Goal: Task Accomplishment & Management: Manage account settings

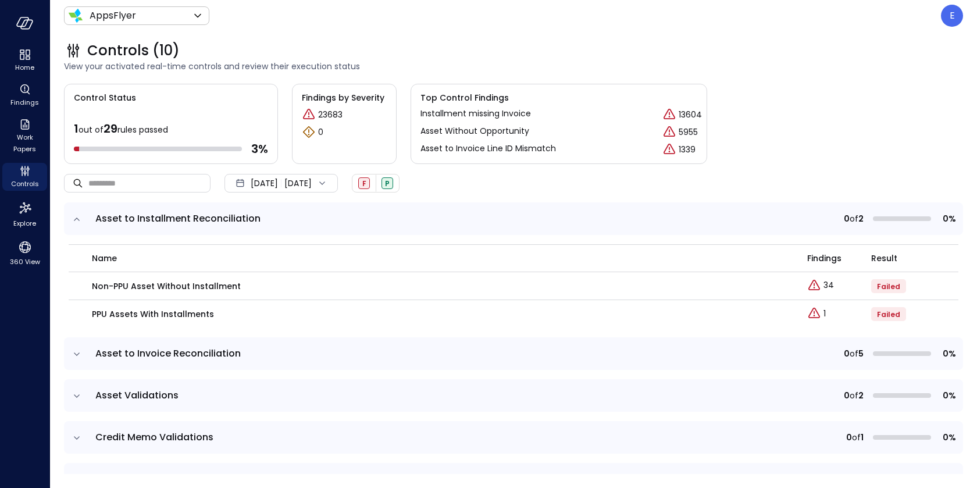
click at [80, 216] on icon "expand row" at bounding box center [77, 219] width 12 height 12
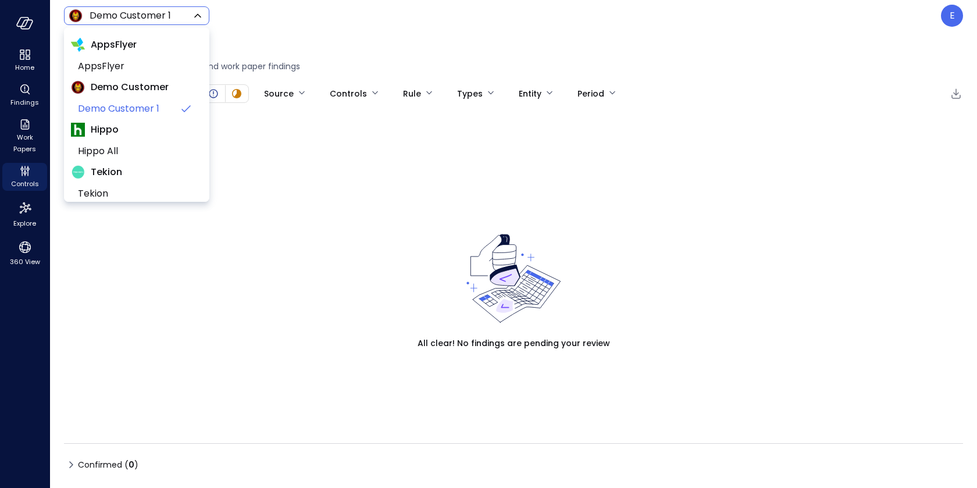
click at [144, 16] on body "Home Findings Work Papers Controls Explore 360 View Demo Customer 1 ***** ​ E F…" at bounding box center [488, 244] width 977 height 488
click at [120, 150] on span "Hippo All" at bounding box center [135, 151] width 115 height 14
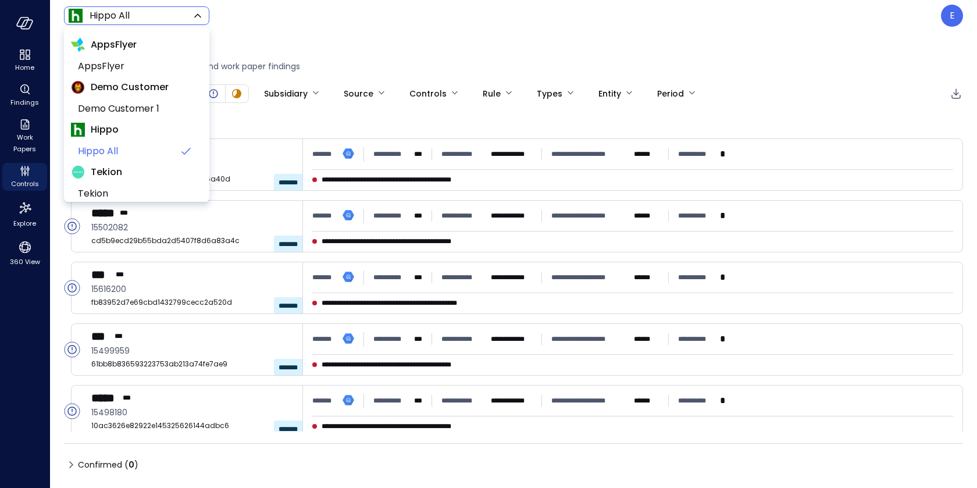
click at [146, 16] on body "**********" at bounding box center [488, 244] width 977 height 488
click at [130, 66] on span "AppsFlyer" at bounding box center [135, 66] width 115 height 14
type input "*******"
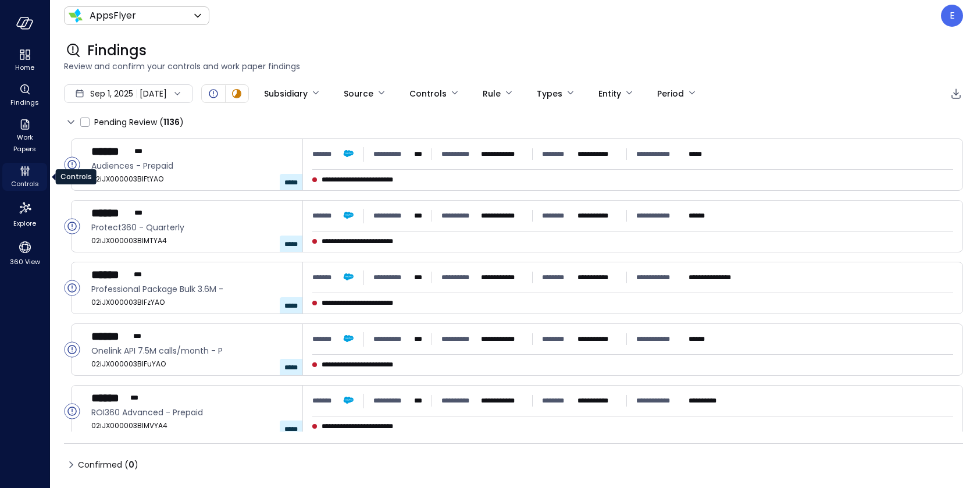
click at [22, 170] on icon "Controls" at bounding box center [21, 168] width 3 height 3
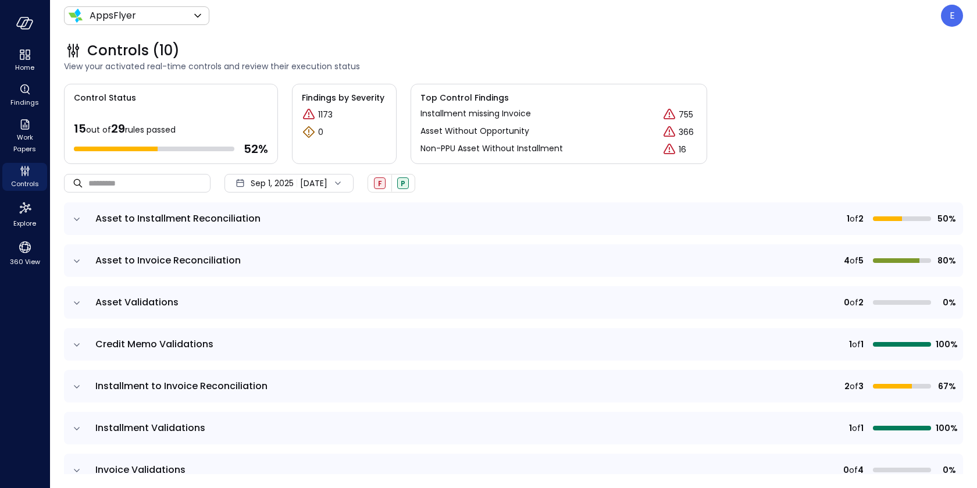
click at [344, 181] on icon at bounding box center [338, 183] width 12 height 12
click at [265, 253] on li "Current Year 2025" at bounding box center [287, 252] width 92 height 19
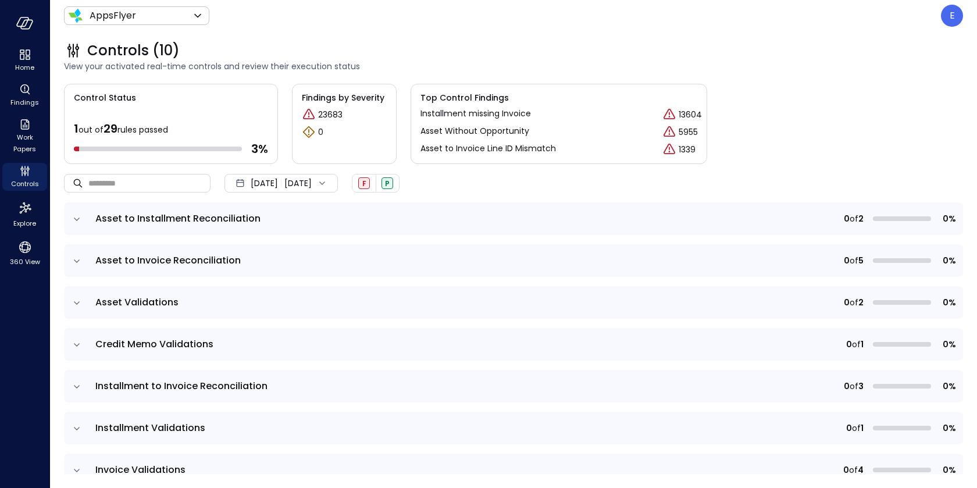
click at [77, 259] on icon "expand row" at bounding box center [77, 261] width 12 height 12
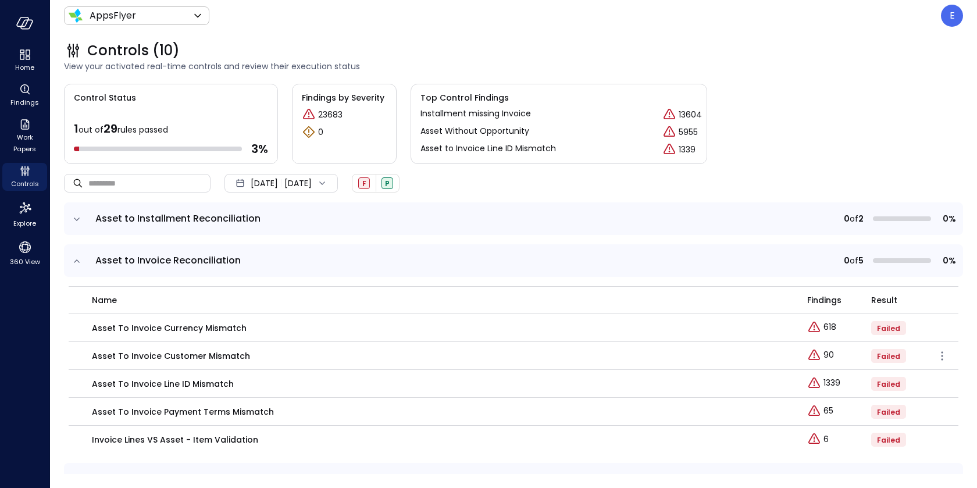
click at [175, 359] on p "Asset to Invoice Customer Mismatch" at bounding box center [171, 355] width 158 height 13
click at [174, 353] on p "Asset to Invoice Customer Mismatch" at bounding box center [171, 355] width 158 height 13
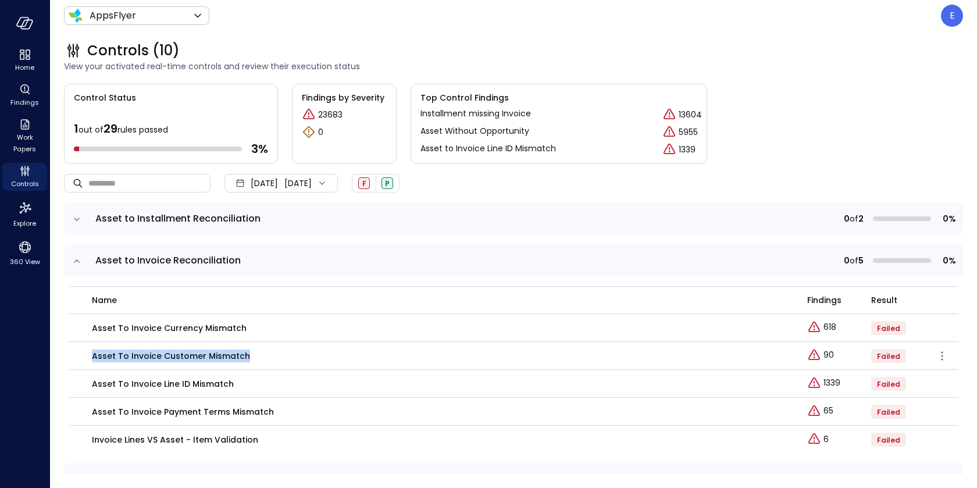
click at [174, 353] on p "Asset to Invoice Customer Mismatch" at bounding box center [171, 355] width 158 height 13
click at [825, 353] on p "90" at bounding box center [828, 355] width 10 height 12
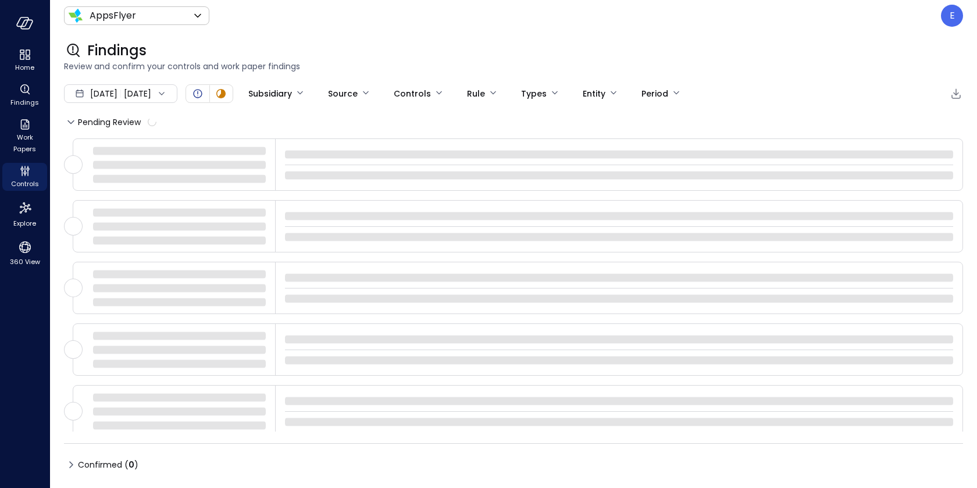
type input "****"
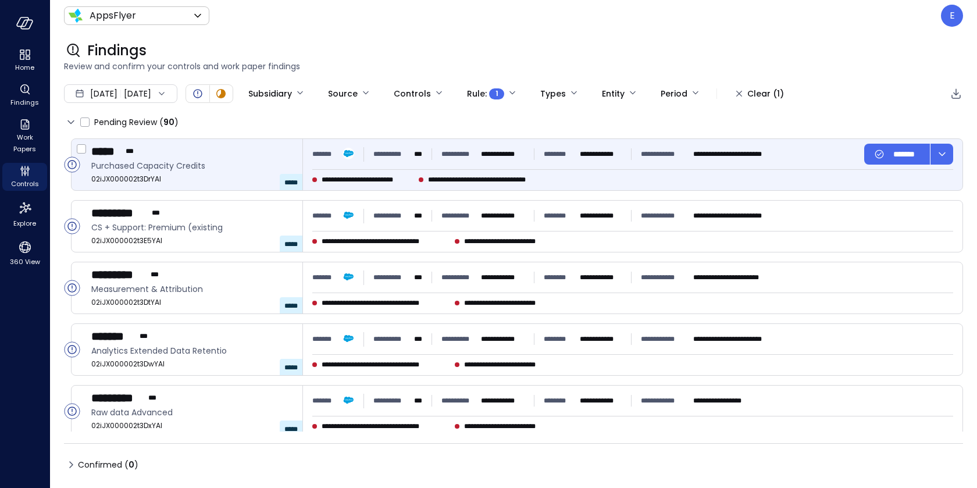
click at [519, 178] on span "**********" at bounding box center [492, 180] width 128 height 12
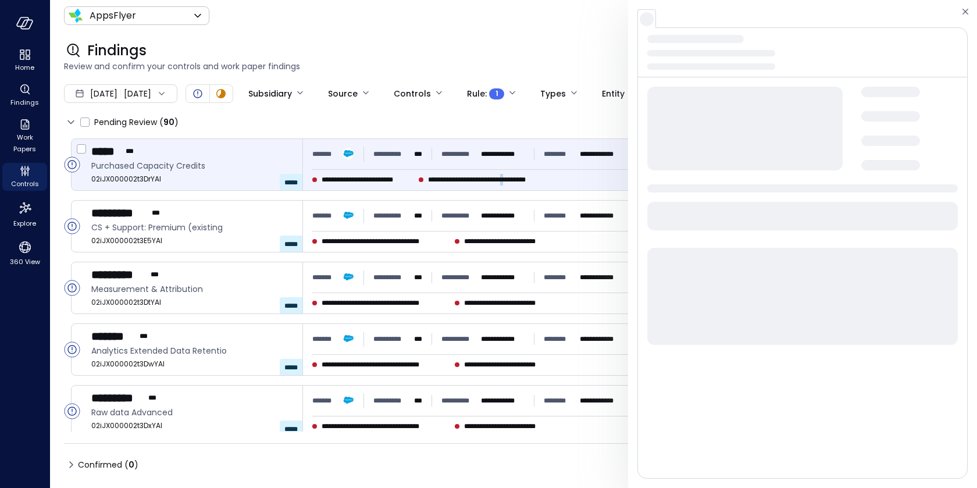
click at [519, 178] on span "**********" at bounding box center [492, 180] width 128 height 12
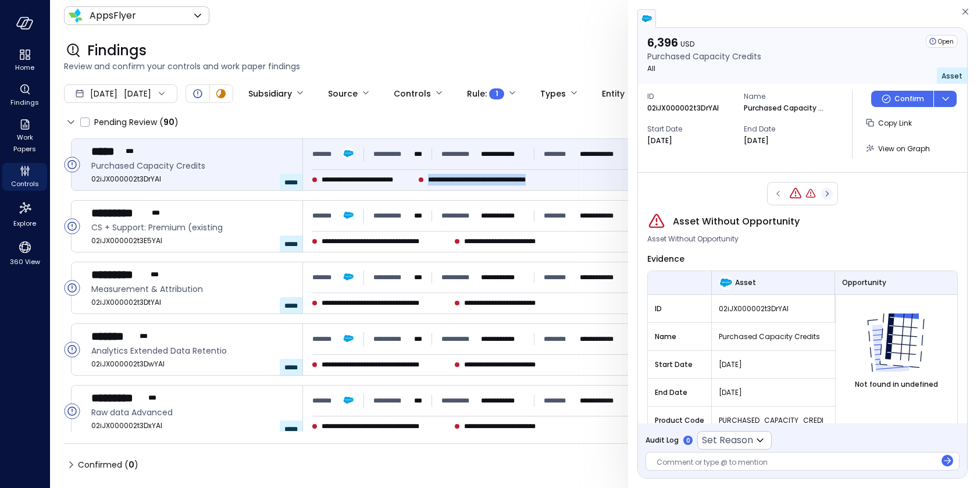
click at [825, 194] on icon "button" at bounding box center [827, 194] width 12 height 14
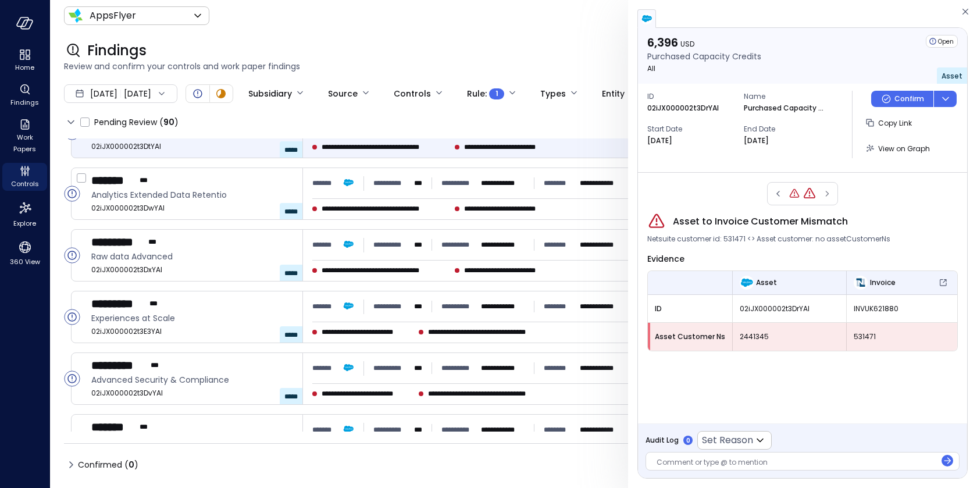
scroll to position [166, 0]
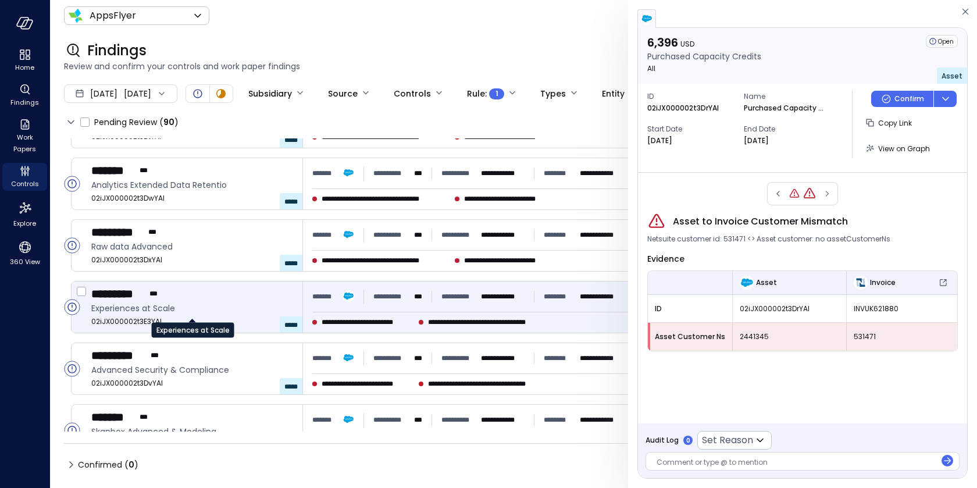
click at [265, 302] on span "Experiences at Scale" at bounding box center [192, 308] width 202 height 13
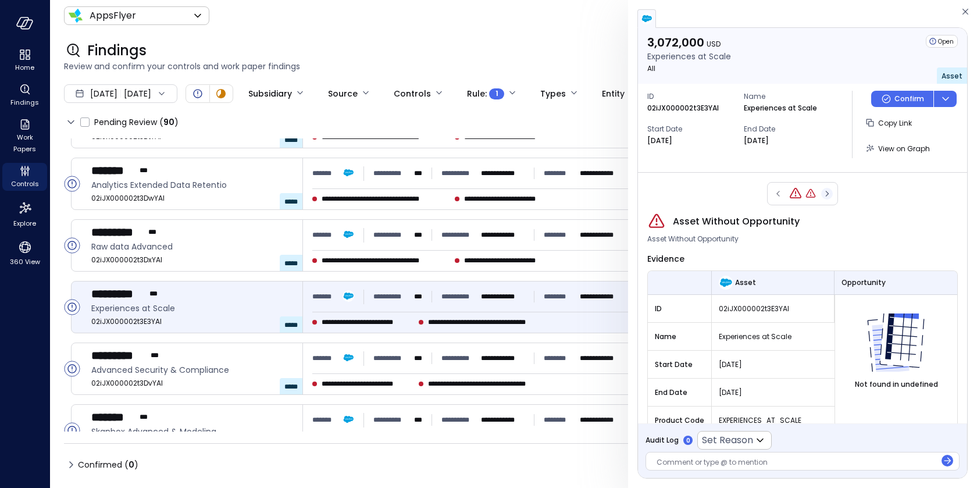
click at [828, 194] on icon "button" at bounding box center [827, 194] width 12 height 14
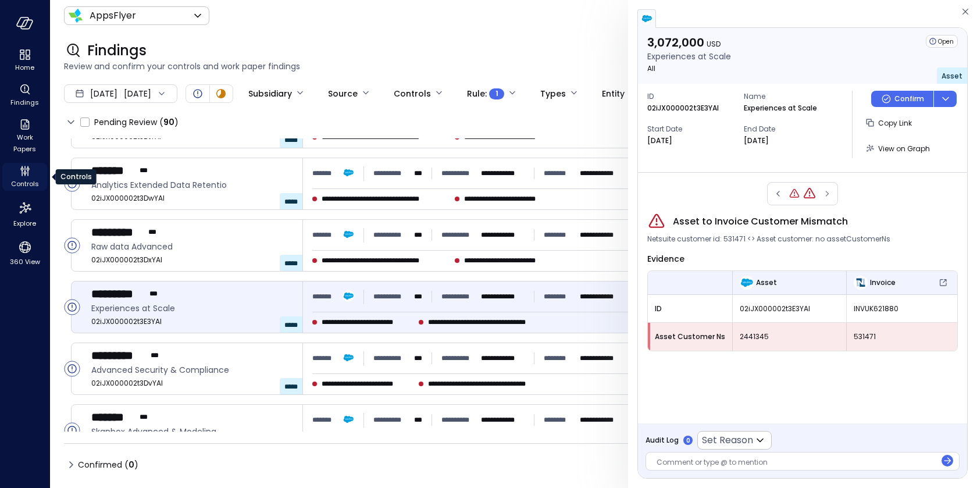
click at [25, 167] on icon "Controls" at bounding box center [24, 169] width 1 height 6
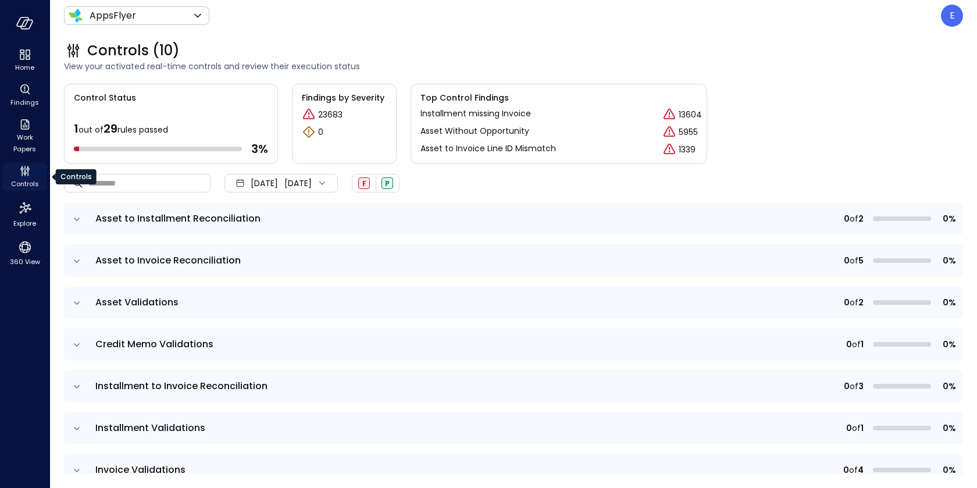
click at [25, 174] on icon "Controls" at bounding box center [24, 172] width 3 height 3
click at [77, 384] on icon "expand row" at bounding box center [77, 387] width 12 height 12
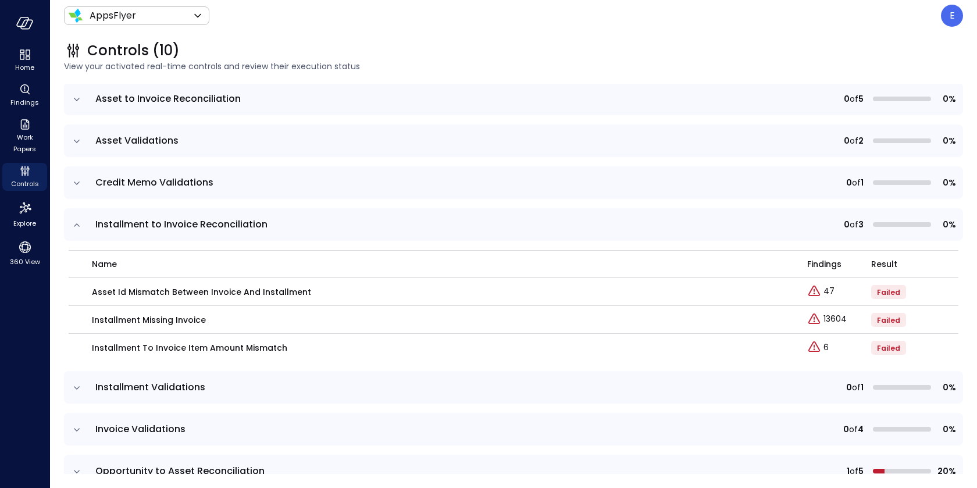
scroll to position [163, 0]
click at [190, 289] on p "Asset Id Mismatch Between Invoice and installment" at bounding box center [201, 290] width 219 height 13
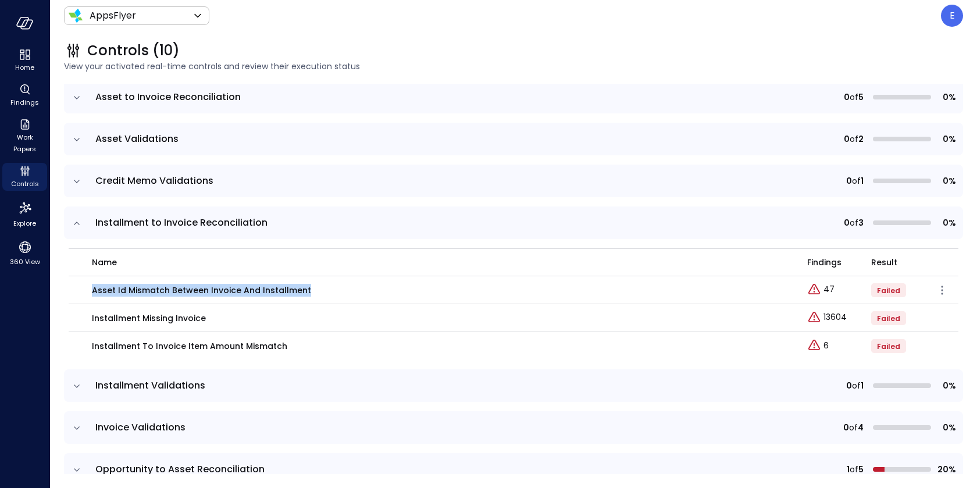
click at [190, 289] on p "Asset Id Mismatch Between Invoice and installment" at bounding box center [201, 290] width 219 height 13
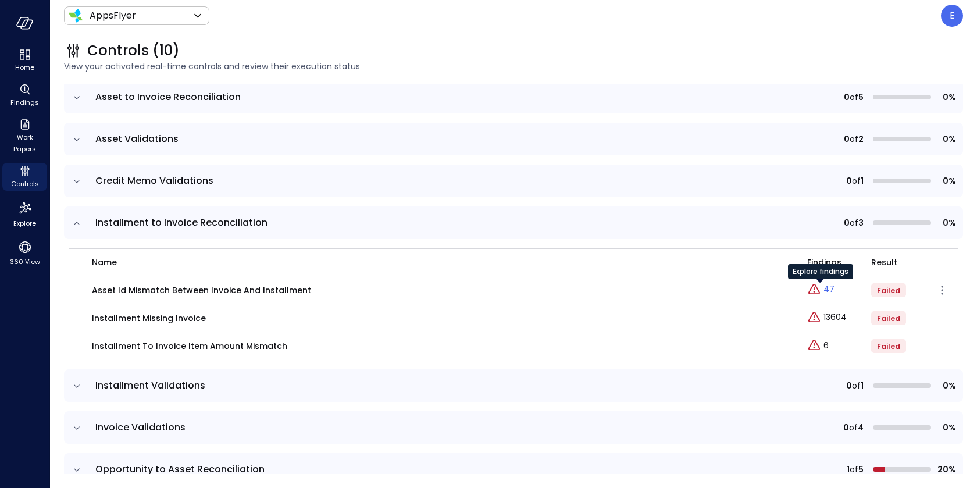
click at [825, 288] on p "47" at bounding box center [828, 289] width 11 height 12
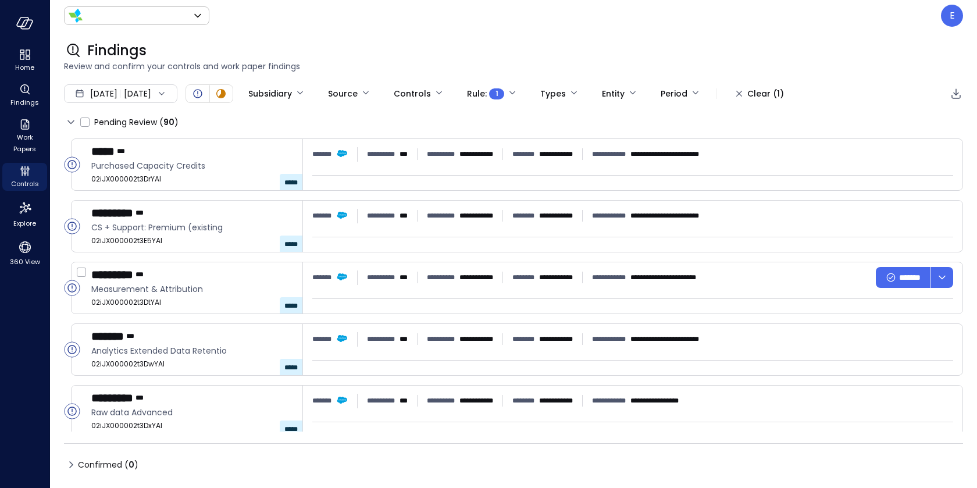
type input "*******"
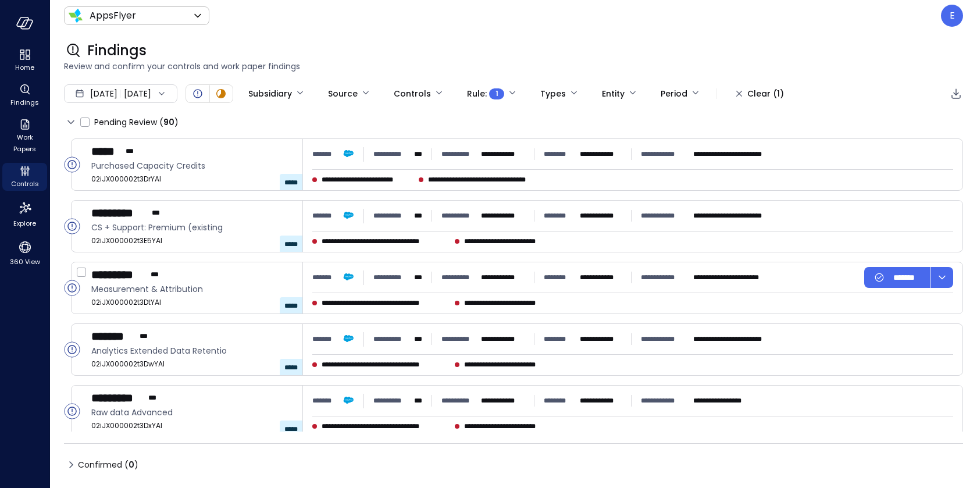
type input "****"
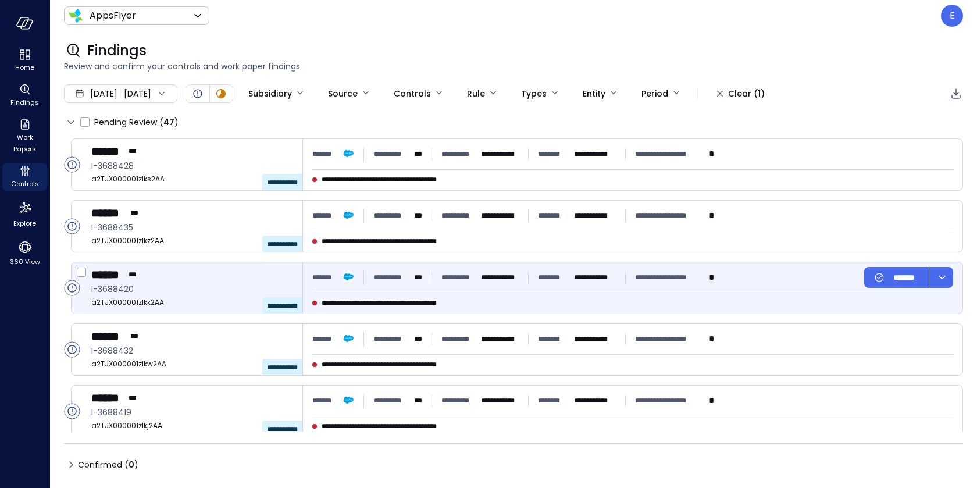
click at [224, 280] on div "****** ***" at bounding box center [192, 274] width 202 height 15
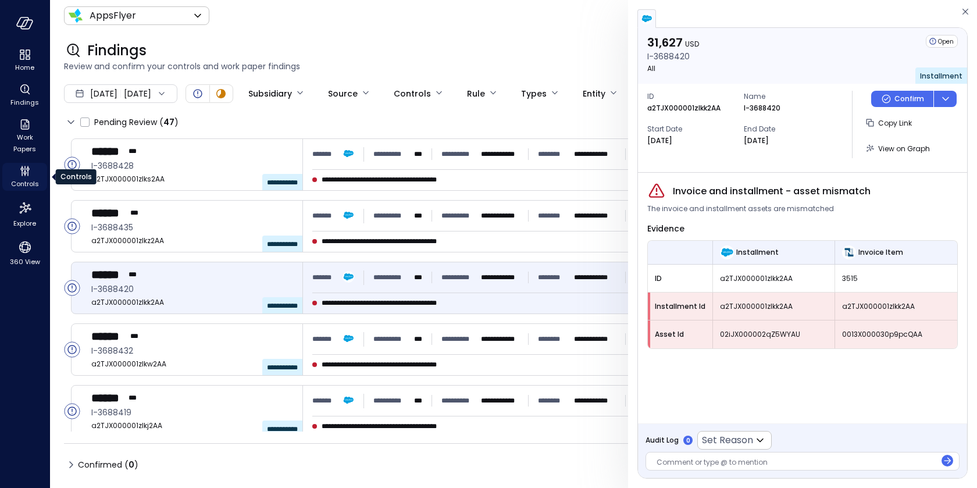
click at [28, 175] on icon "Controls" at bounding box center [25, 171] width 14 height 14
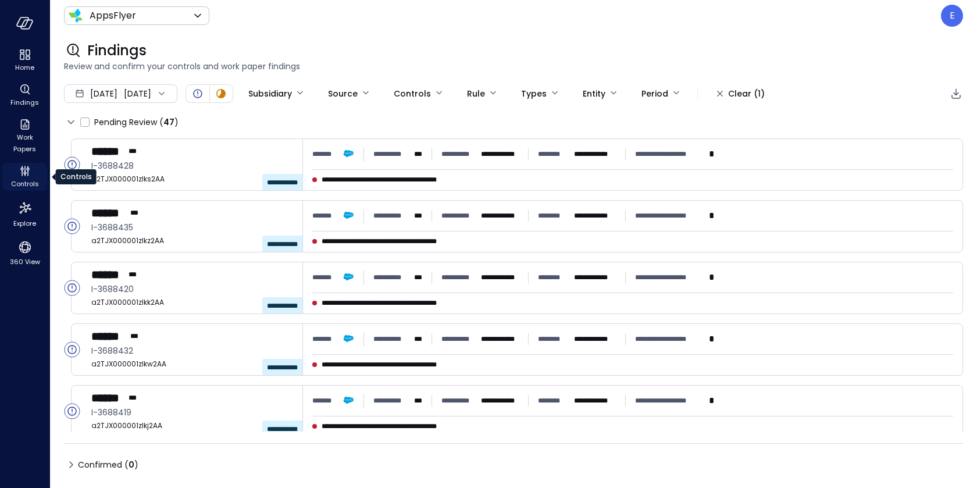
click at [28, 175] on icon "Controls" at bounding box center [25, 171] width 14 height 14
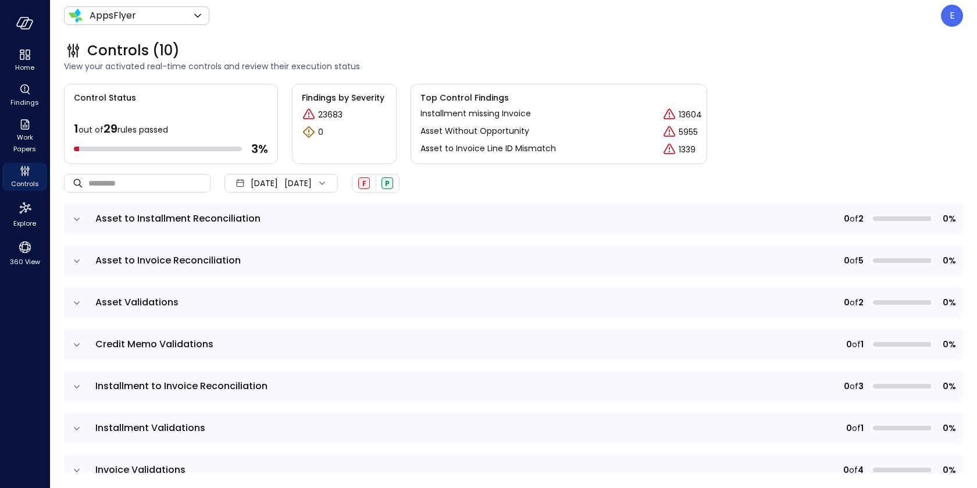
click at [74, 383] on icon "expand row" at bounding box center [77, 387] width 12 height 12
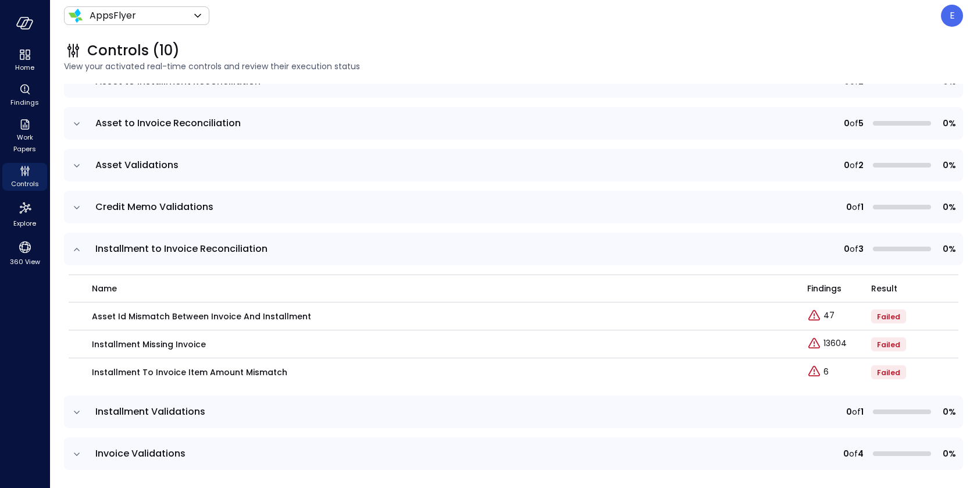
scroll to position [141, 0]
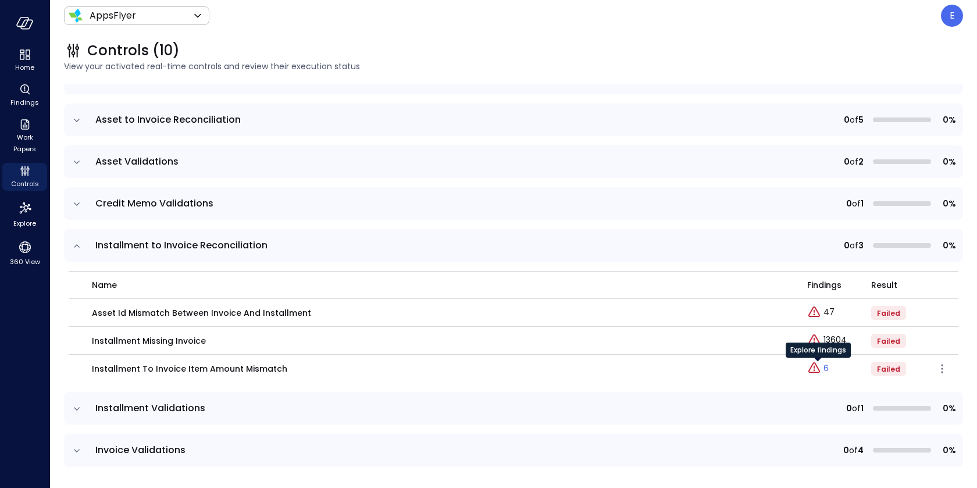
click at [821, 369] on link "6" at bounding box center [818, 368] width 22 height 14
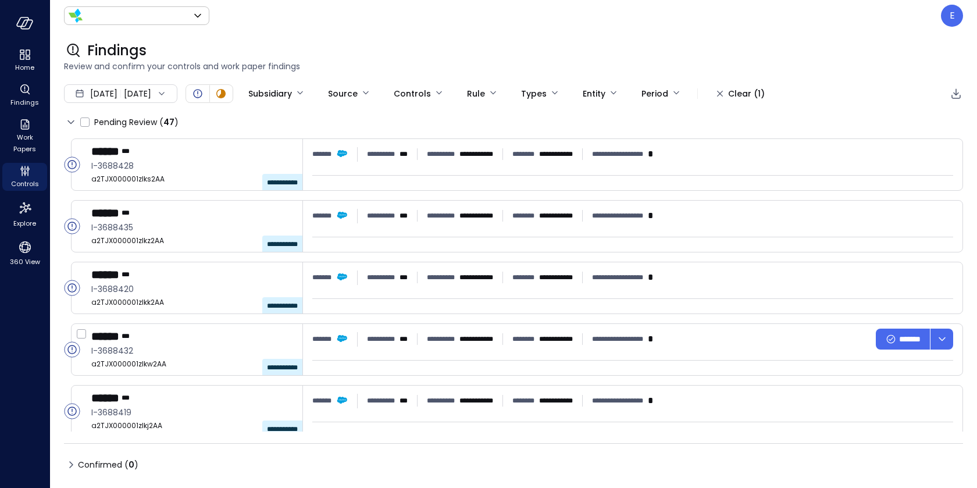
type input "*******"
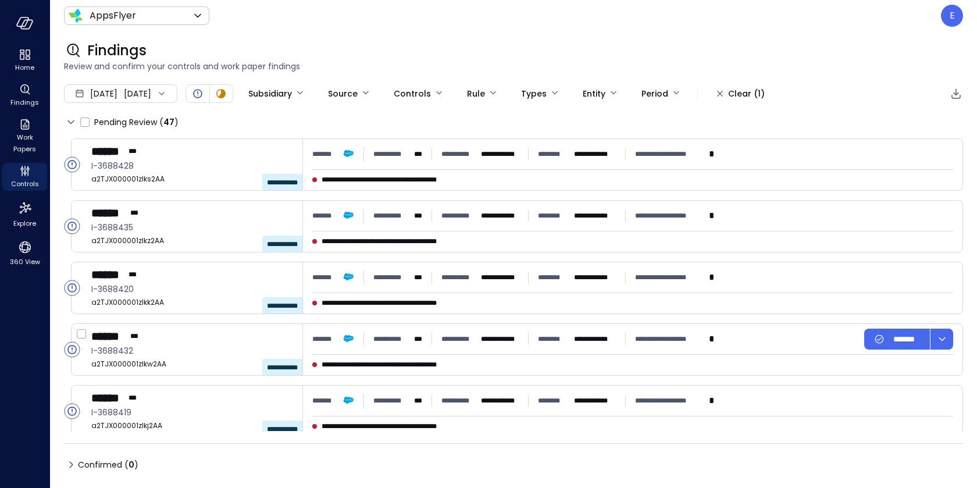
type input "****"
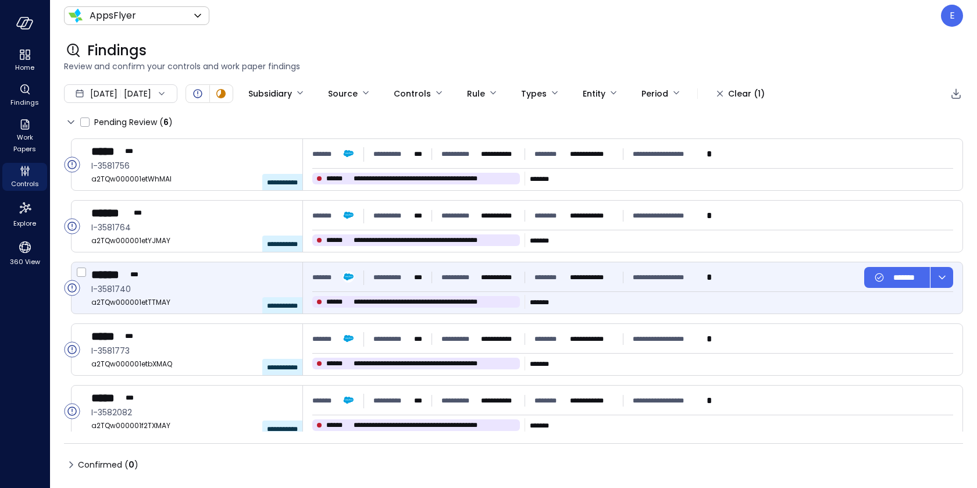
click at [185, 276] on div "****** ***" at bounding box center [192, 274] width 202 height 15
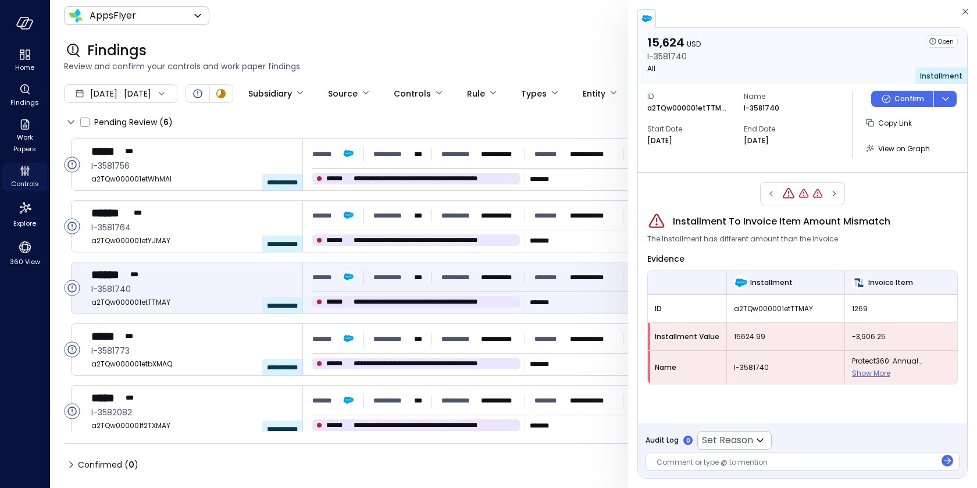
click at [22, 167] on icon "Controls" at bounding box center [21, 168] width 3 height 3
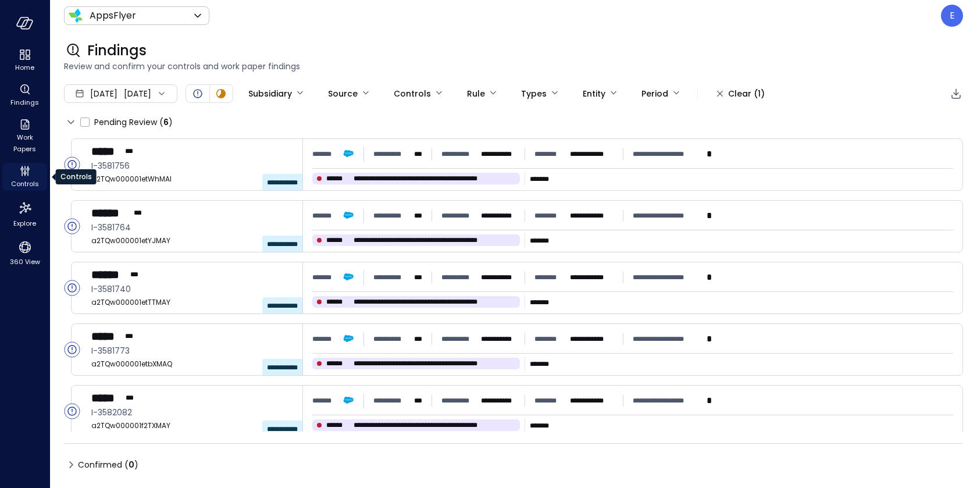
click at [22, 167] on icon "Controls" at bounding box center [21, 168] width 3 height 3
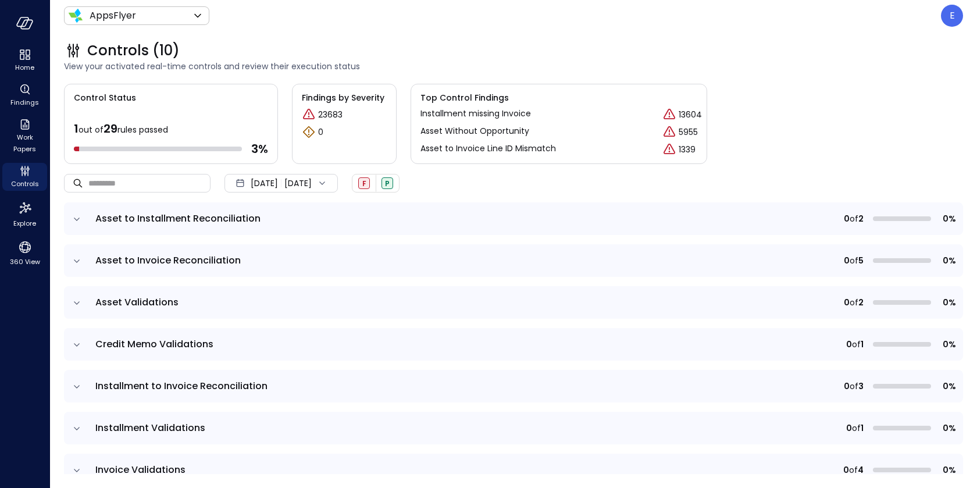
click at [80, 258] on icon "expand row" at bounding box center [77, 261] width 12 height 12
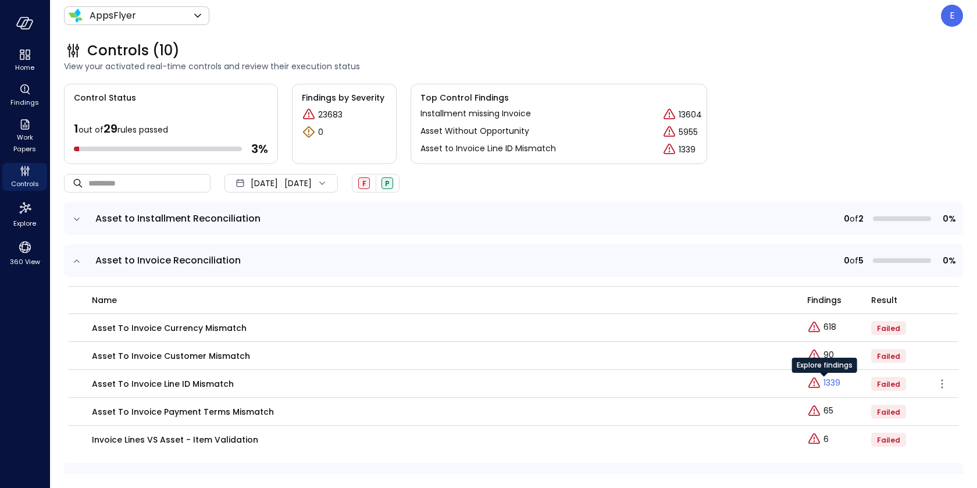
click at [827, 383] on p "1339" at bounding box center [831, 383] width 17 height 12
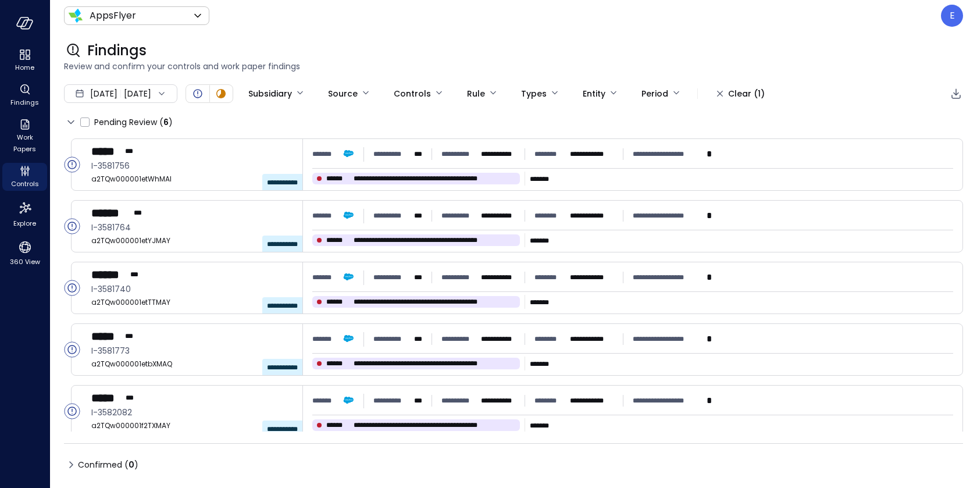
type input "****"
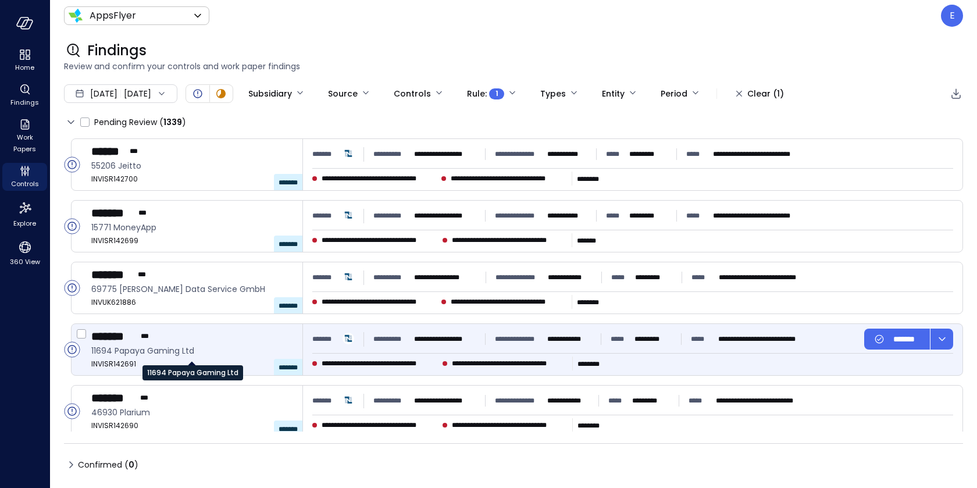
click at [228, 344] on span "11694 Papaya Gaming Ltd" at bounding box center [192, 350] width 202 height 13
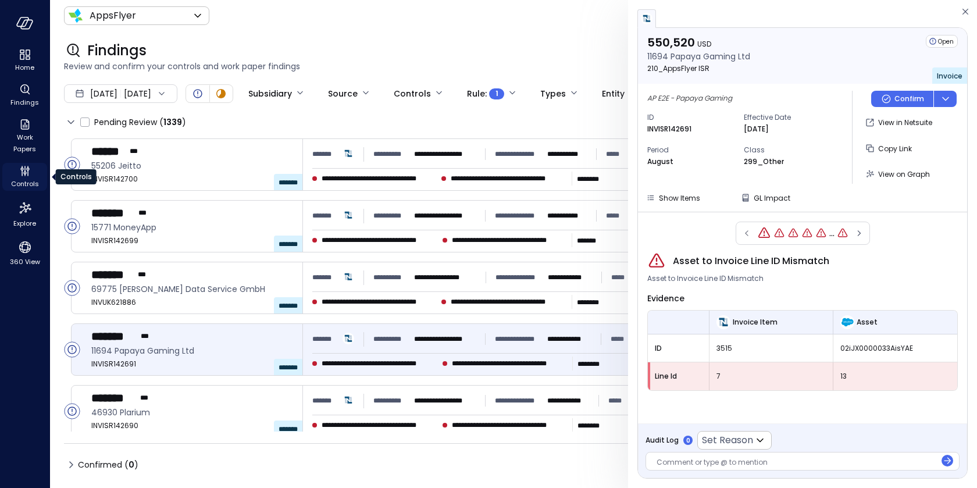
click at [32, 176] on div "Controls" at bounding box center [24, 177] width 45 height 28
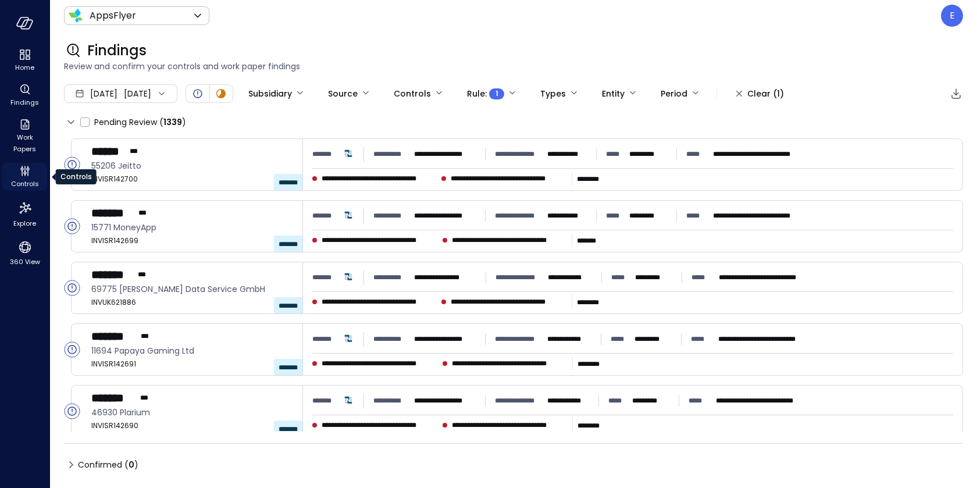
click at [32, 176] on div "Controls" at bounding box center [24, 177] width 45 height 28
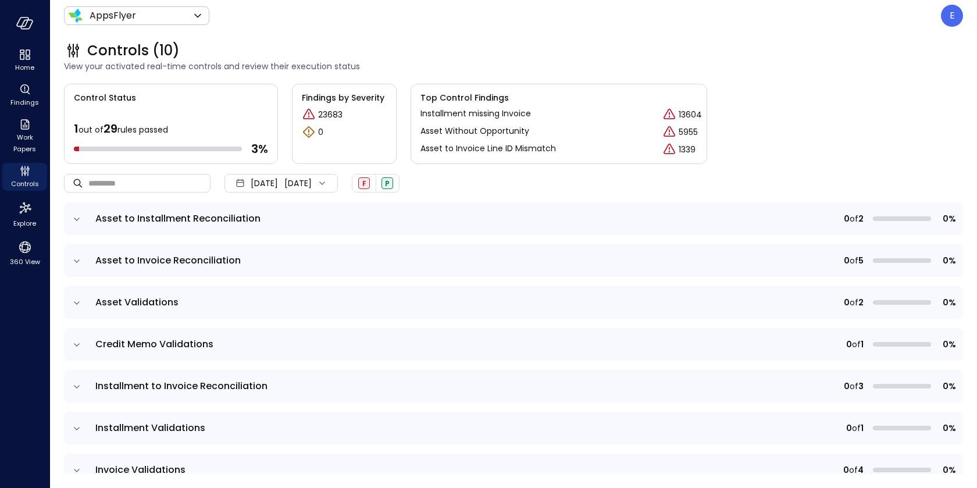
click at [78, 261] on icon "expand row" at bounding box center [77, 261] width 12 height 12
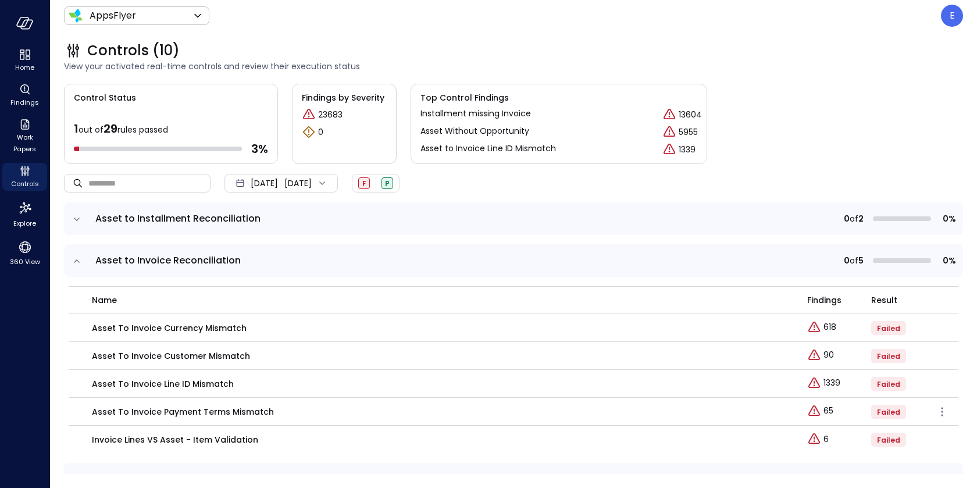
click at [230, 411] on p "Asset To Invoice Payment Terms Mismatch" at bounding box center [183, 411] width 182 height 13
click at [831, 381] on p "1339" at bounding box center [831, 383] width 17 height 12
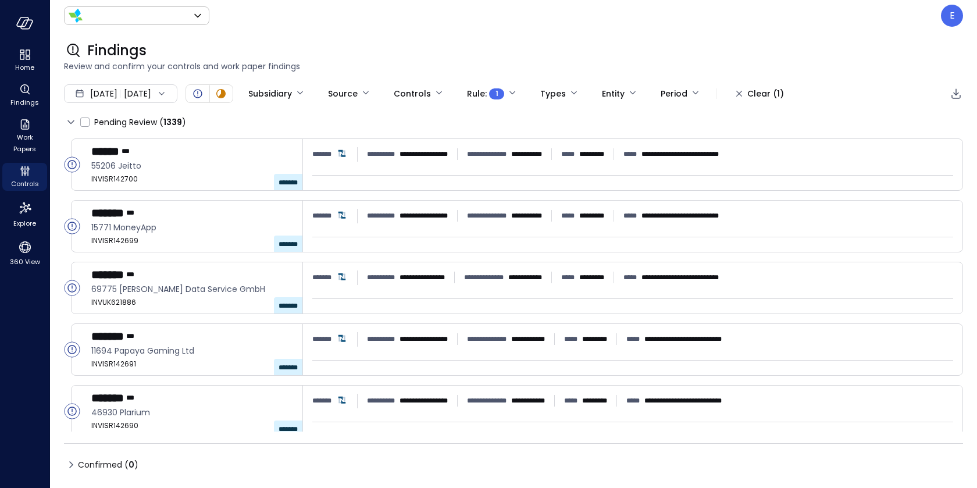
type input "*******"
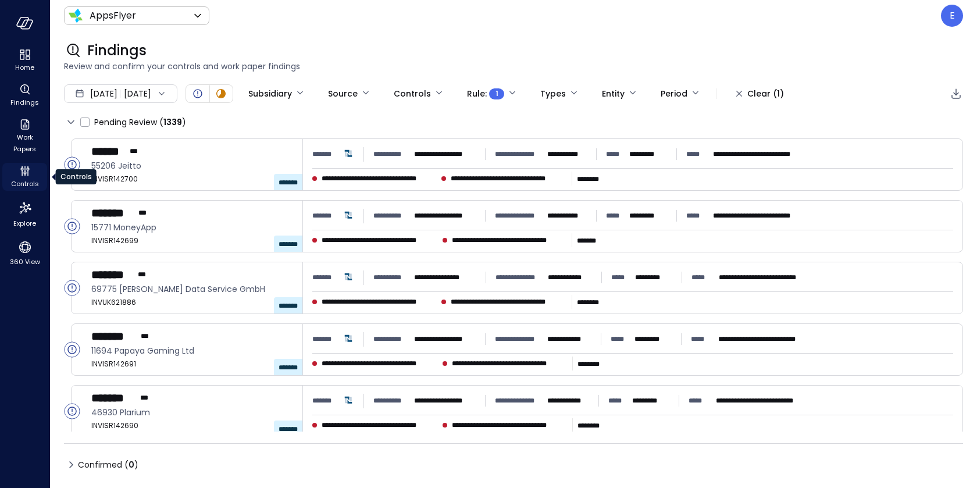
click at [22, 170] on icon "Controls" at bounding box center [21, 168] width 3 height 3
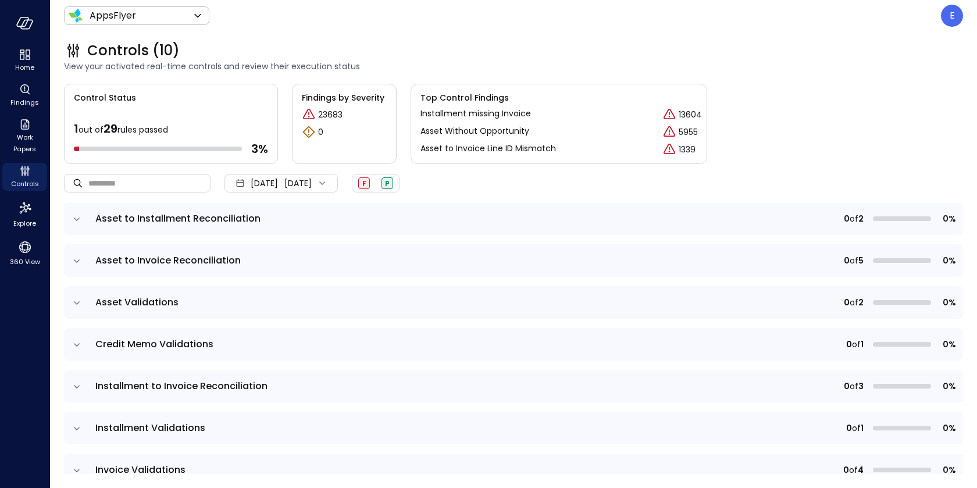
click at [148, 263] on span "Asset to Invoice Reconciliation" at bounding box center [167, 259] width 145 height 13
click at [78, 258] on icon "expand row" at bounding box center [77, 261] width 12 height 12
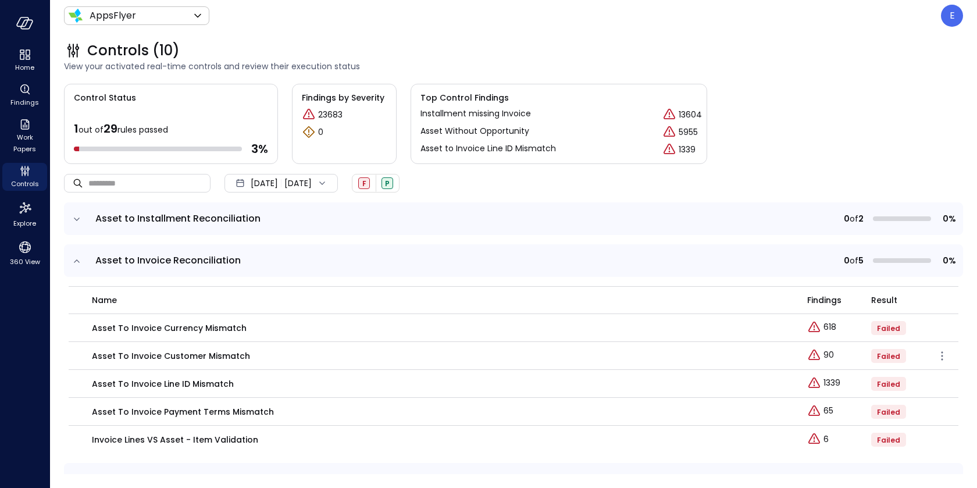
click at [175, 353] on p "Asset to Invoice Customer Mismatch" at bounding box center [171, 355] width 158 height 13
click at [74, 259] on icon "expand row" at bounding box center [77, 261] width 12 height 12
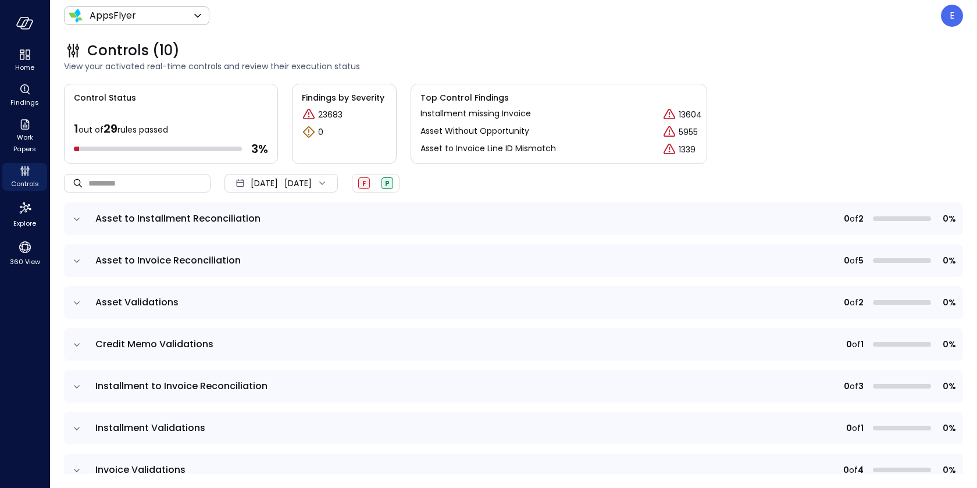
click at [75, 303] on icon "expand row" at bounding box center [77, 303] width 12 height 12
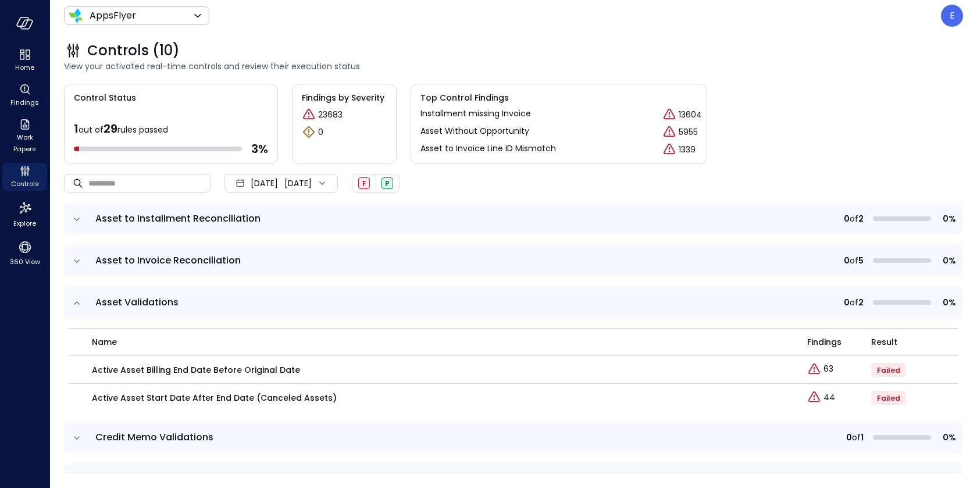
click at [76, 299] on icon "expand row" at bounding box center [77, 303] width 12 height 12
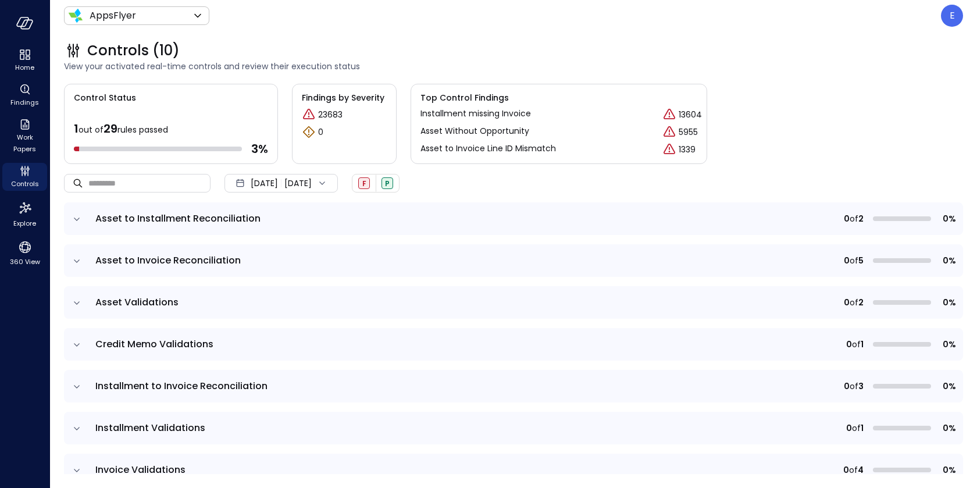
click at [78, 216] on icon "expand row" at bounding box center [77, 219] width 12 height 12
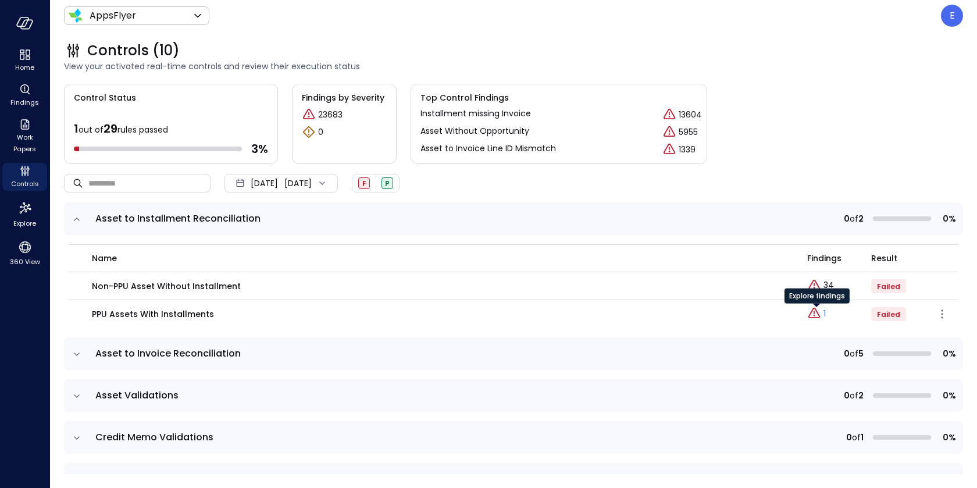
click at [820, 312] on icon "Explore findings" at bounding box center [814, 313] width 14 height 14
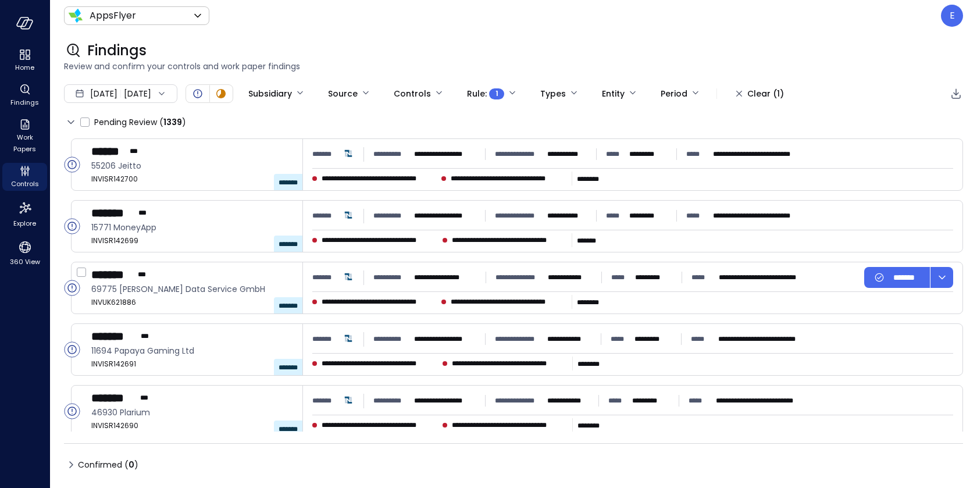
type input "****"
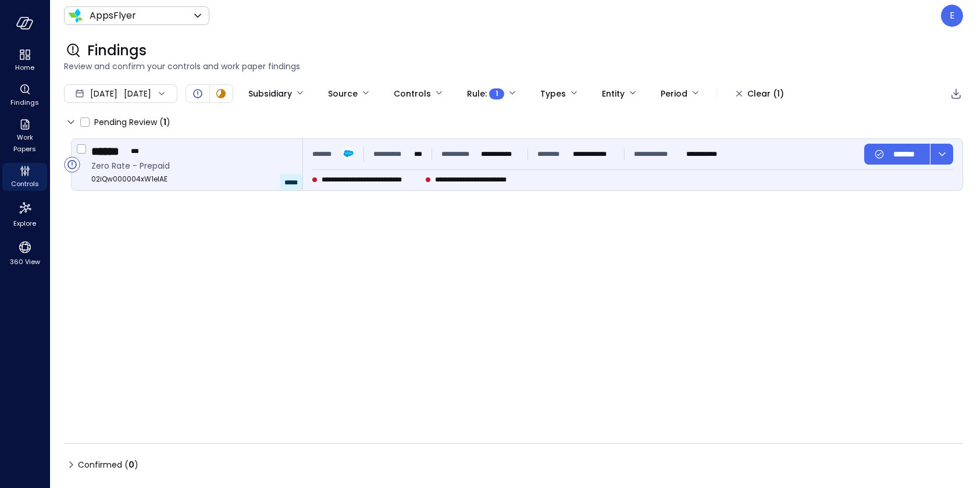
click at [411, 163] on div "**********" at bounding box center [521, 154] width 419 height 21
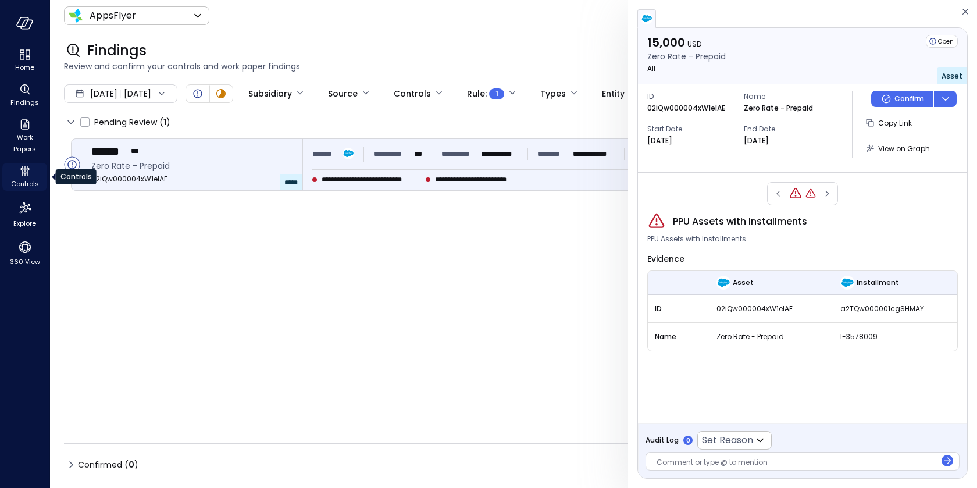
click at [26, 174] on icon "Controls" at bounding box center [25, 171] width 14 height 14
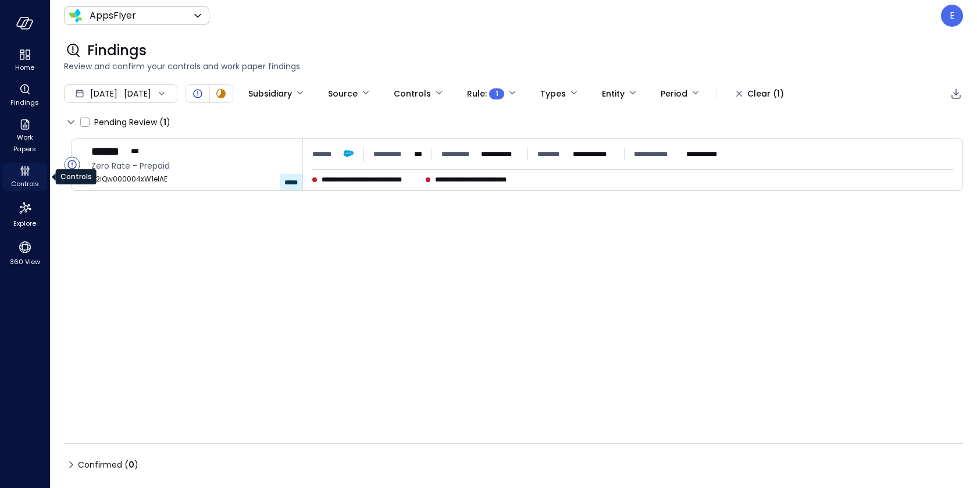
click at [26, 174] on icon "Controls" at bounding box center [25, 171] width 14 height 14
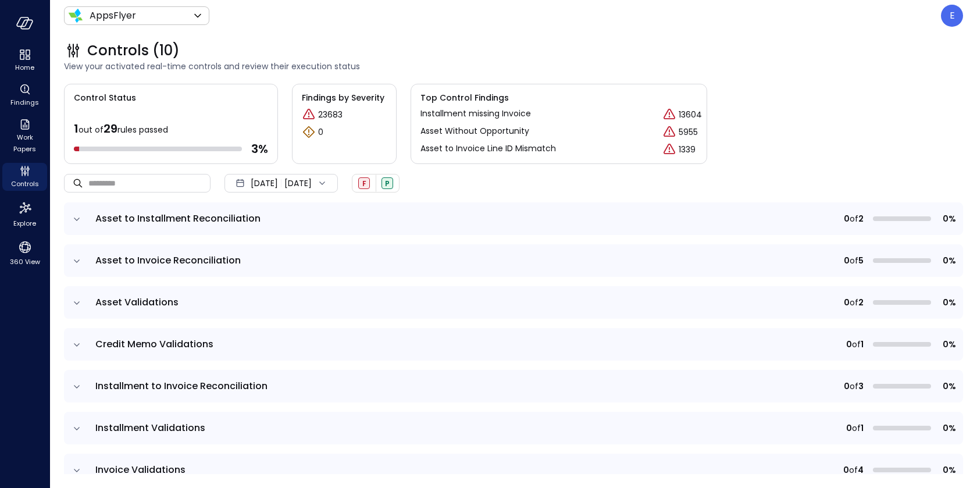
click at [137, 218] on span "Asset to Installment Reconciliation" at bounding box center [177, 218] width 165 height 13
click at [80, 221] on icon "expand row" at bounding box center [77, 219] width 12 height 12
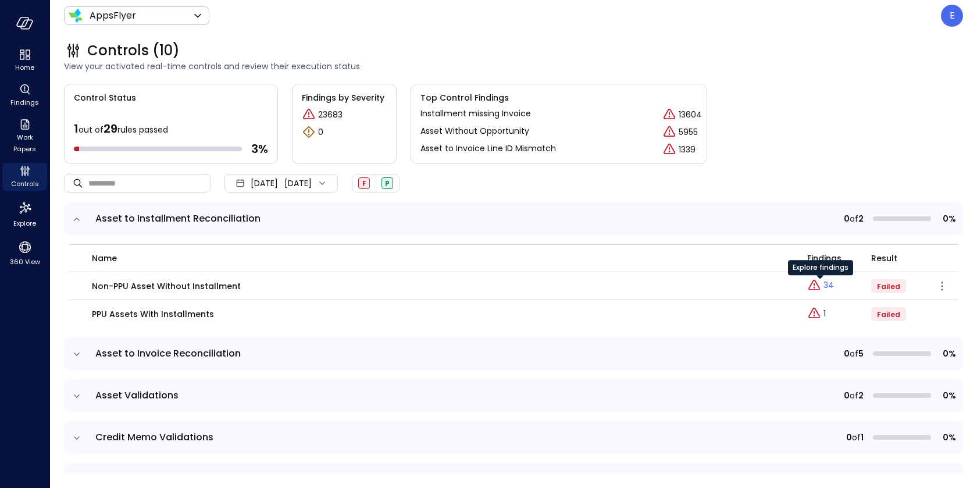
click at [828, 283] on p "34" at bounding box center [828, 285] width 10 height 12
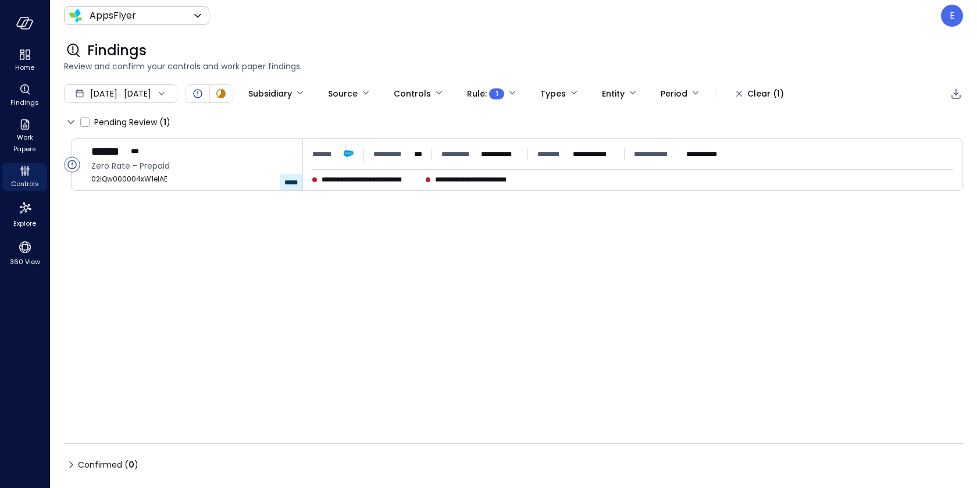
type input "****"
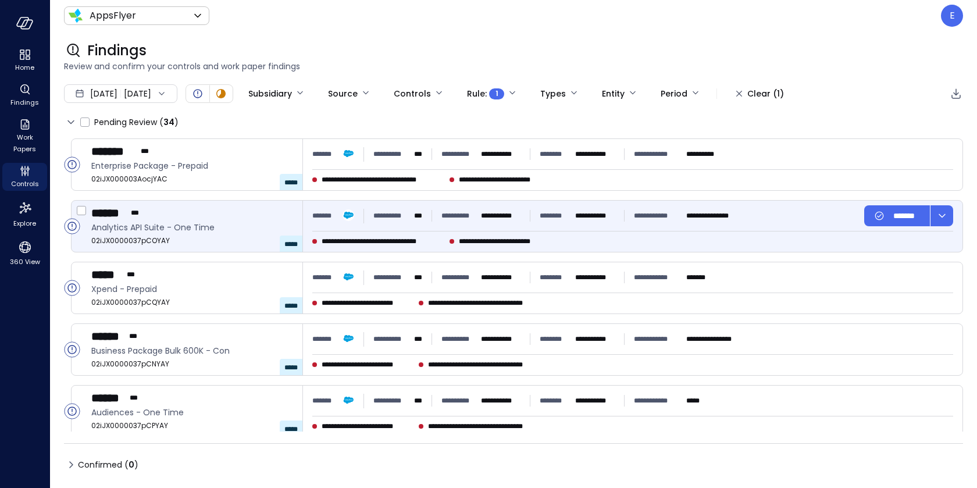
click at [390, 216] on span "**********" at bounding box center [391, 216] width 36 height 12
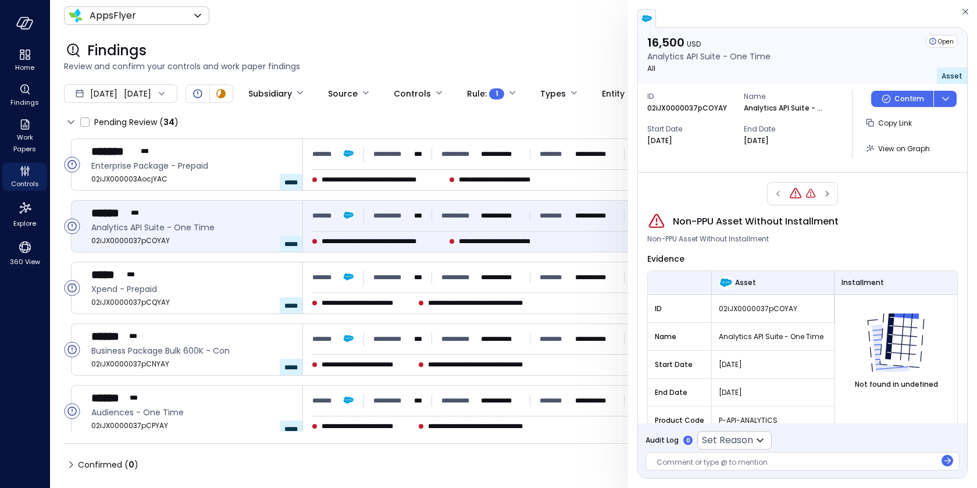
click at [167, 92] on icon at bounding box center [162, 94] width 12 height 12
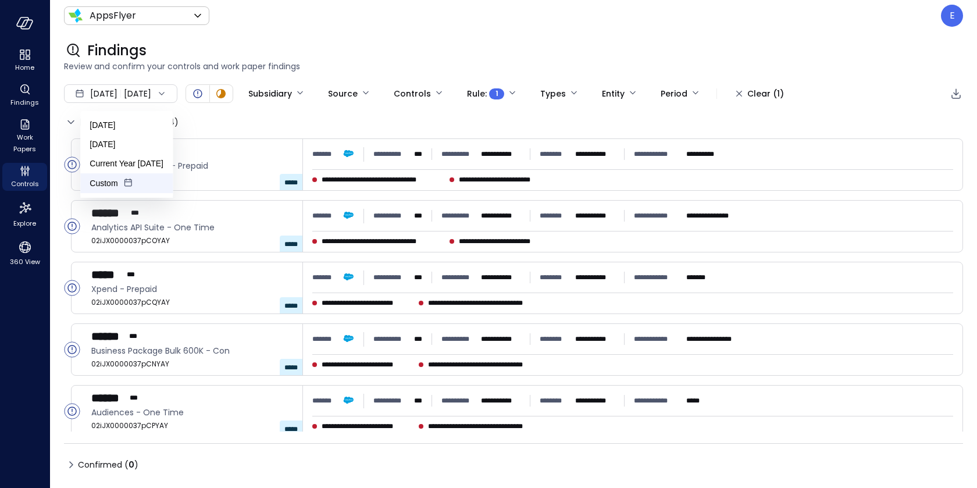
click at [126, 179] on icon at bounding box center [129, 183] width 12 height 12
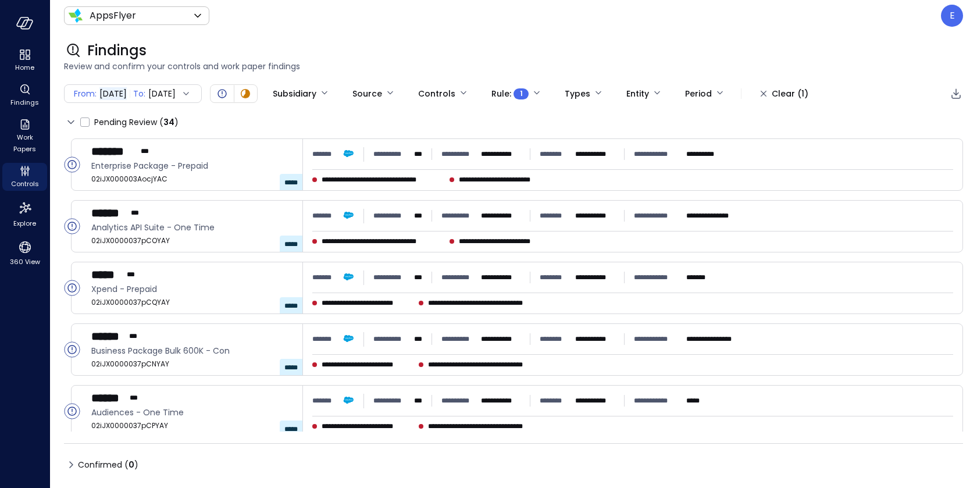
click at [176, 91] on span "Sep 15, 2025" at bounding box center [161, 93] width 27 height 13
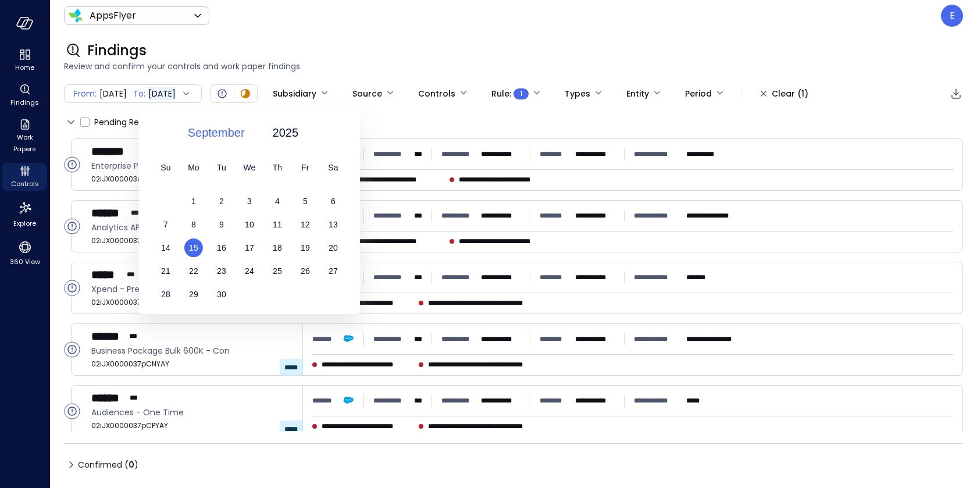
click at [204, 134] on span "September" at bounding box center [216, 132] width 57 height 17
click at [209, 226] on div "July" at bounding box center [222, 228] width 61 height 20
click at [223, 245] on span "15" at bounding box center [221, 247] width 9 height 9
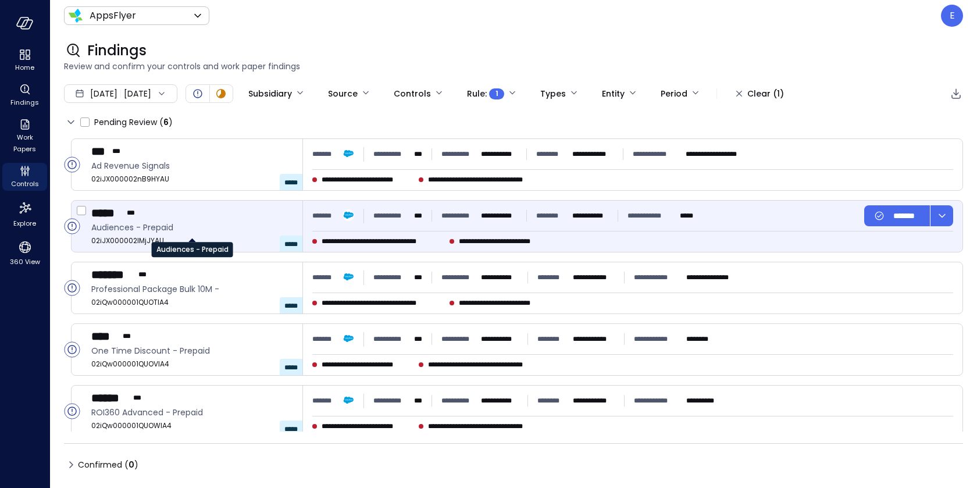
click at [242, 232] on span "Audiences - Prepaid" at bounding box center [192, 227] width 202 height 13
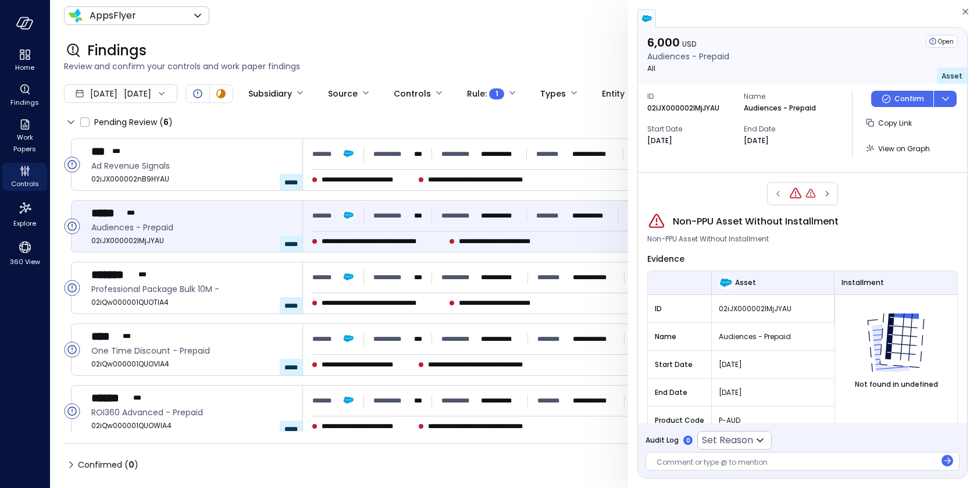
click at [764, 305] on span "02iJX000002lMjJYAU" at bounding box center [772, 309] width 108 height 12
copy span "02iJX000002lMjJYAU"
click at [900, 149] on span "View on Graph" at bounding box center [904, 149] width 52 height 10
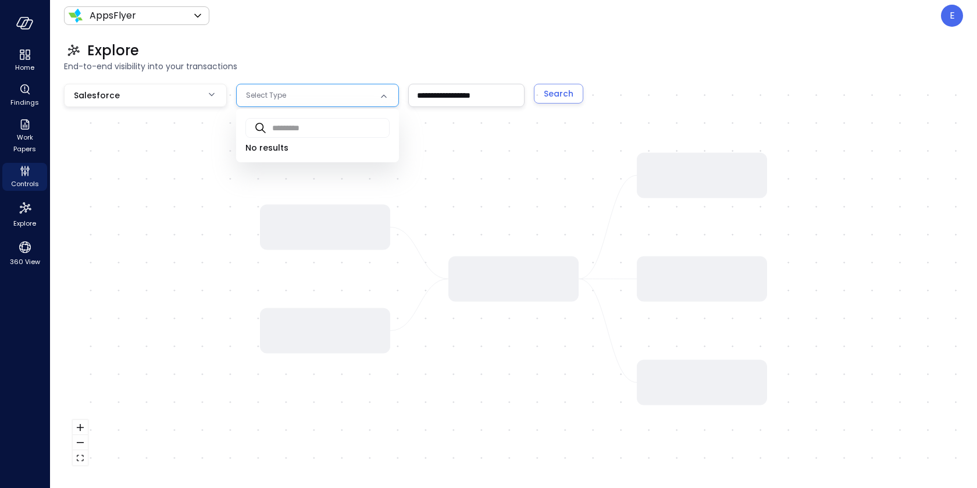
click at [302, 97] on body "**********" at bounding box center [488, 244] width 977 height 488
click at [302, 97] on div at bounding box center [488, 244] width 977 height 488
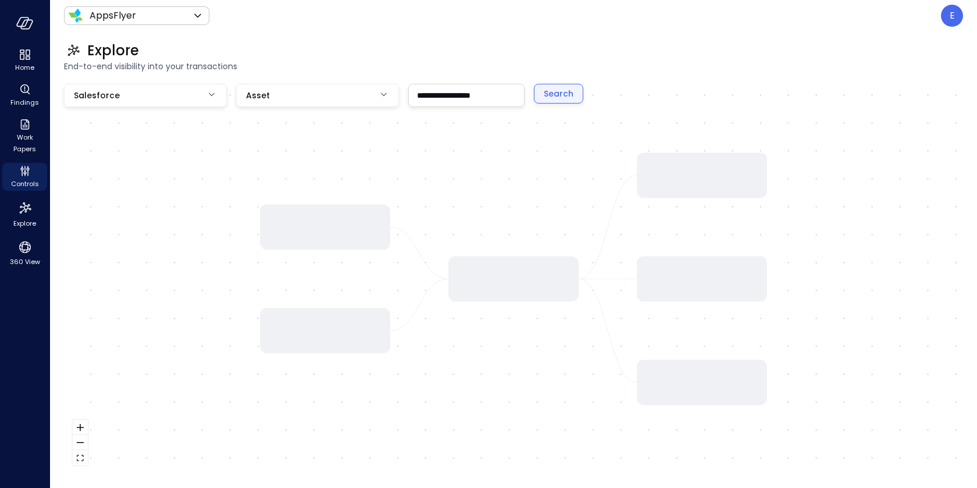
click at [556, 100] on div "Search" at bounding box center [558, 94] width 30 height 15
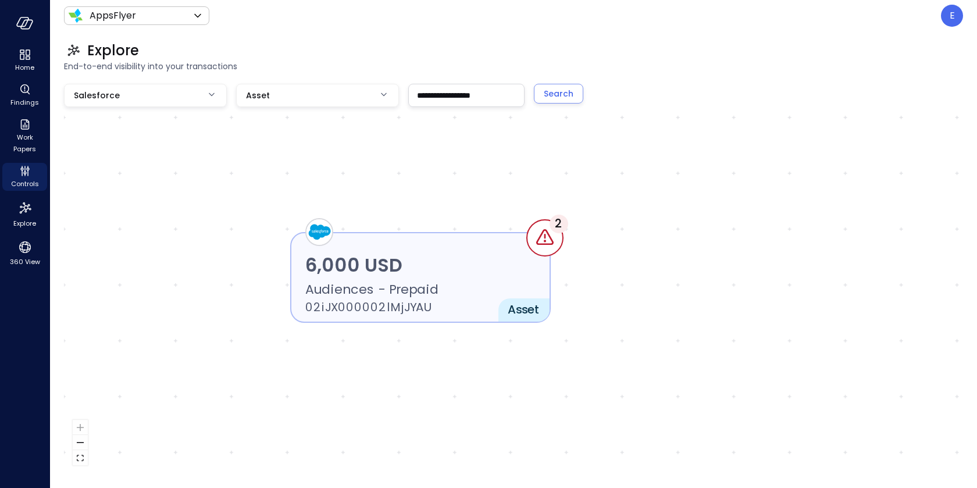
click at [476, 253] on p "6,000 USD" at bounding box center [420, 266] width 230 height 28
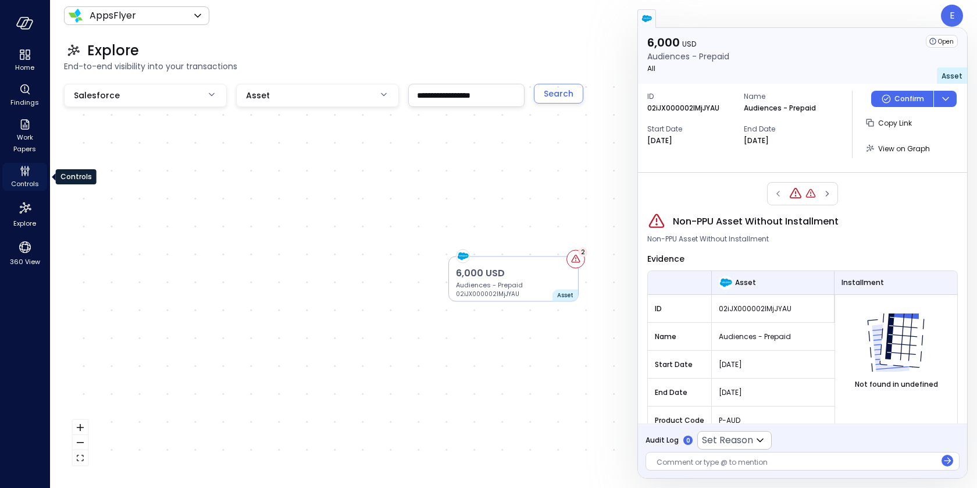
click at [20, 178] on span "Controls" at bounding box center [25, 184] width 28 height 12
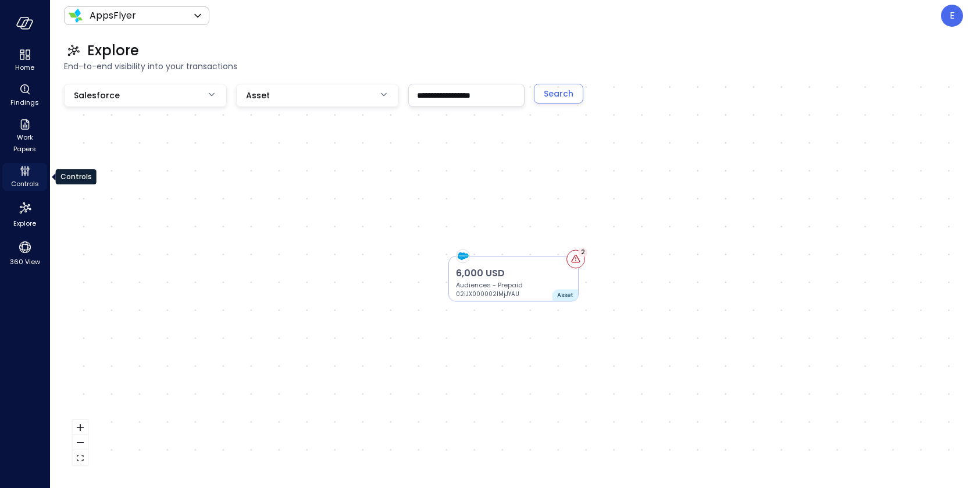
click at [20, 178] on span "Controls" at bounding box center [25, 184] width 28 height 12
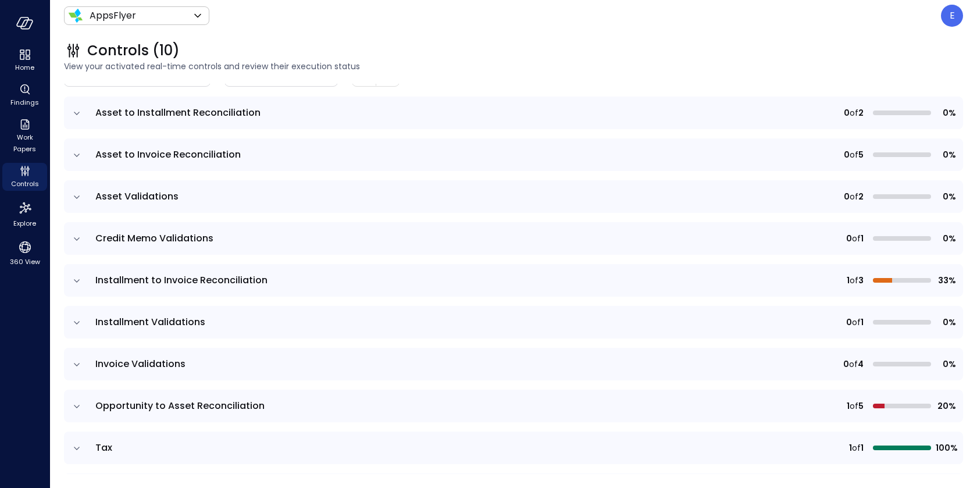
scroll to position [146, 0]
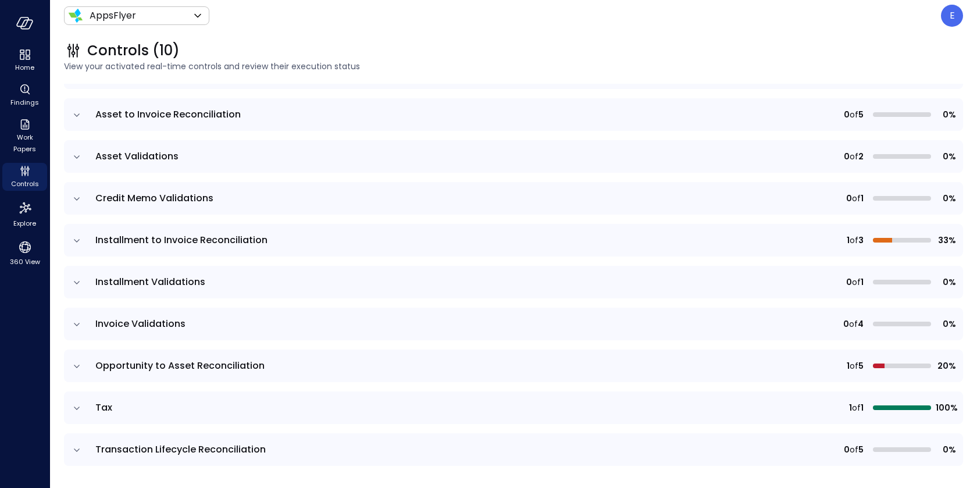
click at [74, 448] on icon "expand row" at bounding box center [77, 449] width 6 height 3
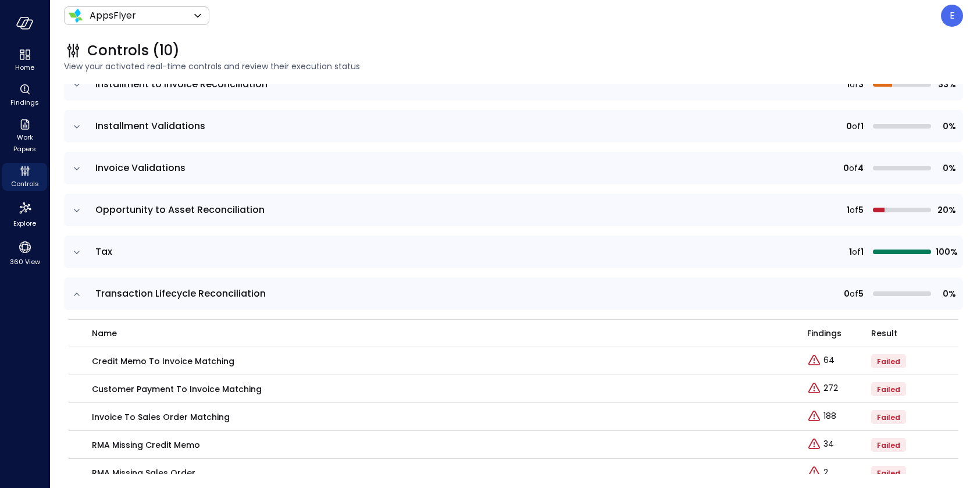
scroll to position [323, 0]
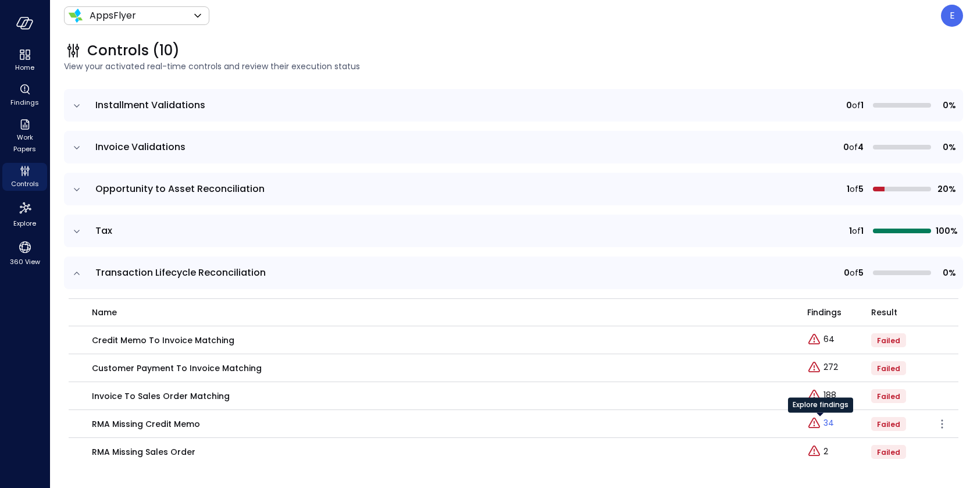
click at [825, 421] on p "34" at bounding box center [828, 423] width 10 height 12
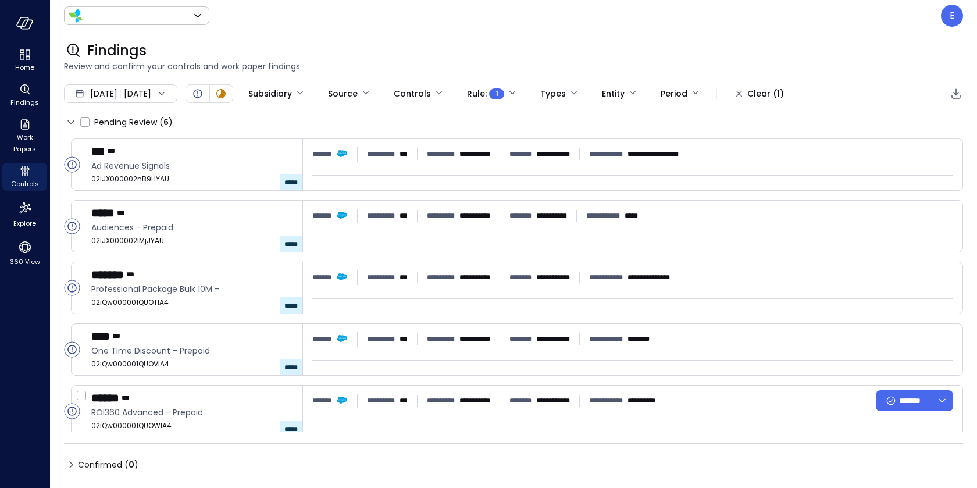
type input "*******"
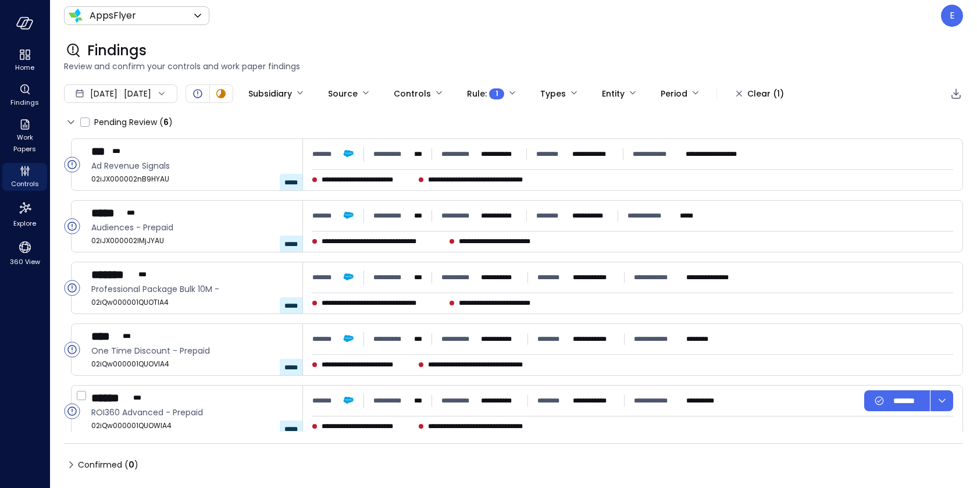
type input "****"
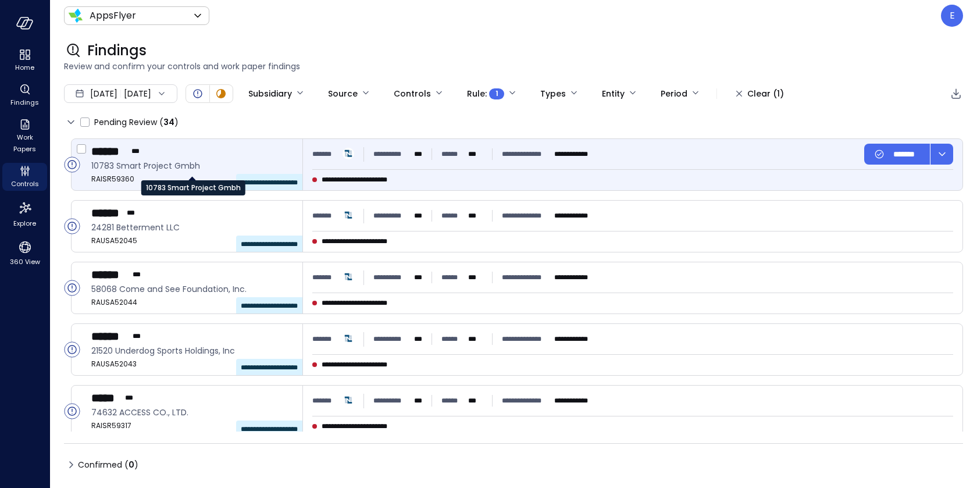
click at [208, 163] on span "10783 Smart Project Gmbh" at bounding box center [192, 165] width 202 height 13
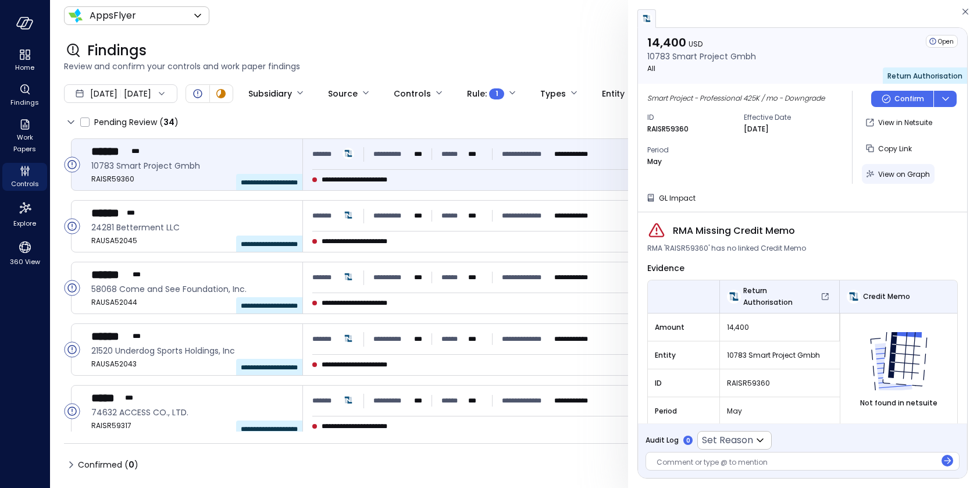
click at [883, 178] on span "View on Graph" at bounding box center [904, 174] width 52 height 10
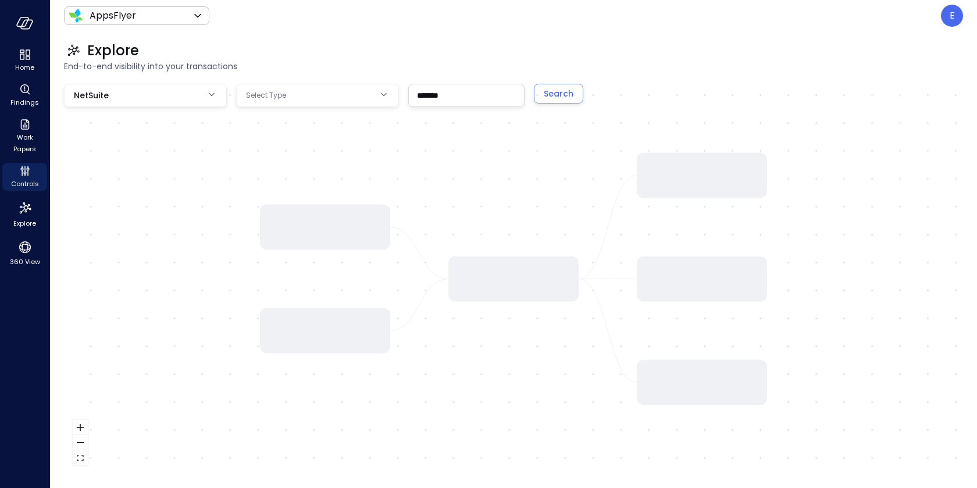
click at [334, 172] on div at bounding box center [513, 279] width 899 height 390
click at [345, 97] on body "Home Findings Work Papers Controls Explore 360 View AppsFlyer ******* ​ E Explo…" at bounding box center [488, 244] width 977 height 488
click at [345, 97] on div at bounding box center [488, 244] width 977 height 488
click at [573, 98] on button "Search" at bounding box center [558, 94] width 49 height 20
click at [373, 58] on div "Explore" at bounding box center [513, 50] width 899 height 19
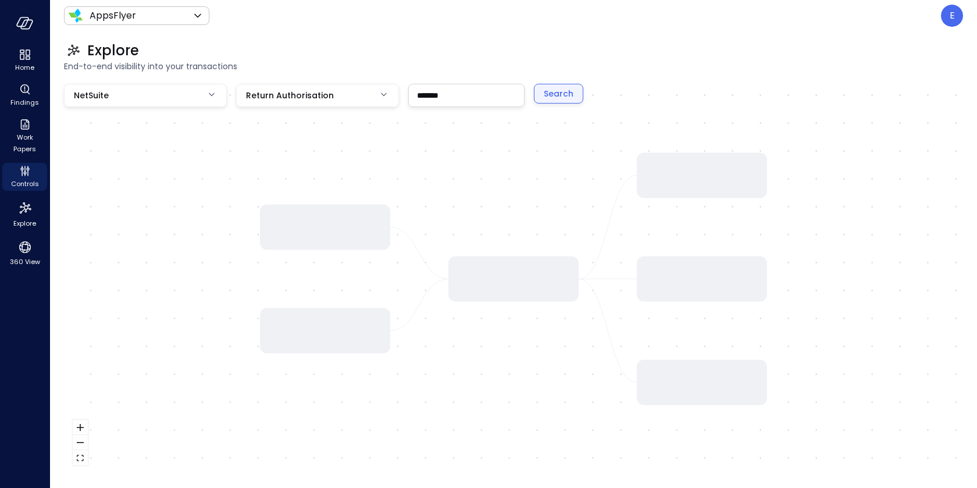
click at [552, 99] on div "Search" at bounding box center [558, 94] width 30 height 15
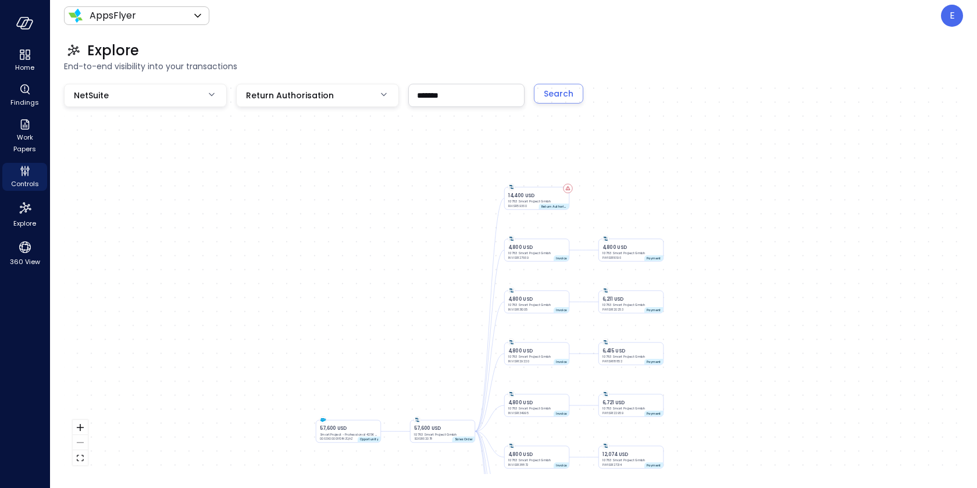
drag, startPoint x: 455, startPoint y: 171, endPoint x: 431, endPoint y: 324, distance: 154.1
click at [431, 324] on div "14,400 USD 10783 Smart Project Gmbh RAISR59360 Return Authorisation 57,600 USD …" at bounding box center [513, 279] width 899 height 390
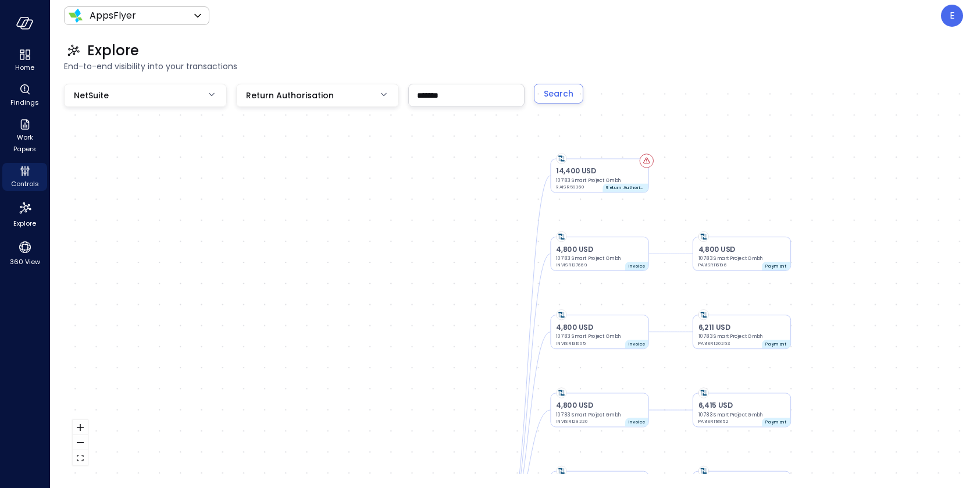
drag, startPoint x: 462, startPoint y: 344, endPoint x: 471, endPoint y: 382, distance: 39.3
click at [471, 382] on div "14,400 USD 10783 Smart Project Gmbh RAISR59360 Return Authorisation 57,600 USD …" at bounding box center [513, 279] width 899 height 390
click at [612, 164] on p "14,400 USD" at bounding box center [598, 168] width 87 height 10
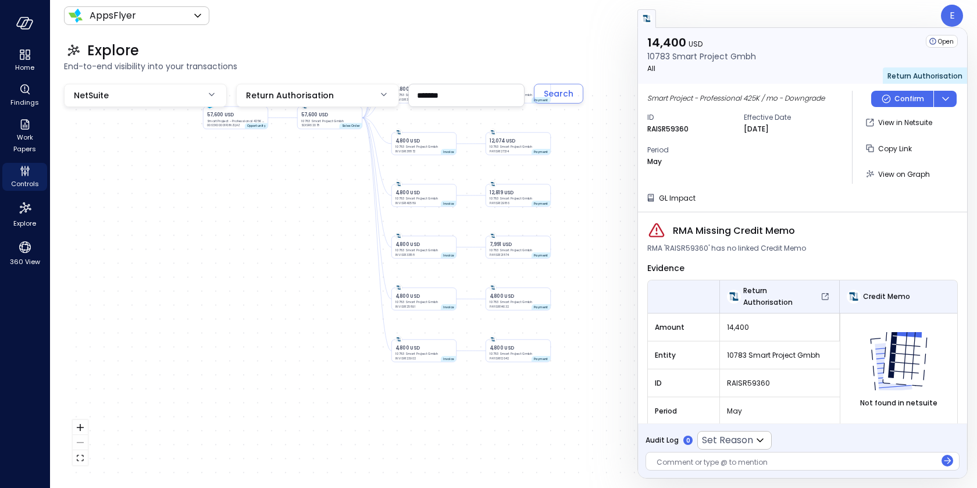
drag, startPoint x: 441, startPoint y: 409, endPoint x: 305, endPoint y: 251, distance: 209.4
click at [305, 250] on div "14,400 USD 10783 Smart Project Gmbh RAISR59360 Return Authorisation 57,600 USD …" at bounding box center [513, 279] width 899 height 390
click at [324, 279] on div "14,400 USD 10783 Smart Project Gmbh RAISR59360 Return Authorisation 57,600 USD …" at bounding box center [513, 279] width 899 height 390
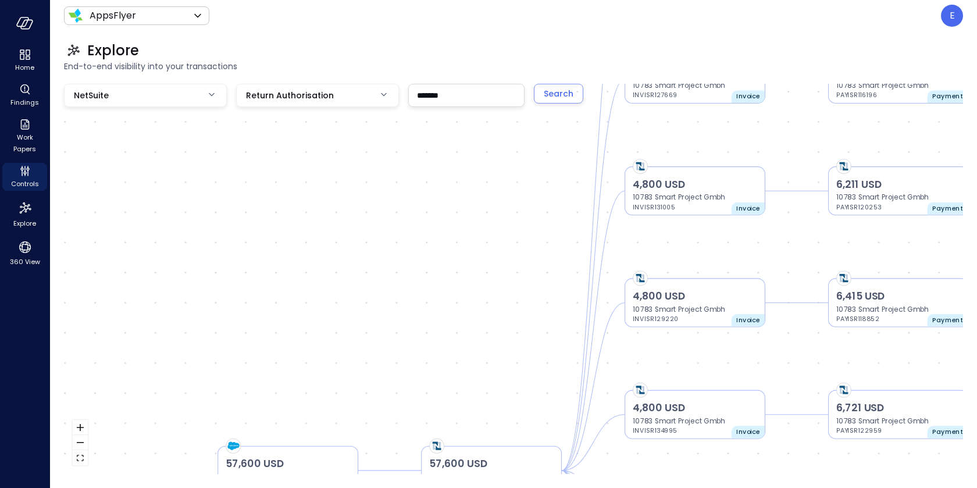
drag, startPoint x: 694, startPoint y: 103, endPoint x: 542, endPoint y: 324, distance: 268.0
click at [545, 323] on div "14,400 USD 10783 Smart Project Gmbh RAISR59360 Return Authorisation 57,600 USD …" at bounding box center [513, 279] width 899 height 390
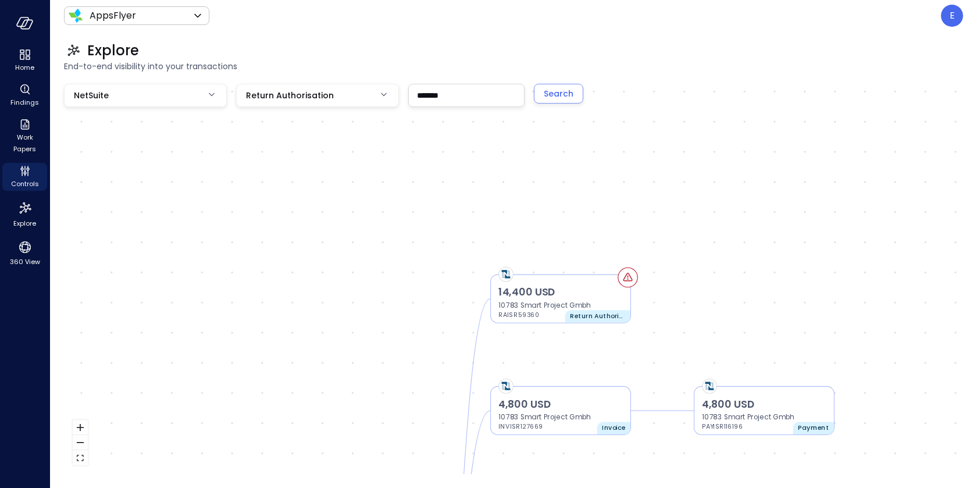
drag, startPoint x: 522, startPoint y: 226, endPoint x: 398, endPoint y: 531, distance: 328.8
click at [398, 487] on html "Home Findings Work Papers Controls Explore 360 View AppsFlyer ******* ​ E Explo…" at bounding box center [488, 244] width 977 height 488
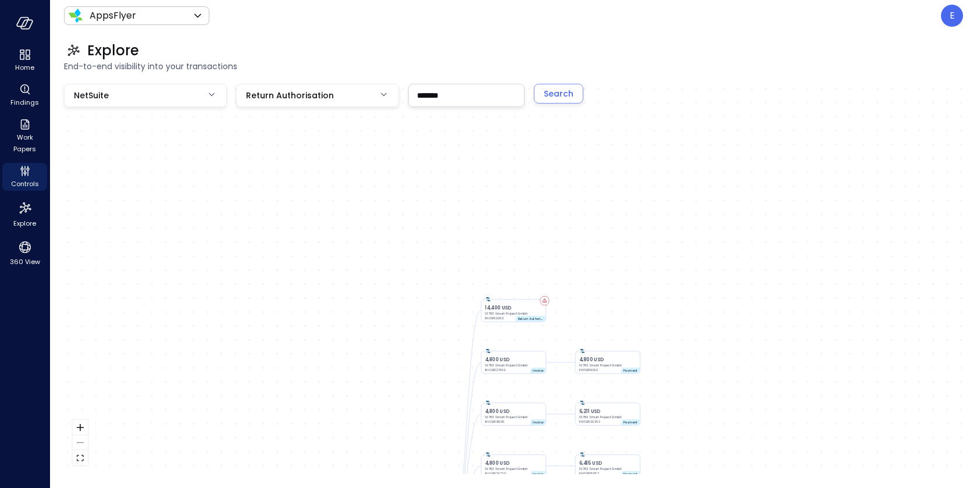
drag, startPoint x: 475, startPoint y: 173, endPoint x: 428, endPoint y: 435, distance: 266.4
click at [428, 435] on div "14,400 USD 10783 Smart Project Gmbh RAISR59360 Return Authorisation 57,600 USD …" at bounding box center [513, 279] width 899 height 390
click at [525, 311] on p "10783 Smart Project Gmbh" at bounding box center [514, 311] width 58 height 5
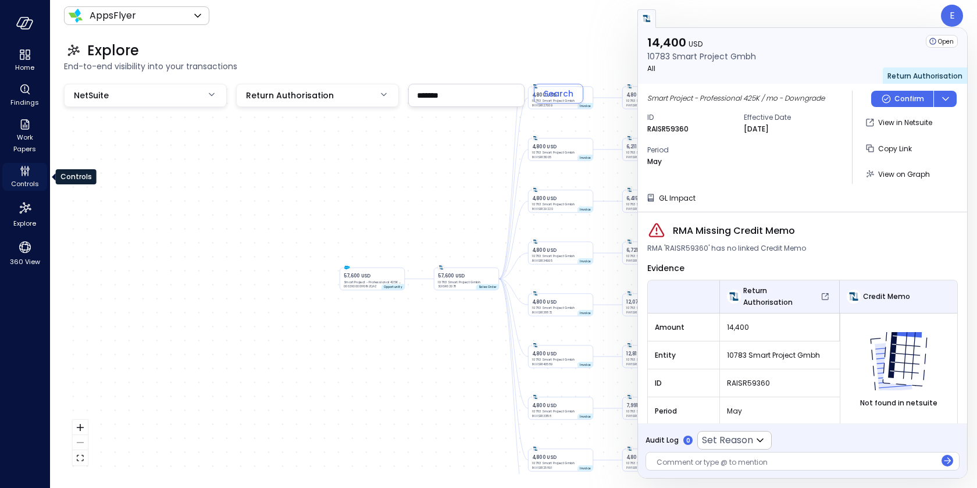
click at [22, 184] on span "Controls" at bounding box center [25, 184] width 28 height 12
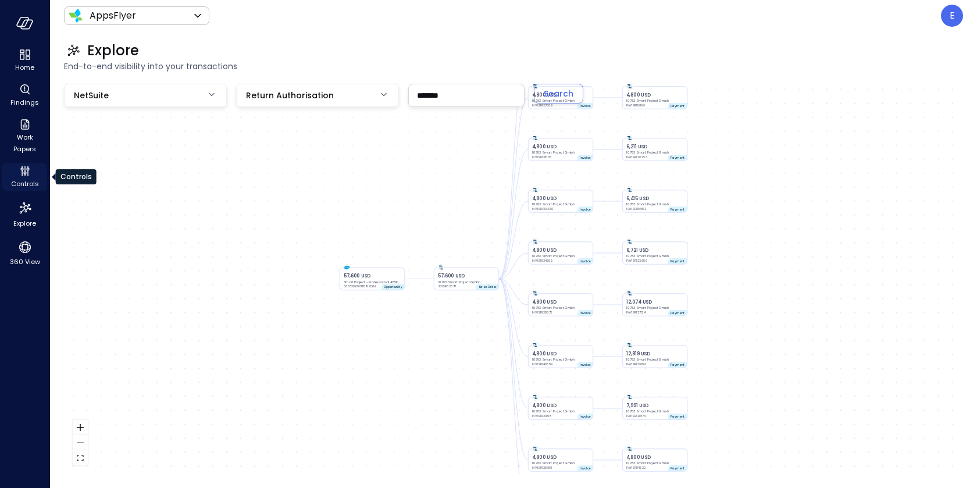
click at [22, 184] on span "Controls" at bounding box center [25, 184] width 28 height 12
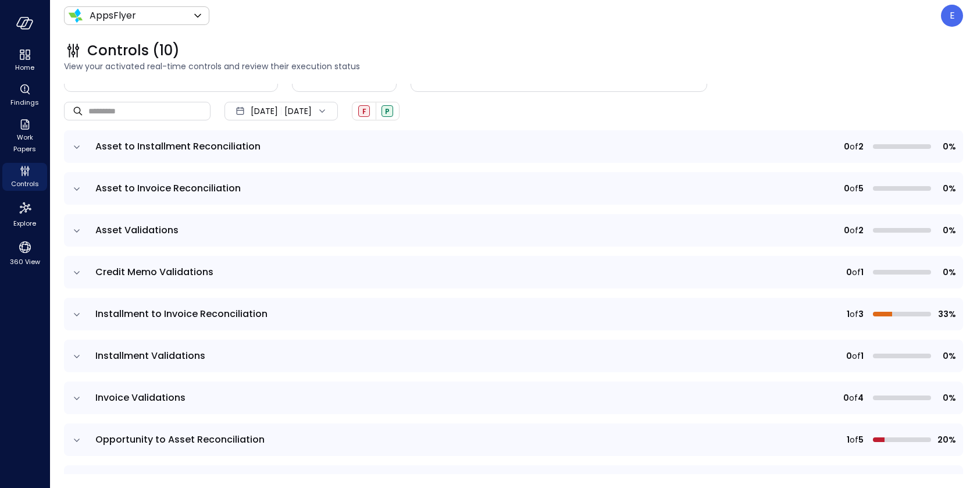
scroll to position [146, 0]
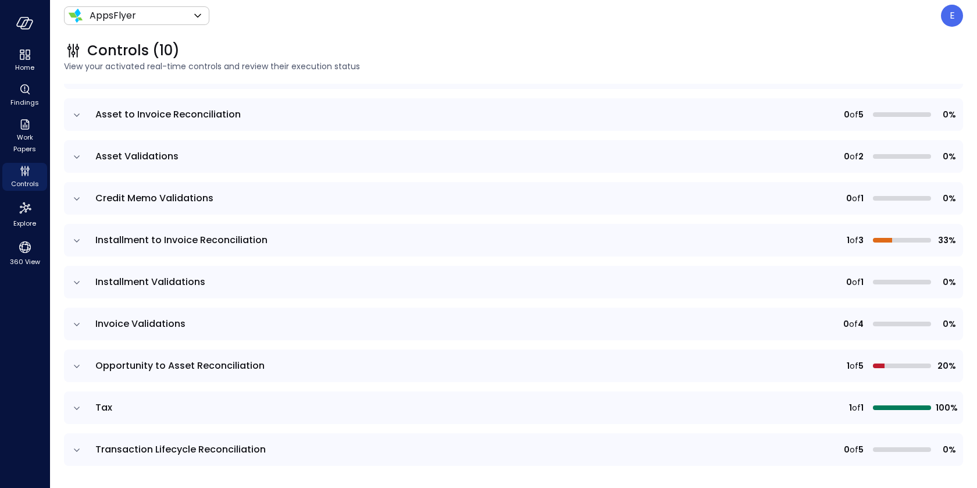
click at [73, 446] on icon "expand row" at bounding box center [77, 450] width 12 height 12
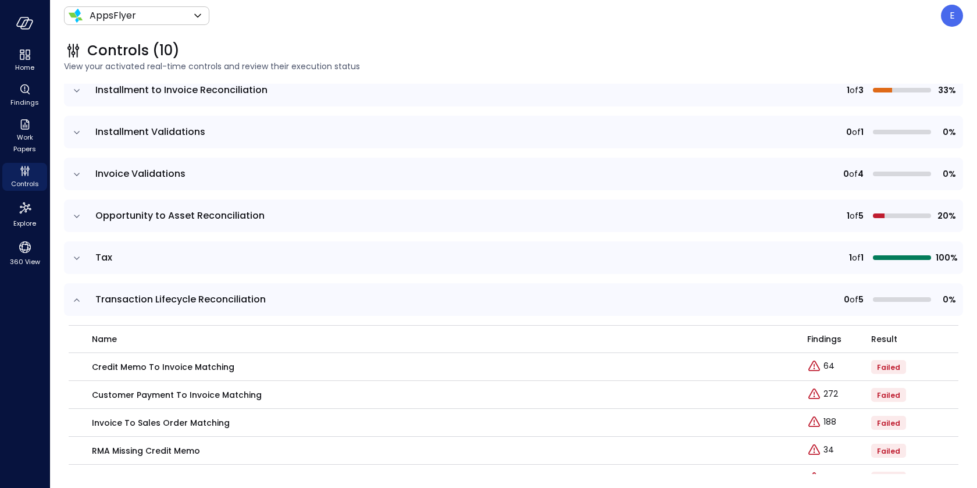
scroll to position [323, 0]
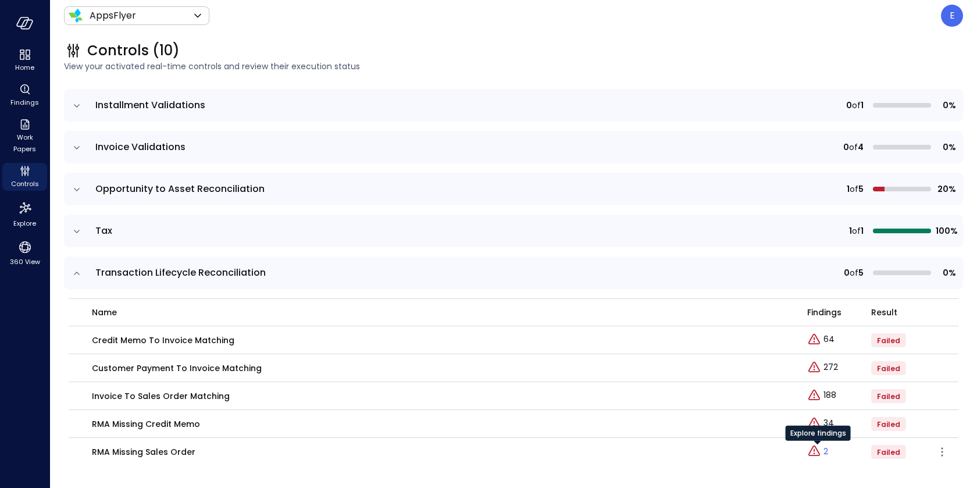
click at [818, 453] on icon "Explore findings" at bounding box center [814, 451] width 14 height 14
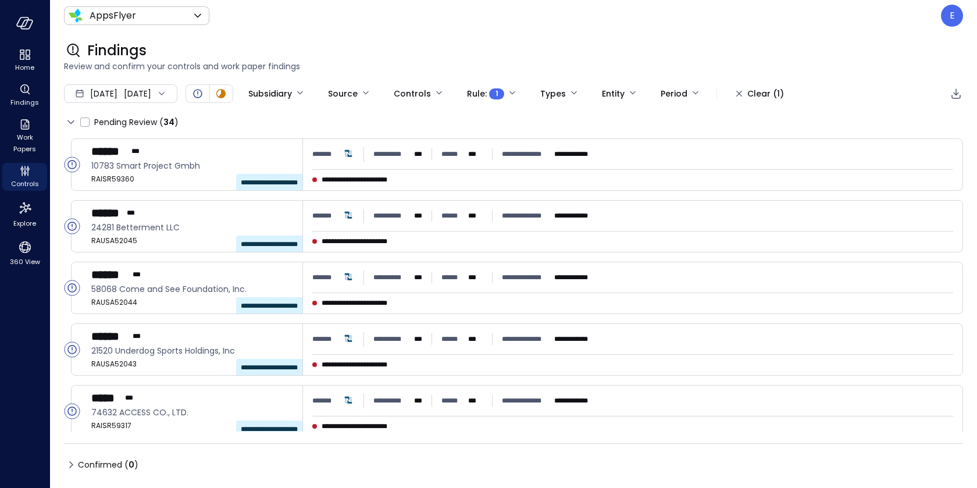
type input "****"
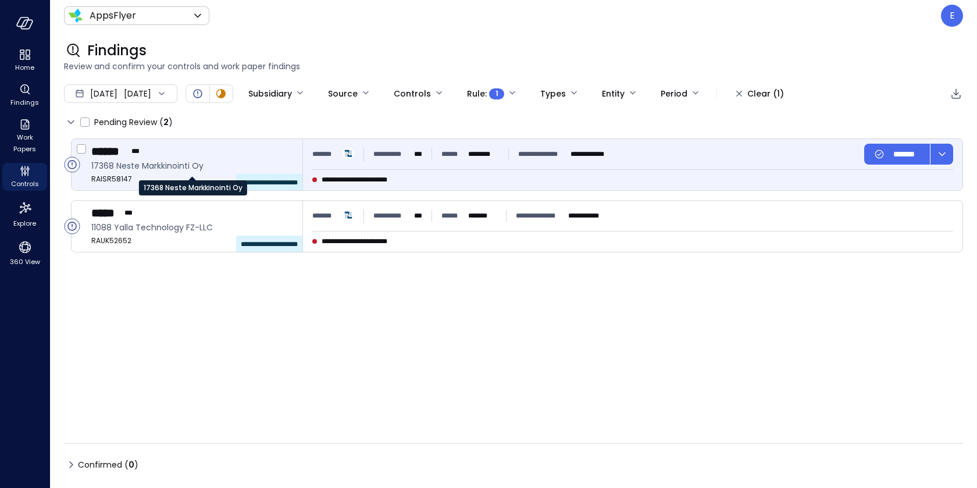
click at [266, 161] on span "17368 Neste Markkinointi Oy" at bounding box center [192, 165] width 202 height 13
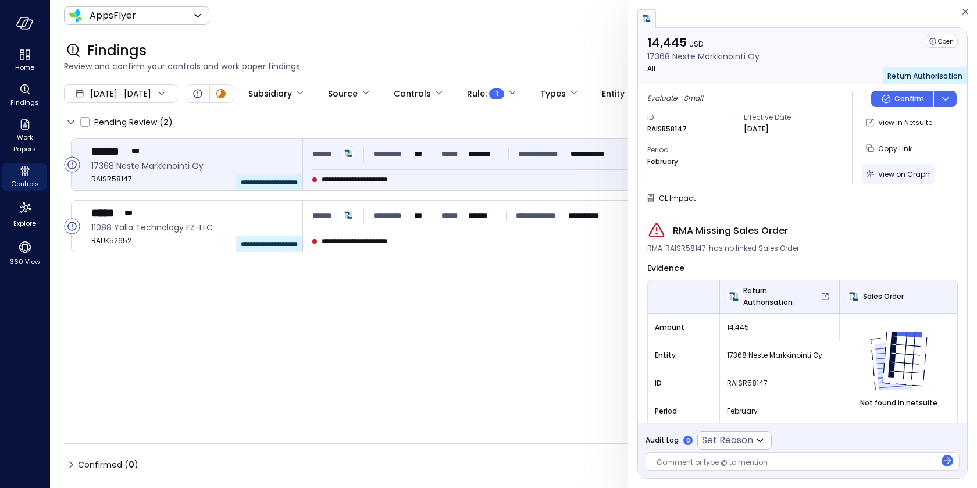
click at [897, 172] on span "View on Graph" at bounding box center [904, 174] width 52 height 10
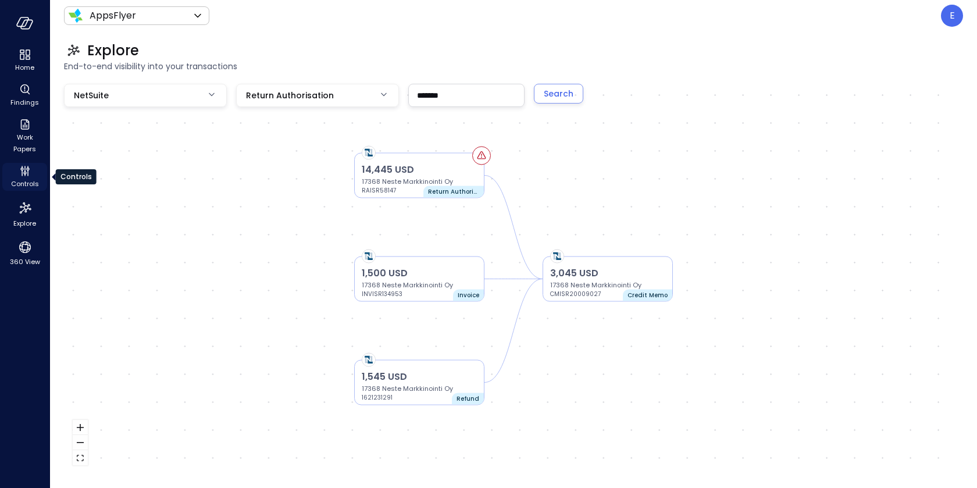
click at [20, 171] on icon "Controls" at bounding box center [25, 171] width 14 height 14
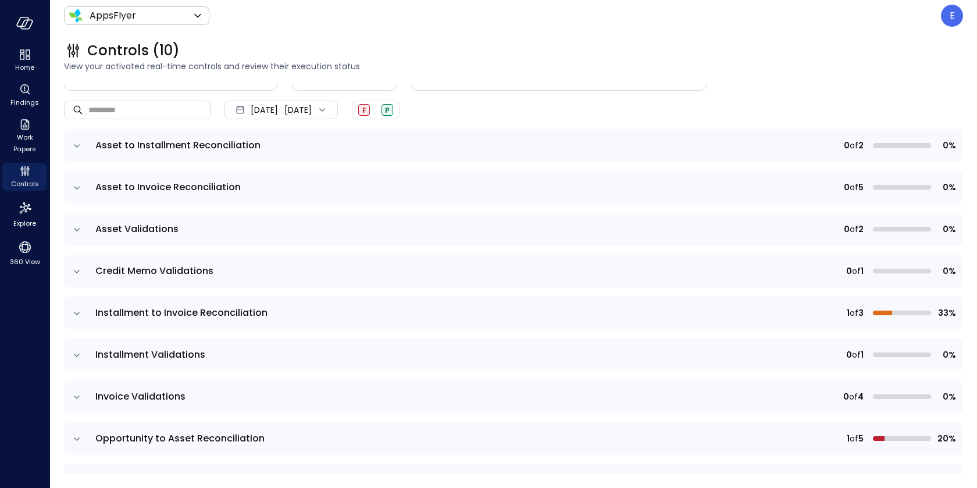
scroll to position [146, 0]
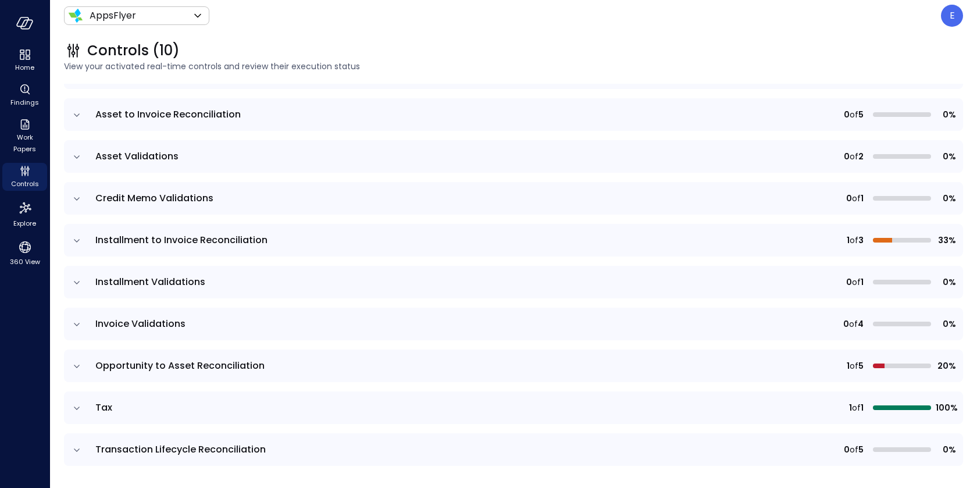
click at [80, 448] on icon "expand row" at bounding box center [77, 450] width 12 height 12
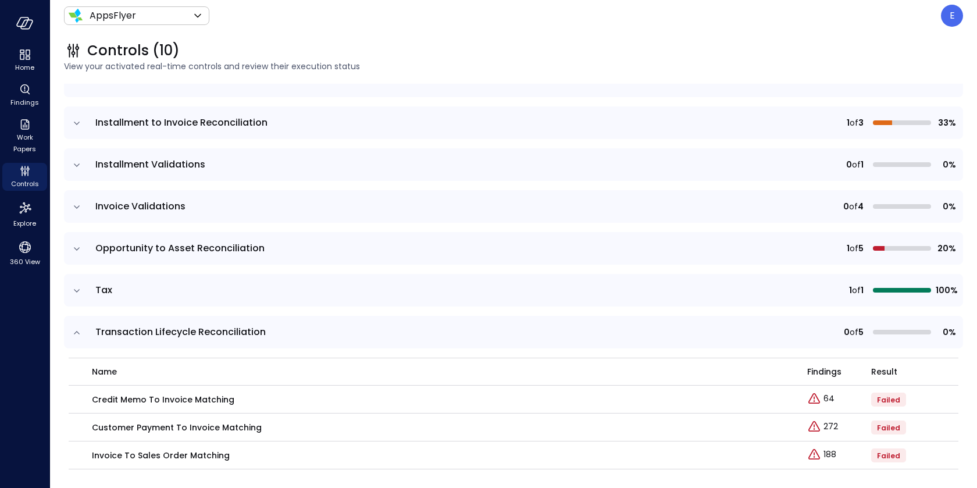
scroll to position [323, 0]
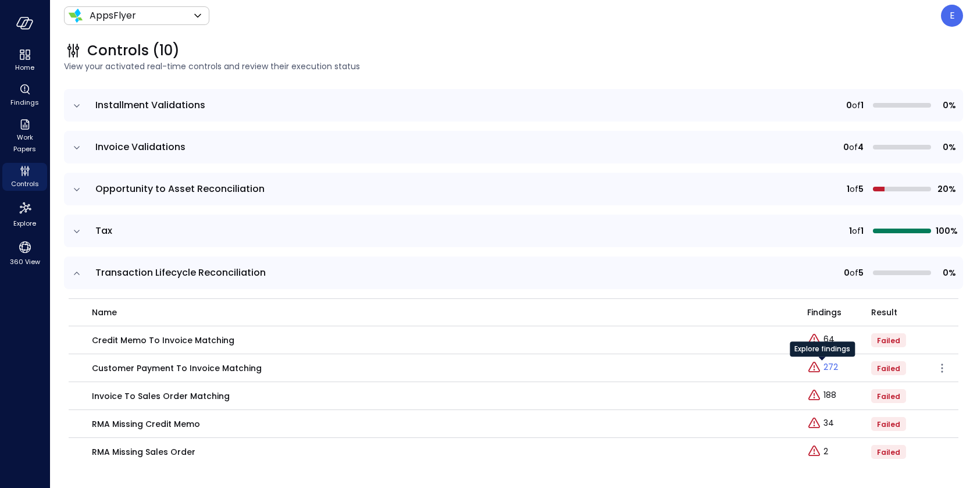
click at [828, 365] on p "272" at bounding box center [830, 367] width 15 height 12
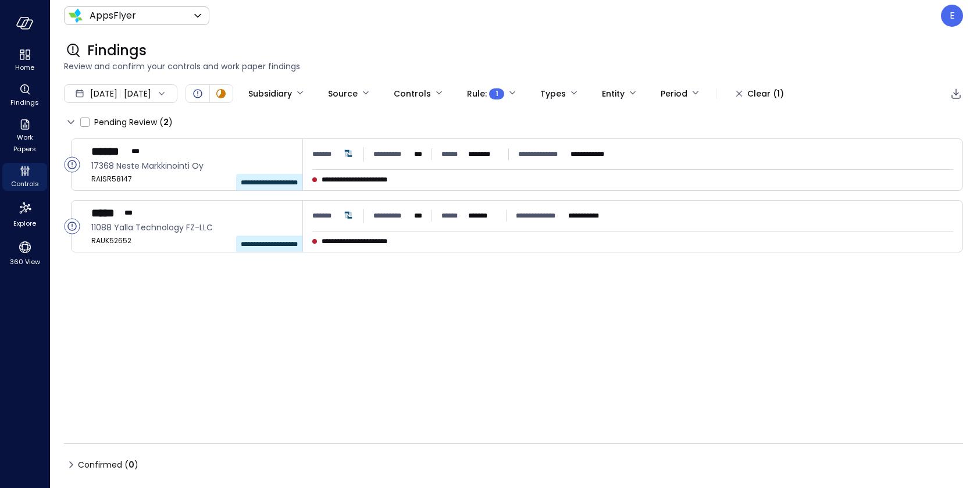
type input "****"
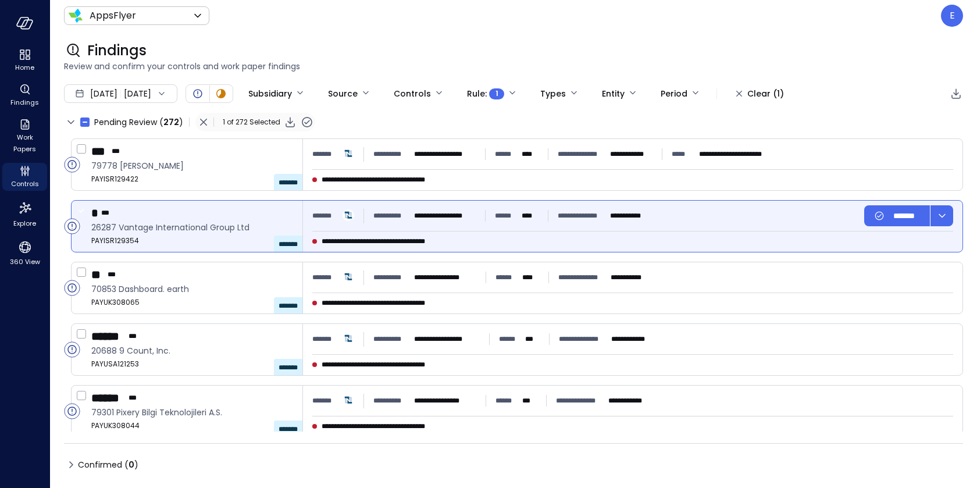
click at [170, 214] on div "* ***" at bounding box center [192, 212] width 202 height 15
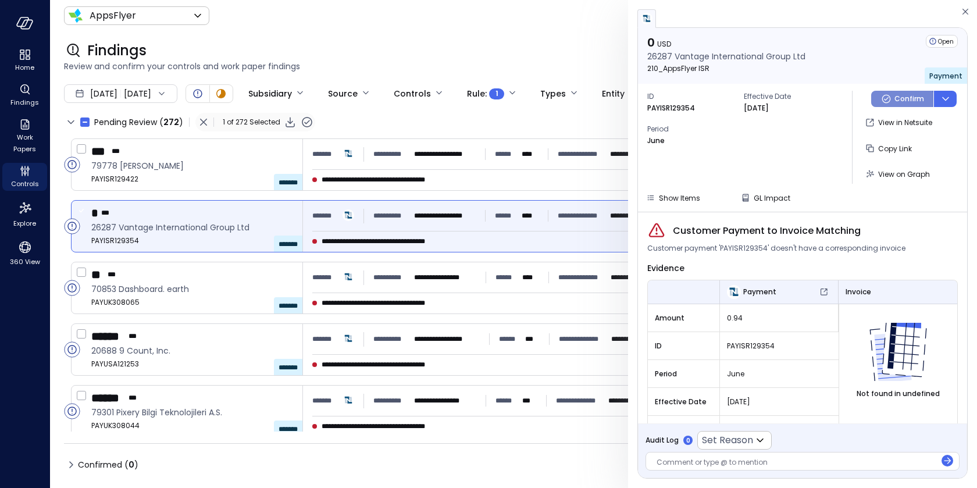
click at [886, 103] on icon "Button group with a nested menu" at bounding box center [886, 99] width 12 height 12
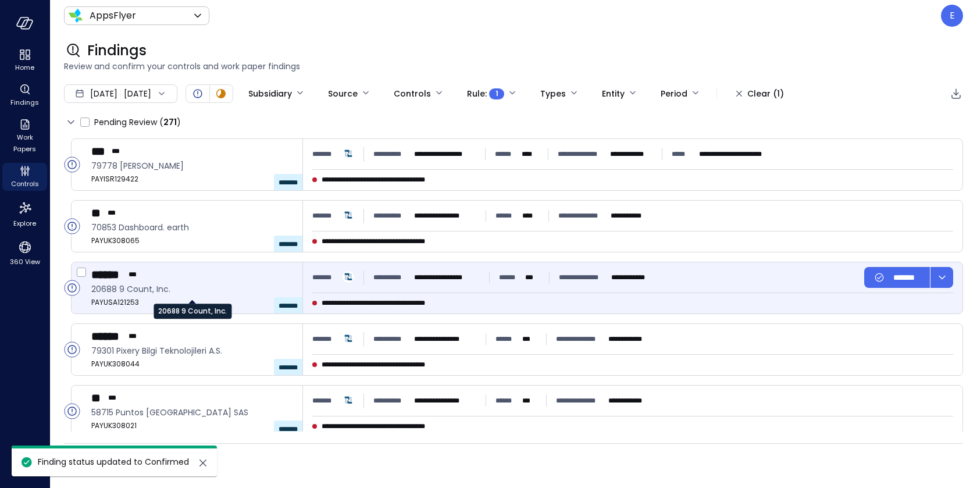
click at [198, 289] on span "20688 9 Count, Inc." at bounding box center [192, 289] width 202 height 13
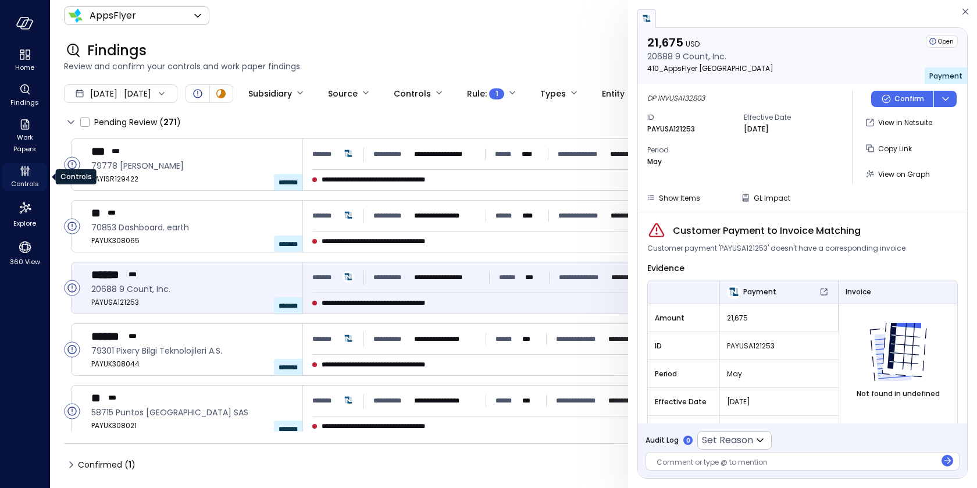
click at [23, 174] on icon "Controls" at bounding box center [25, 171] width 14 height 14
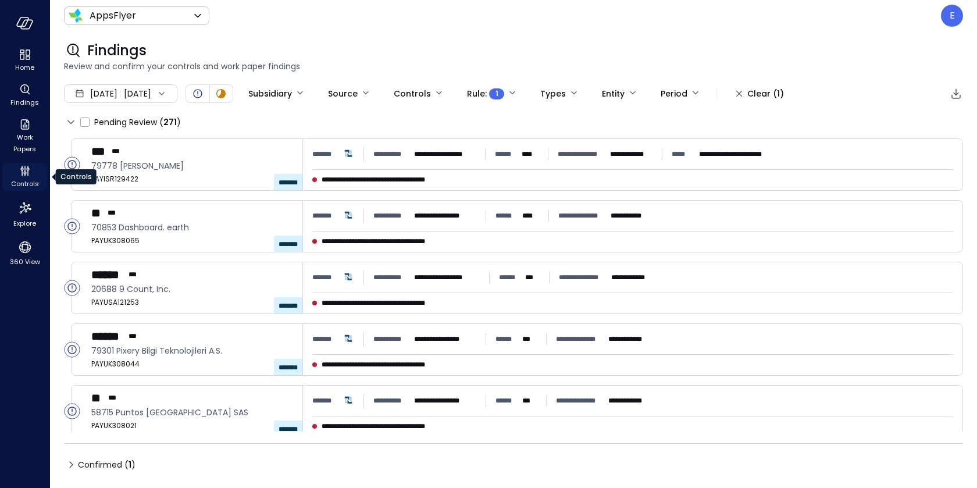
click at [23, 174] on icon "Controls" at bounding box center [25, 171] width 14 height 14
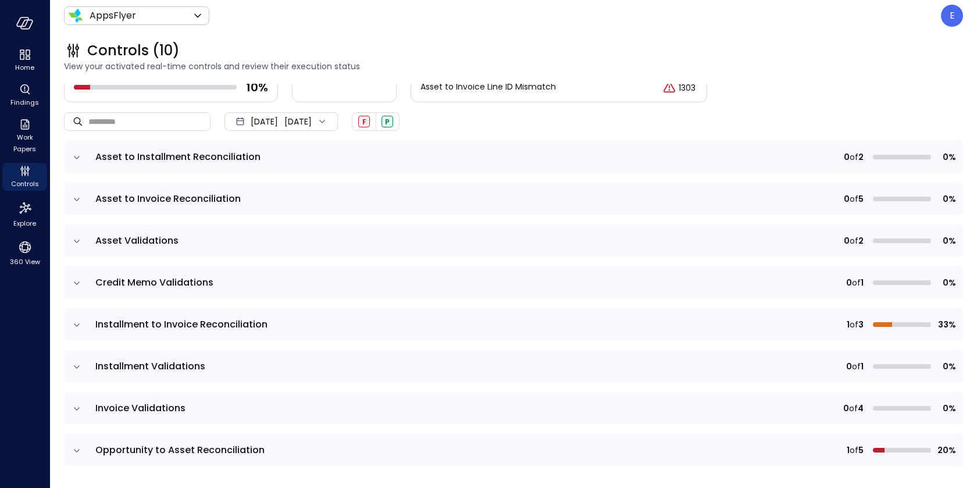
scroll to position [146, 0]
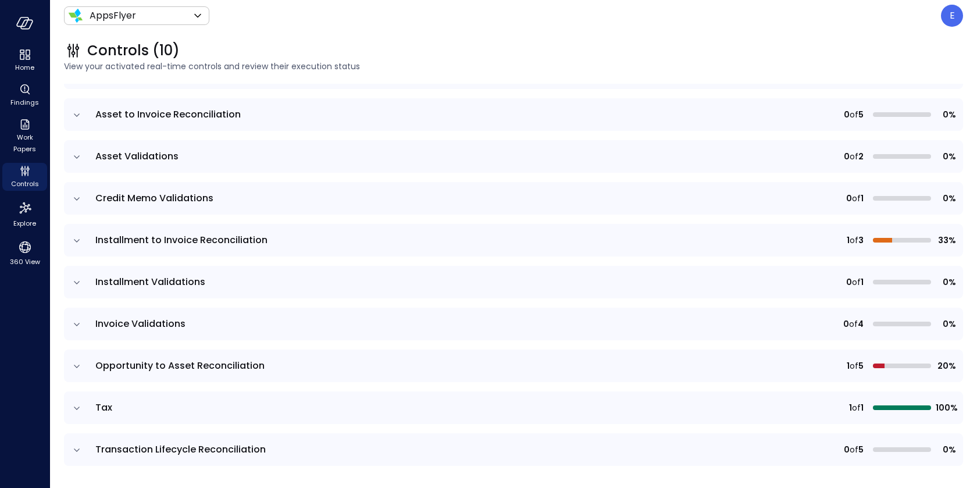
click at [74, 446] on icon "expand row" at bounding box center [77, 450] width 12 height 12
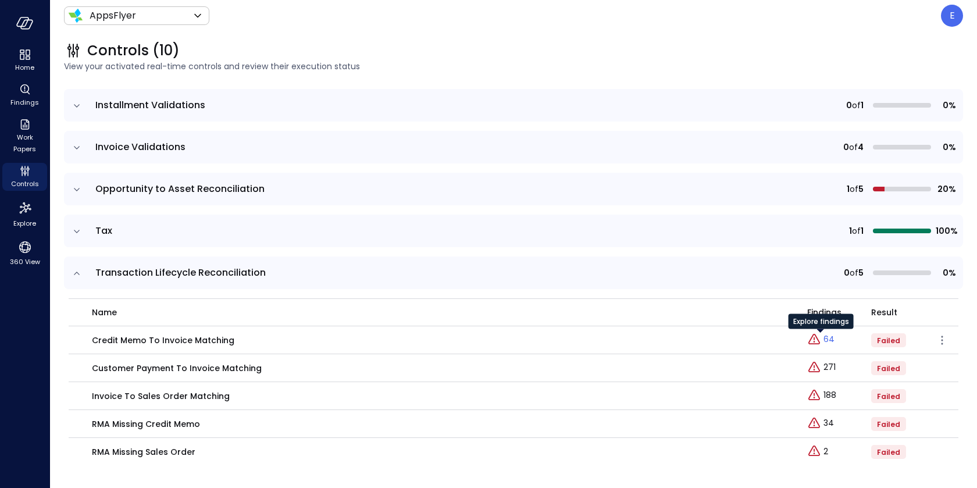
click at [824, 336] on div "Explore findings" at bounding box center [820, 325] width 65 height 23
click at [830, 338] on p "64" at bounding box center [828, 339] width 11 height 12
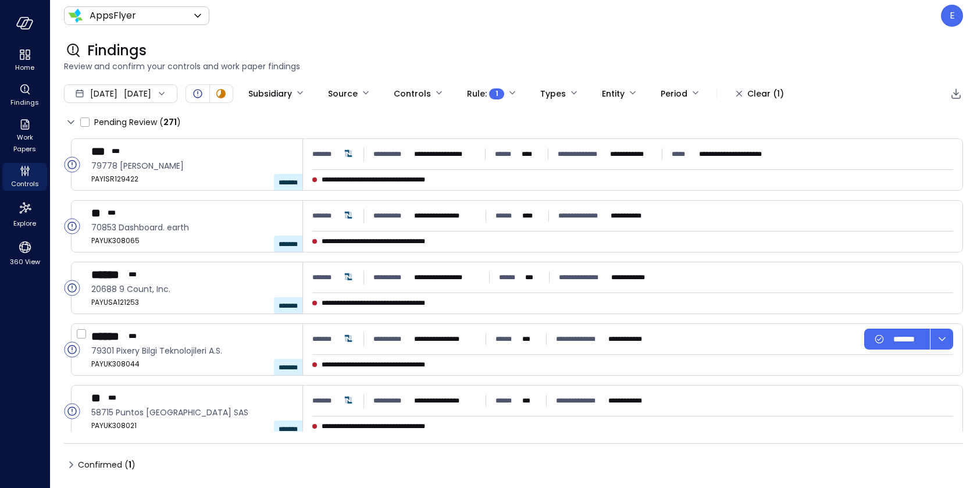
type input "****"
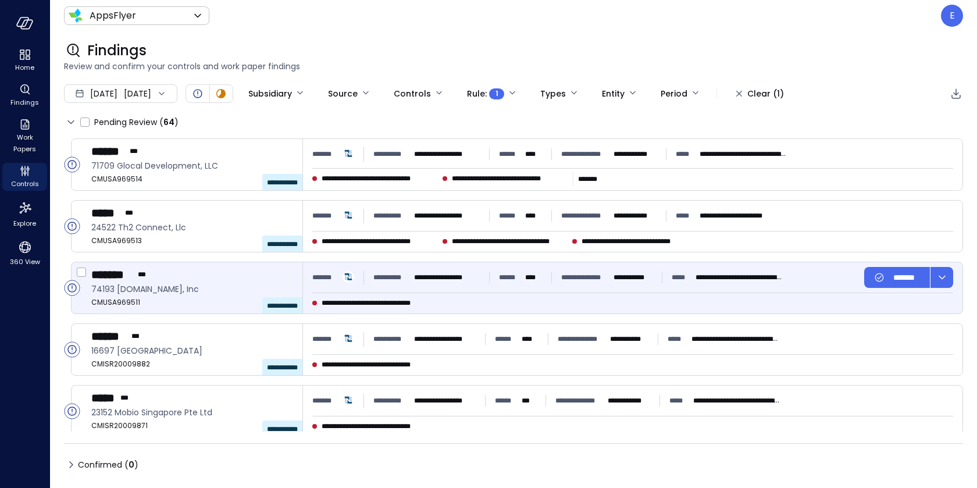
click at [417, 284] on div "**********" at bounding box center [547, 277] width 470 height 21
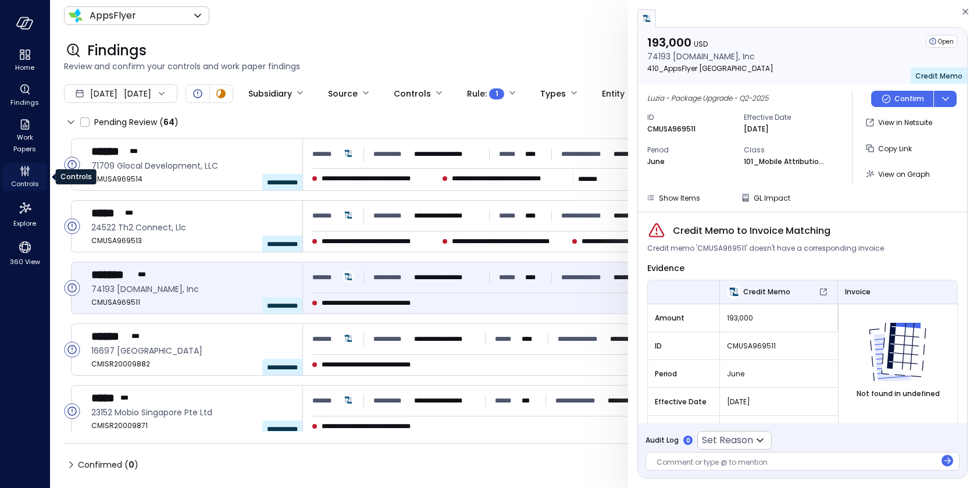
click at [22, 176] on icon "Controls" at bounding box center [25, 171] width 14 height 14
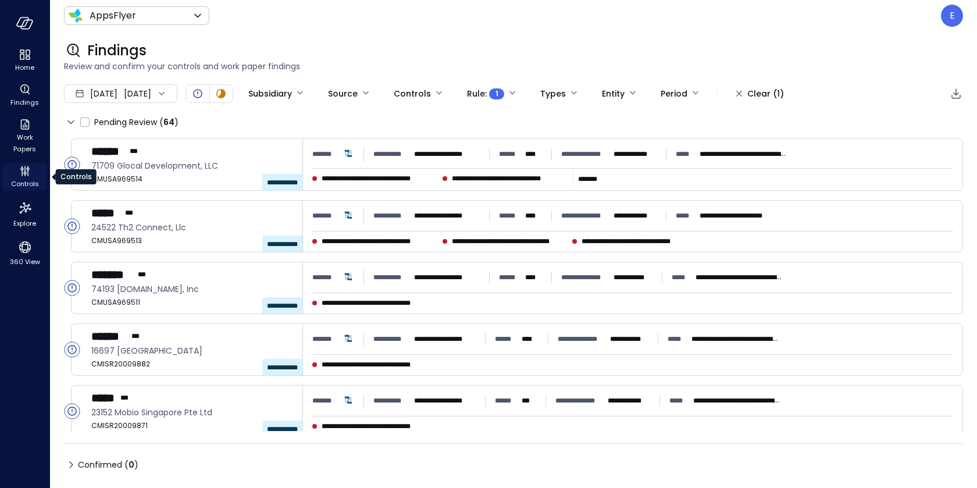
click at [22, 176] on icon "Controls" at bounding box center [25, 171] width 14 height 14
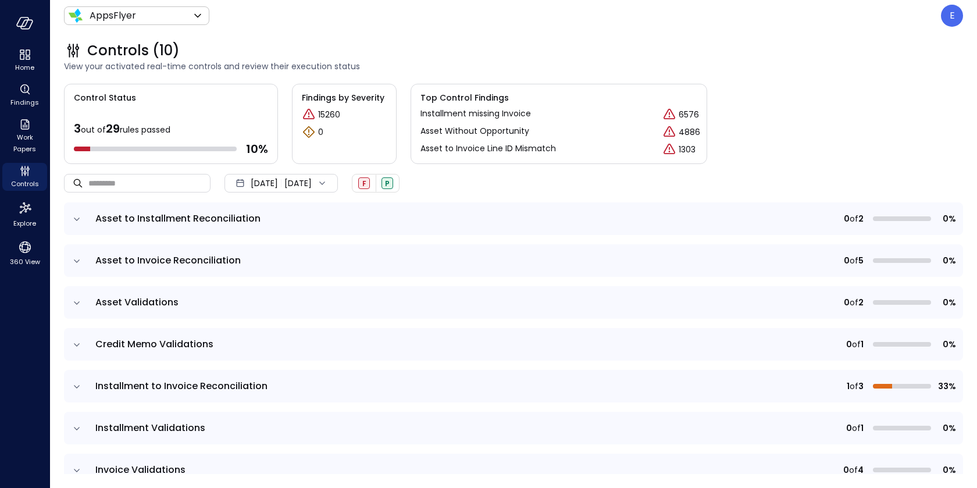
click at [76, 256] on icon "expand row" at bounding box center [77, 261] width 12 height 12
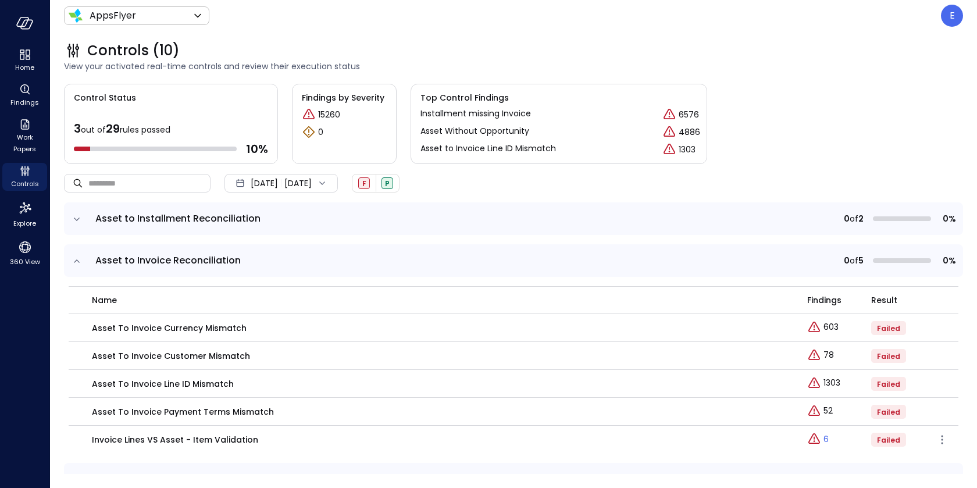
click at [818, 445] on icon "Explore findings" at bounding box center [814, 439] width 14 height 14
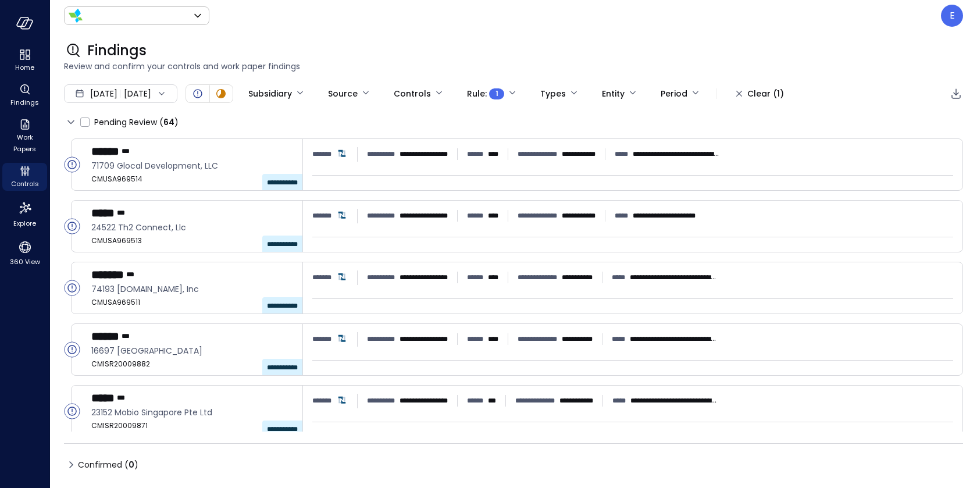
type input "*******"
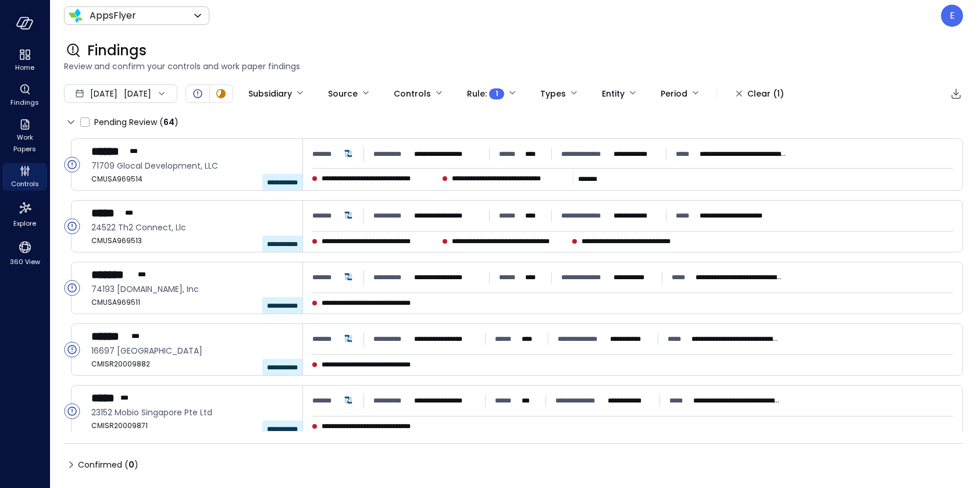
type input "****"
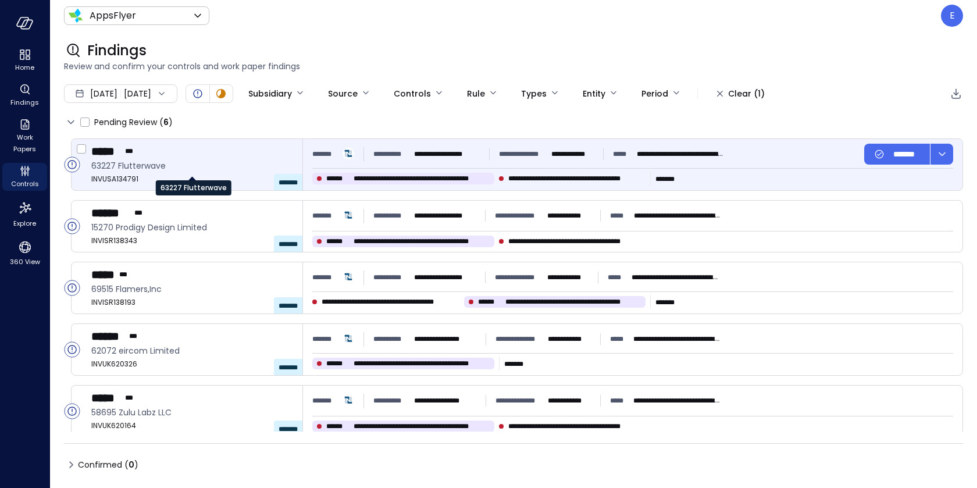
click at [272, 163] on span "63227 Flutterwave" at bounding box center [192, 165] width 202 height 13
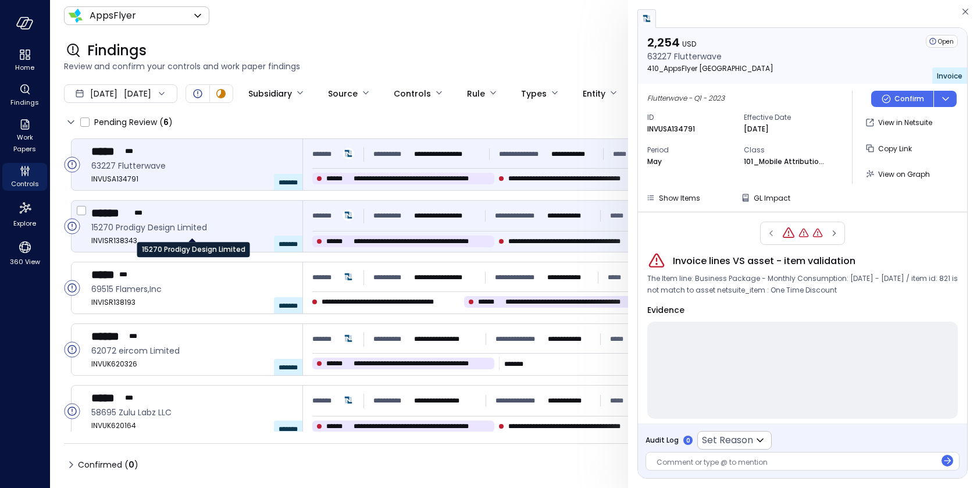
click at [207, 225] on span "15270 Prodigy Design Limited" at bounding box center [192, 227] width 202 height 13
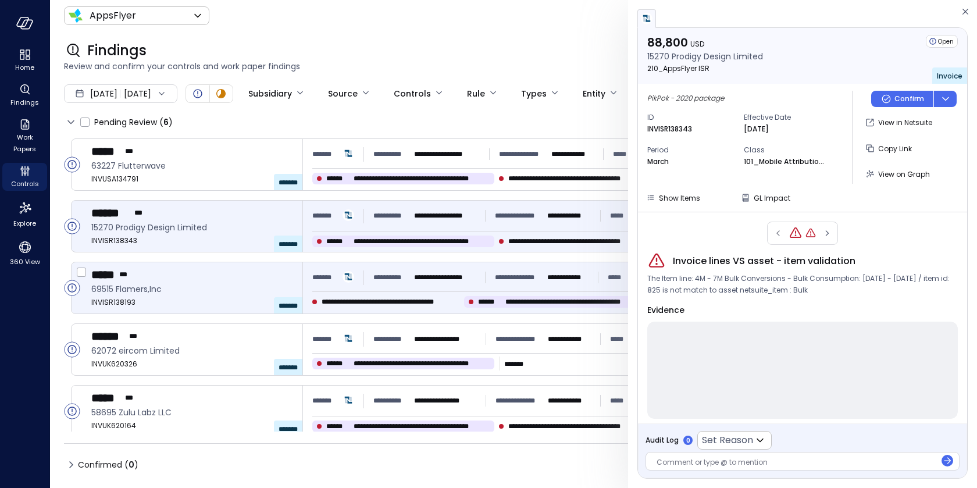
click at [215, 280] on div "***** ***" at bounding box center [192, 274] width 202 height 15
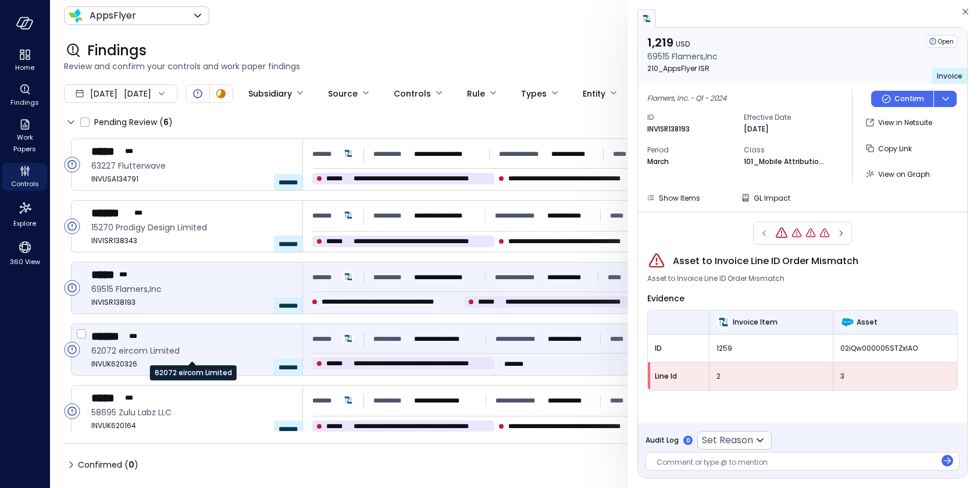
click at [216, 346] on span "62072 eircom Limited" at bounding box center [192, 350] width 202 height 13
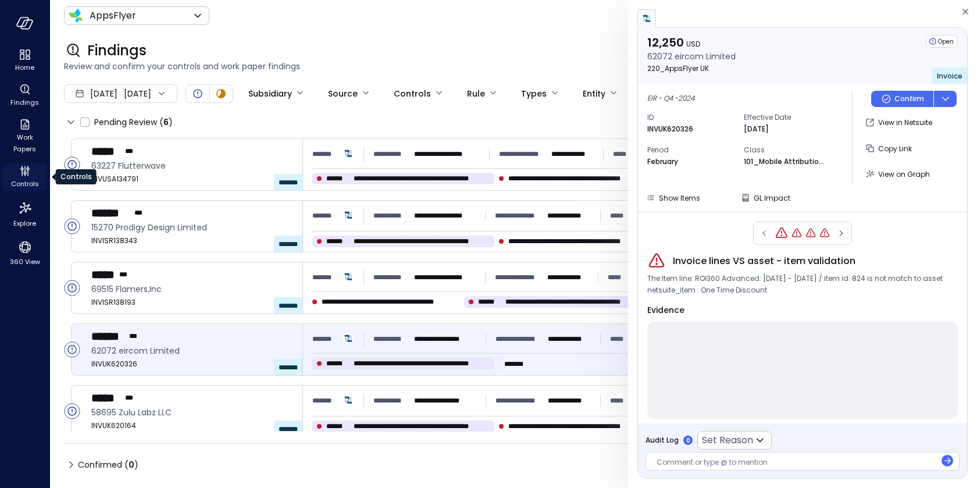
click at [28, 176] on icon "Controls" at bounding box center [25, 171] width 14 height 14
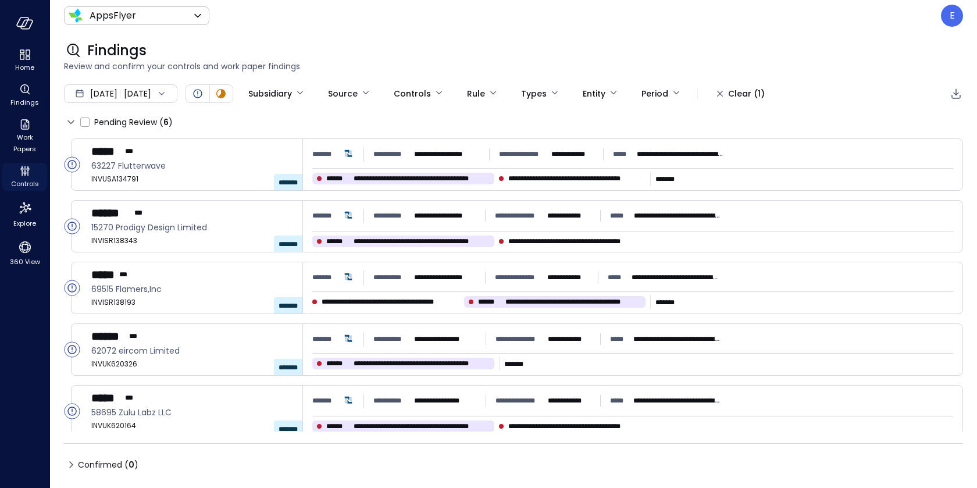
click at [27, 170] on icon "Controls" at bounding box center [25, 171] width 14 height 14
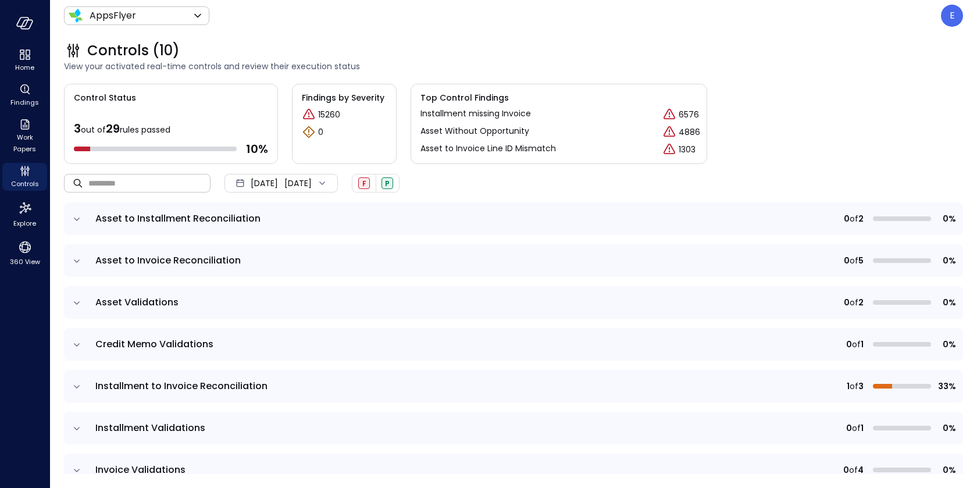
click at [130, 185] on input "text" at bounding box center [149, 182] width 122 height 31
paste input "**********"
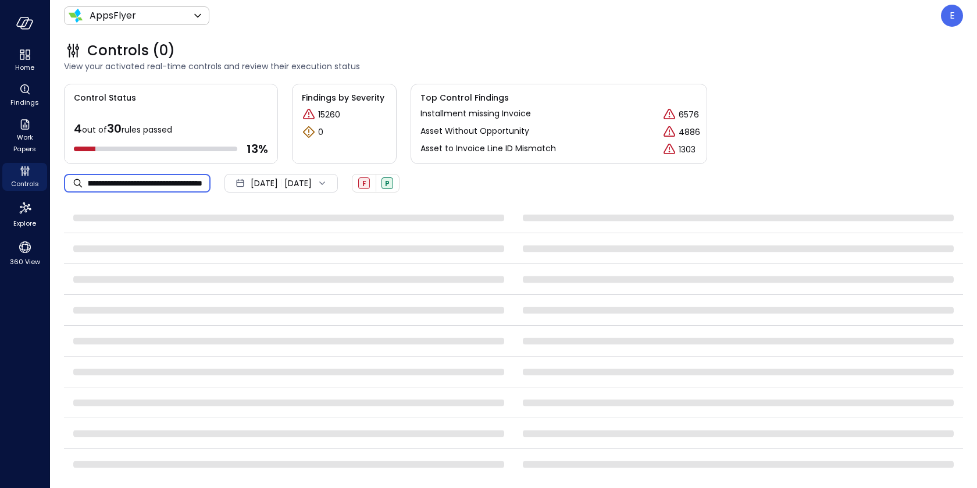
scroll to position [0, 77]
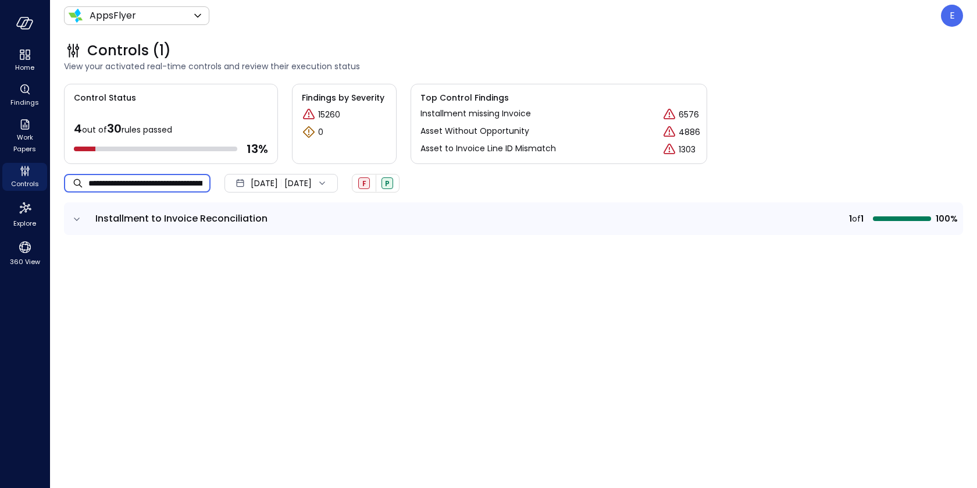
type input "**********"
click at [72, 220] on icon "expand row" at bounding box center [77, 219] width 12 height 12
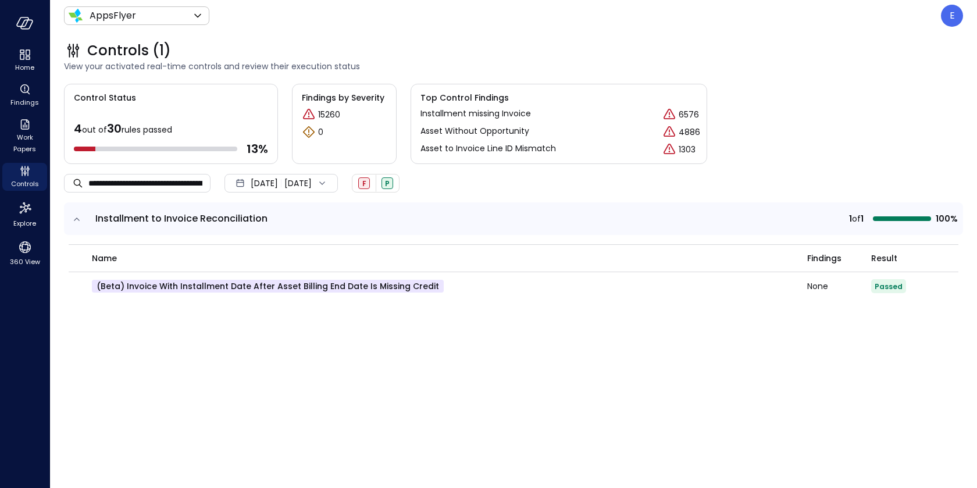
click at [328, 183] on icon at bounding box center [322, 183] width 12 height 12
click at [300, 249] on li "Current Year 2025" at bounding box center [287, 252] width 92 height 19
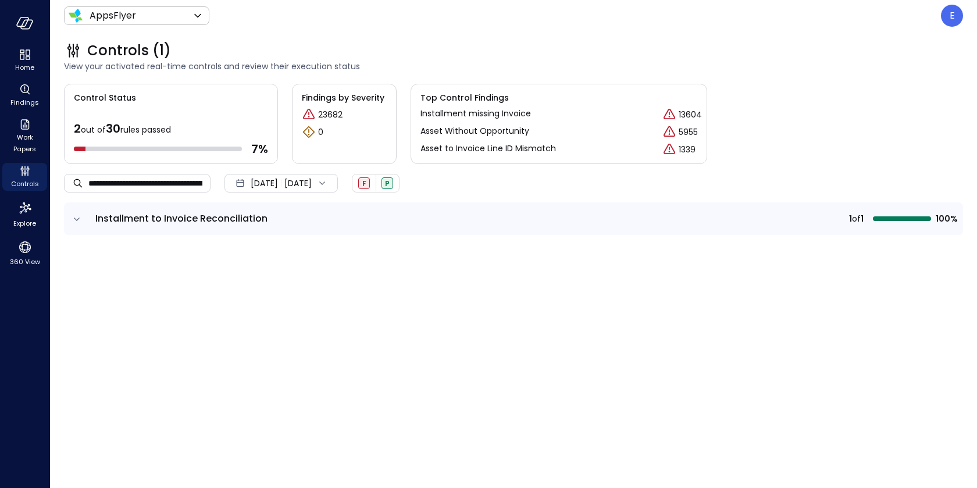
click at [70, 217] on td at bounding box center [76, 218] width 24 height 33
click at [81, 217] on icon "expand row" at bounding box center [77, 219] width 12 height 12
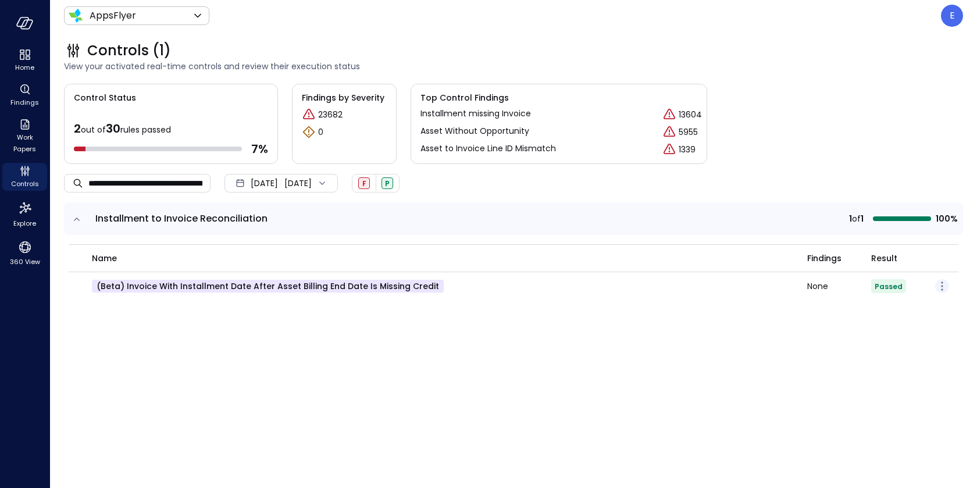
click at [943, 286] on icon "button" at bounding box center [942, 286] width 14 height 14
click at [906, 302] on p "Edit control" at bounding box center [900, 302] width 46 height 12
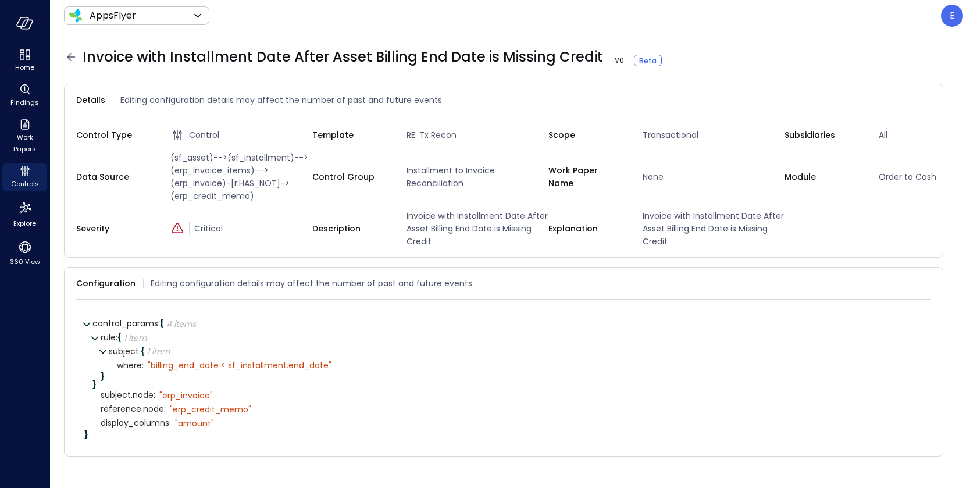
click at [69, 54] on icon at bounding box center [71, 57] width 14 height 14
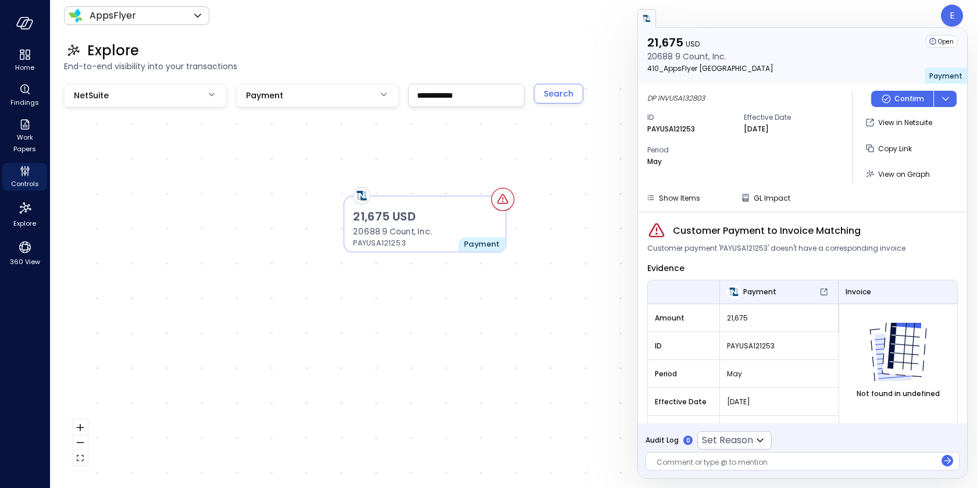
drag, startPoint x: 600, startPoint y: 331, endPoint x: 493, endPoint y: 296, distance: 112.5
click at [493, 296] on div "21,675 USD 20688 9 Count, Inc. PAYUSA121253 Payment" at bounding box center [513, 279] width 899 height 390
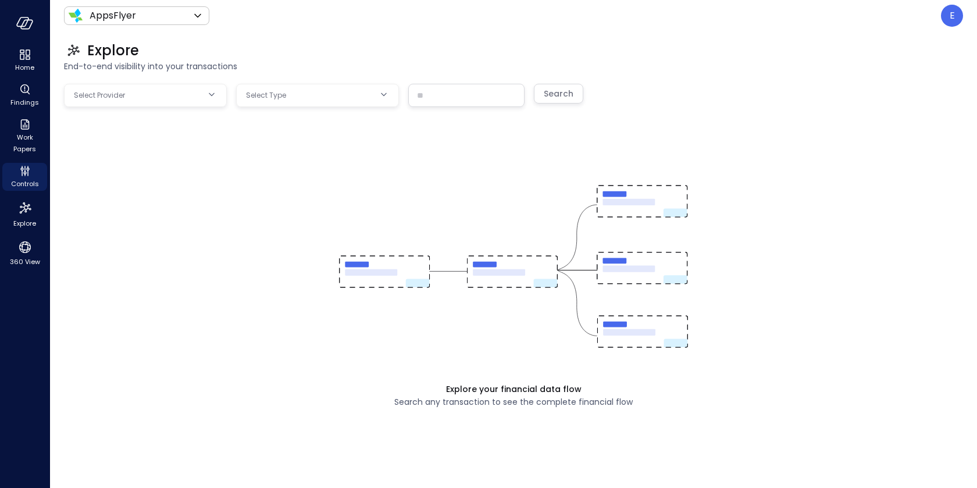
type input "**********"
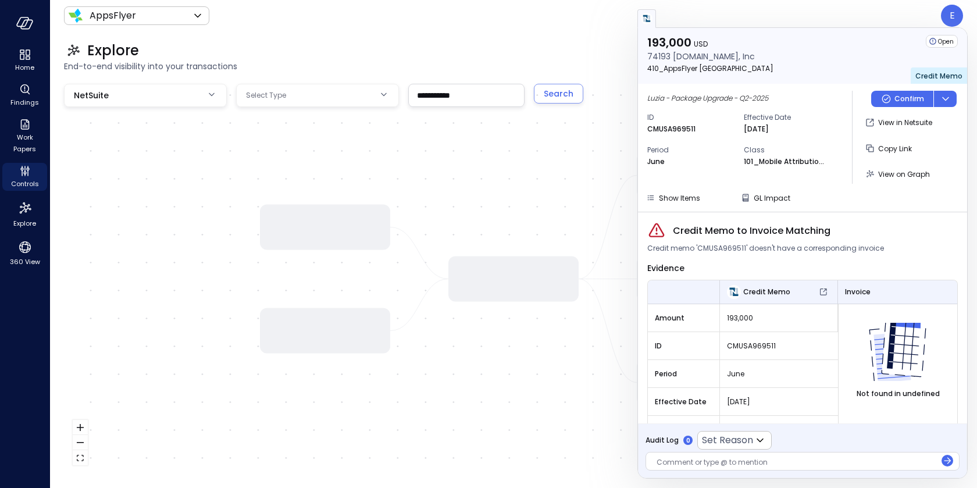
click at [272, 134] on div at bounding box center [513, 279] width 899 height 390
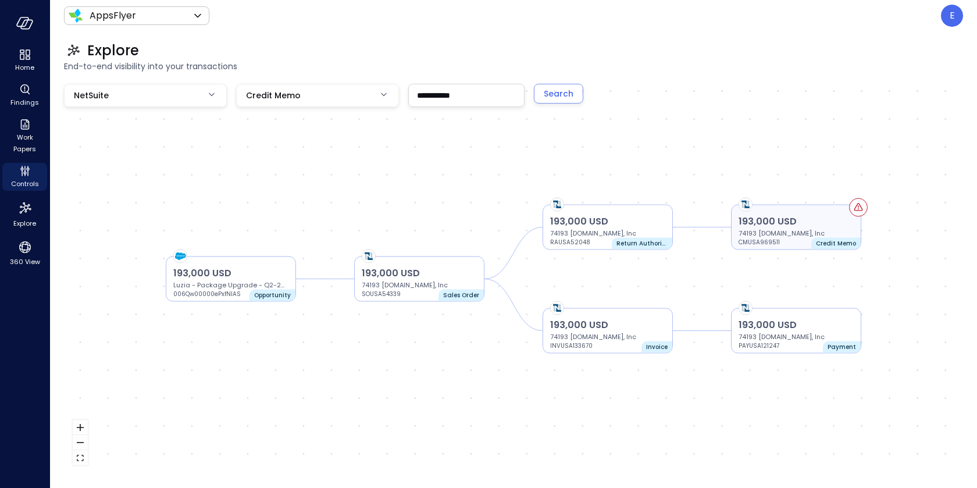
click at [824, 217] on p "193,000 USD" at bounding box center [795, 221] width 115 height 14
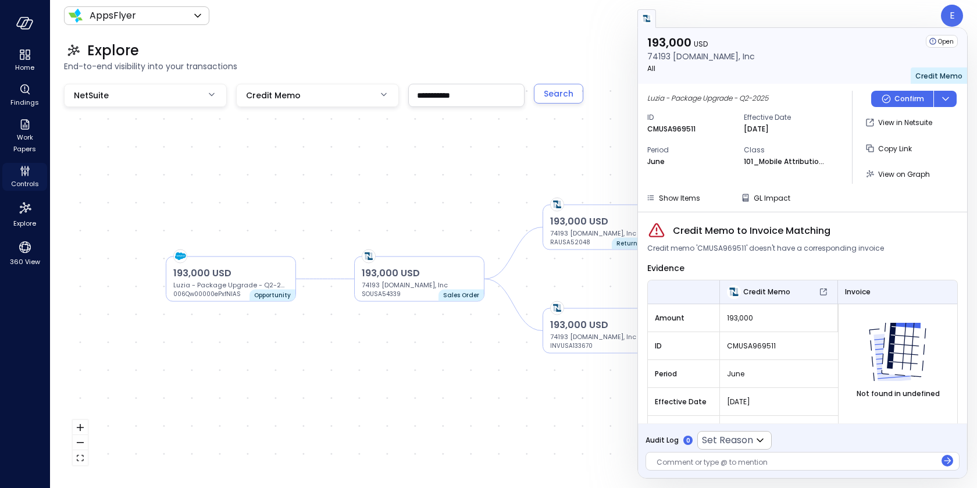
click at [27, 171] on icon "Controls" at bounding box center [27, 173] width 1 height 6
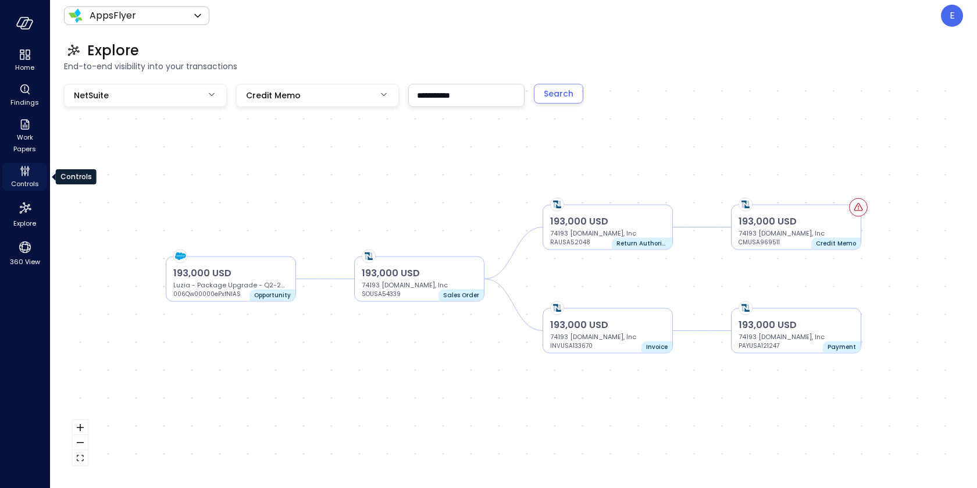
click at [27, 171] on icon "Controls" at bounding box center [27, 173] width 1 height 6
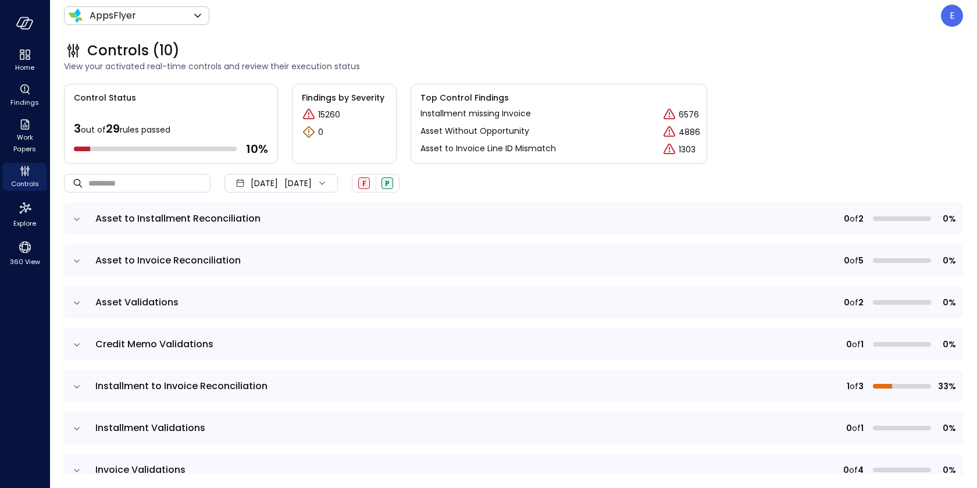
click at [76, 215] on icon "expand row" at bounding box center [77, 219] width 12 height 12
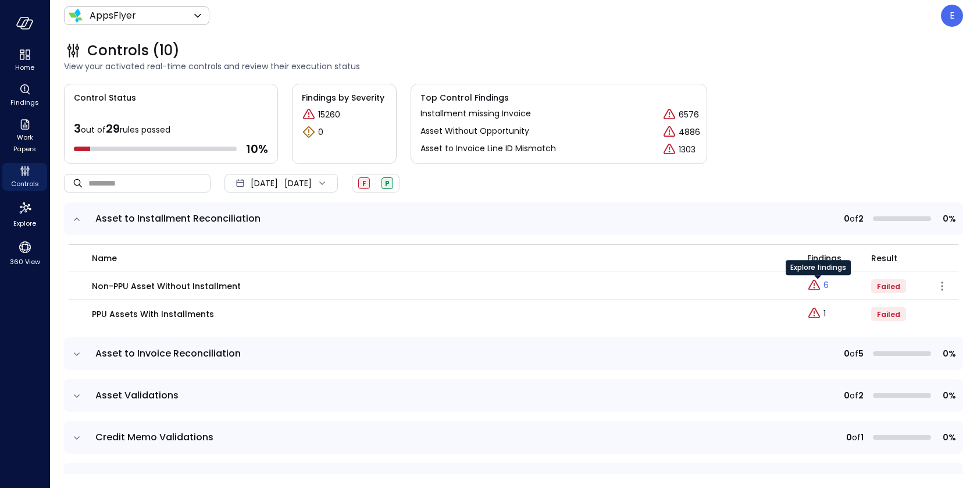
click at [819, 283] on div "Explore findings" at bounding box center [817, 271] width 65 height 23
click at [825, 284] on p "6" at bounding box center [825, 285] width 5 height 12
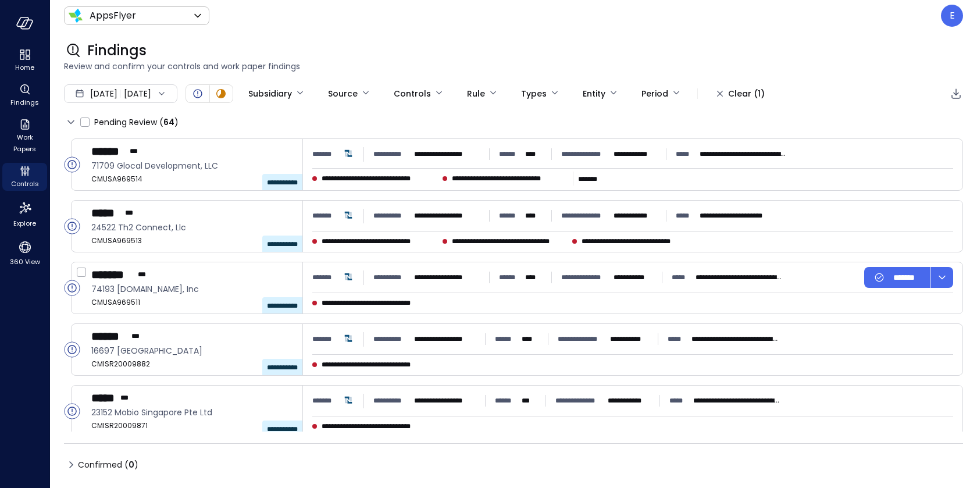
type input "****"
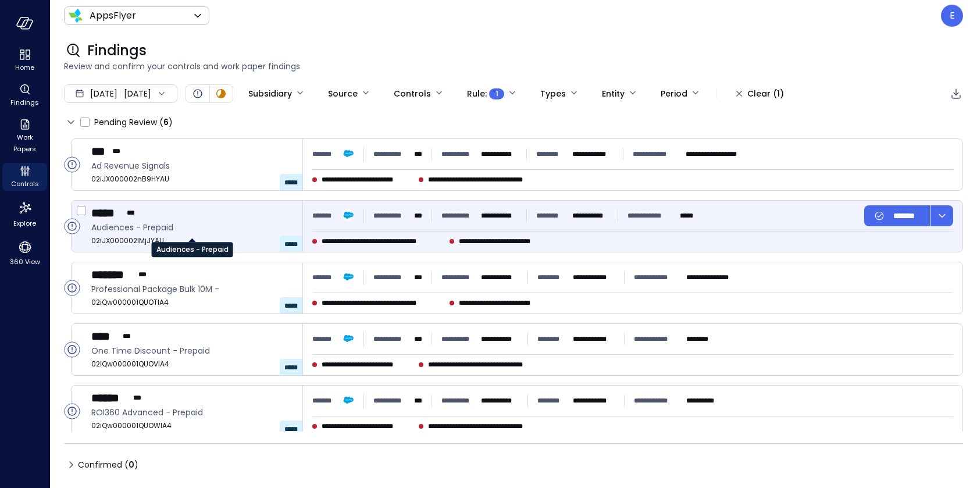
click at [220, 231] on span "Audiences - Prepaid" at bounding box center [192, 227] width 202 height 13
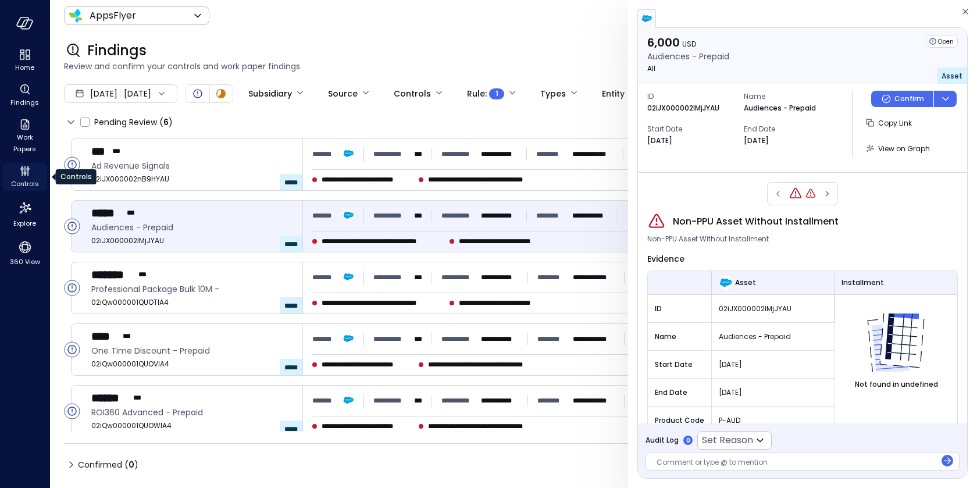
click at [29, 171] on icon "Controls" at bounding box center [25, 171] width 14 height 14
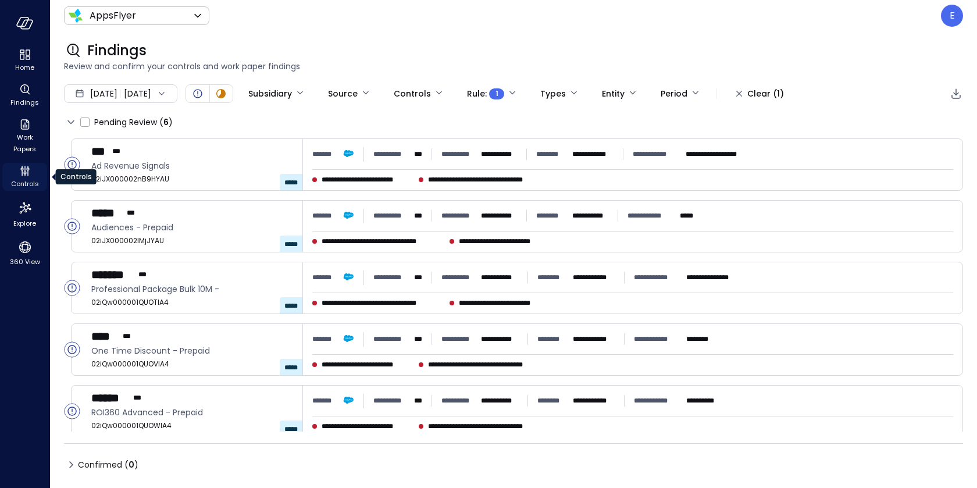
click at [29, 171] on icon "Controls" at bounding box center [25, 171] width 14 height 14
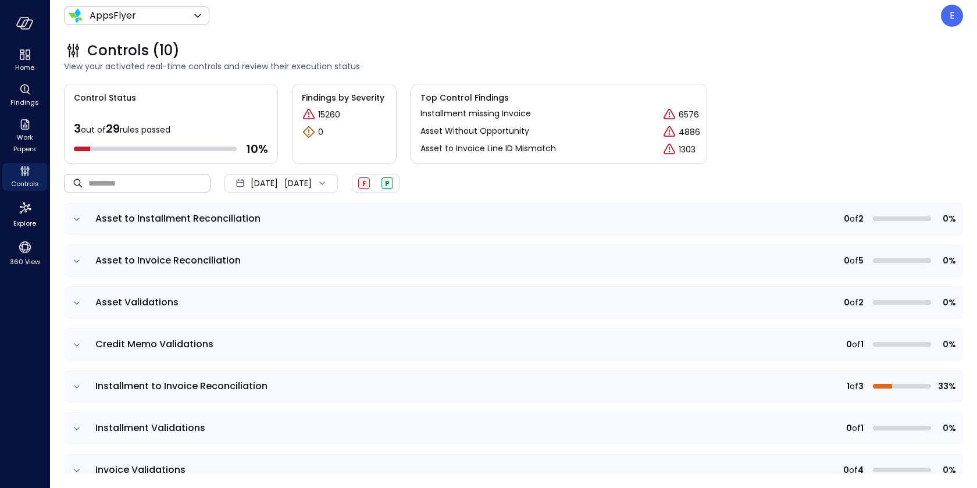
click at [133, 185] on input "text" at bounding box center [149, 182] width 122 height 31
paste input "**********"
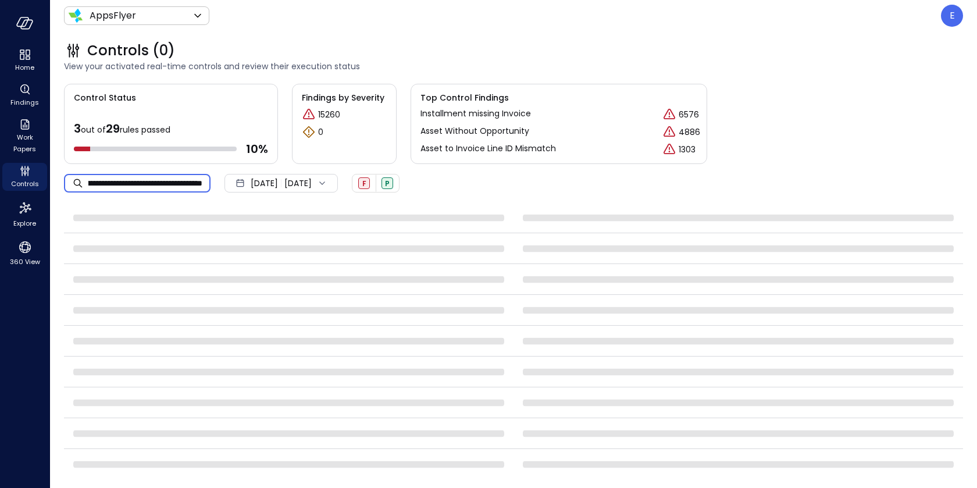
scroll to position [0, 115]
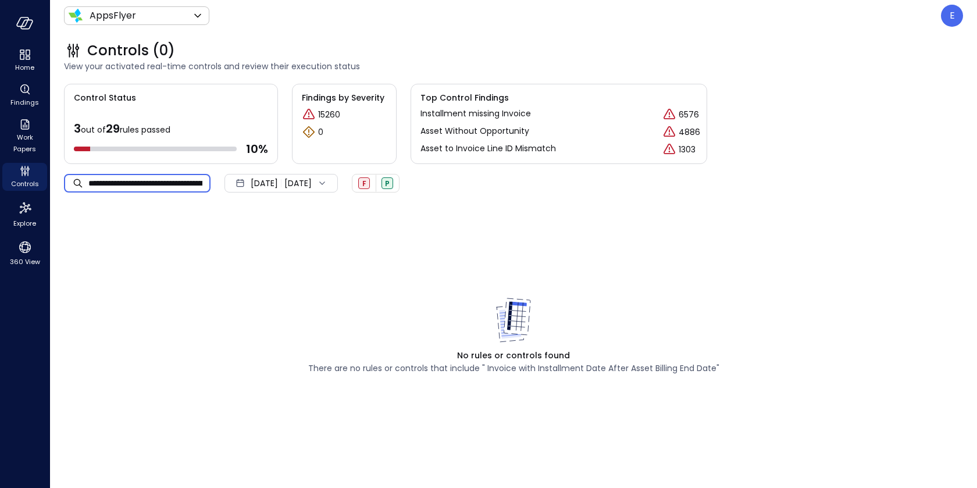
click at [177, 187] on input "**********" at bounding box center [149, 183] width 122 height 31
drag, startPoint x: 186, startPoint y: 184, endPoint x: 341, endPoint y: 186, distance: 154.6
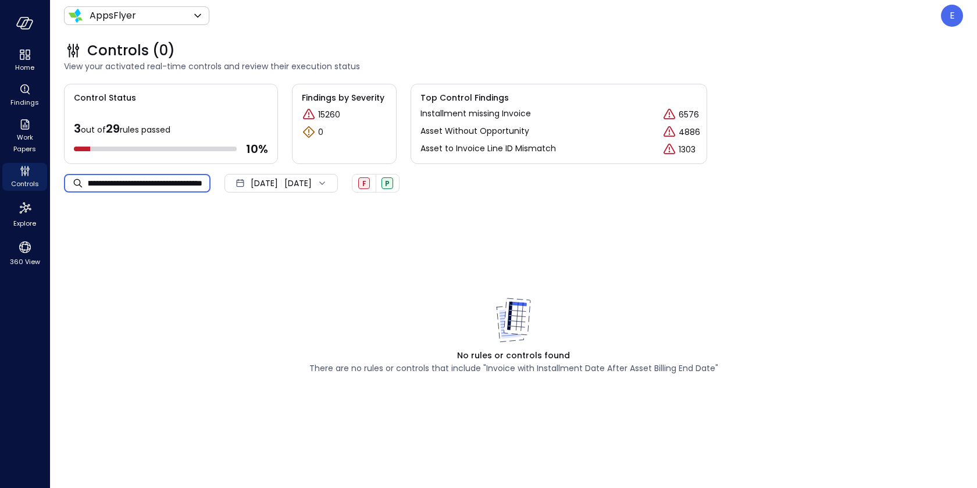
click at [341, 187] on div "**********" at bounding box center [231, 183] width 335 height 19
type input "**********"
click at [948, 18] on div "E" at bounding box center [952, 16] width 22 height 22
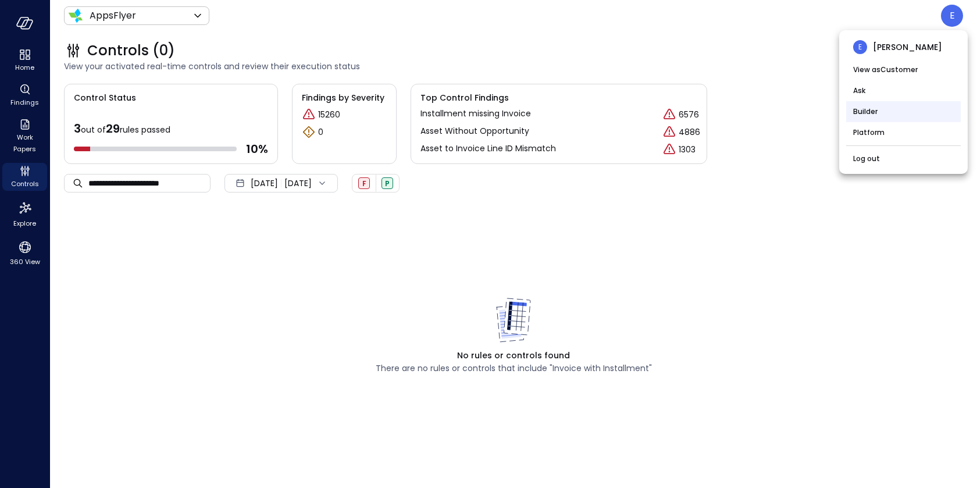
click at [868, 109] on li "Builder" at bounding box center [903, 111] width 115 height 21
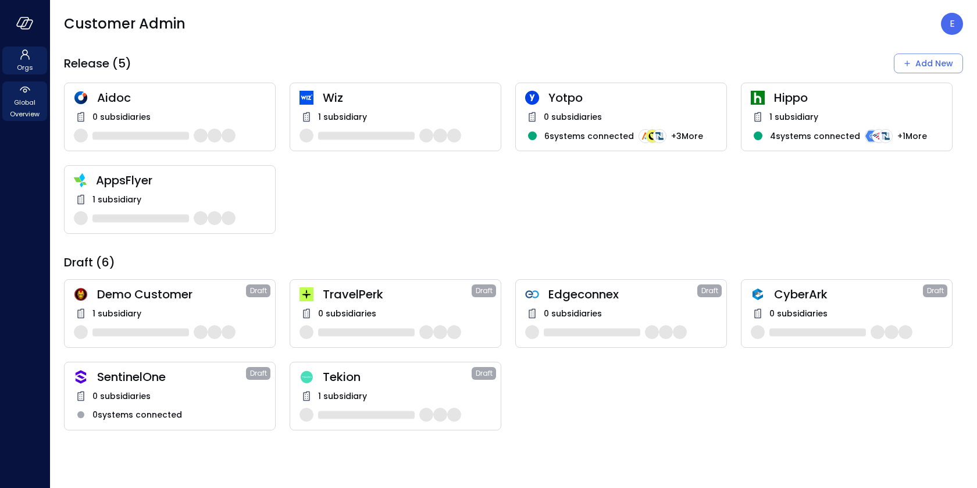
click at [18, 96] on icon at bounding box center [25, 90] width 14 height 14
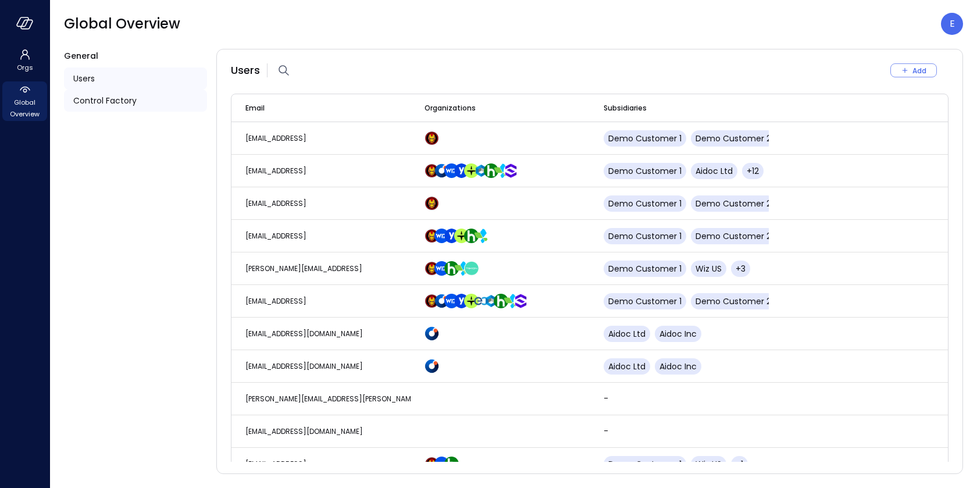
click at [98, 98] on span "Control Factory" at bounding box center [104, 100] width 63 height 13
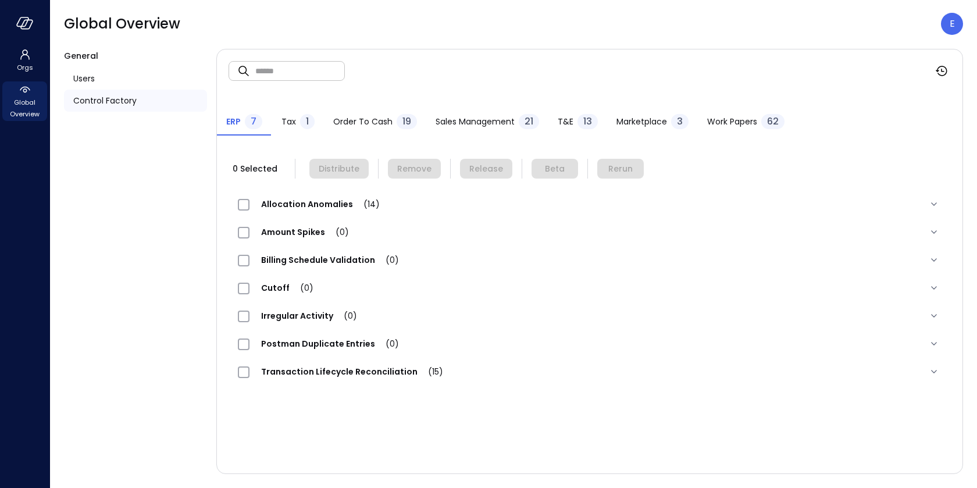
click at [349, 119] on span "Order to Cash" at bounding box center [362, 121] width 59 height 13
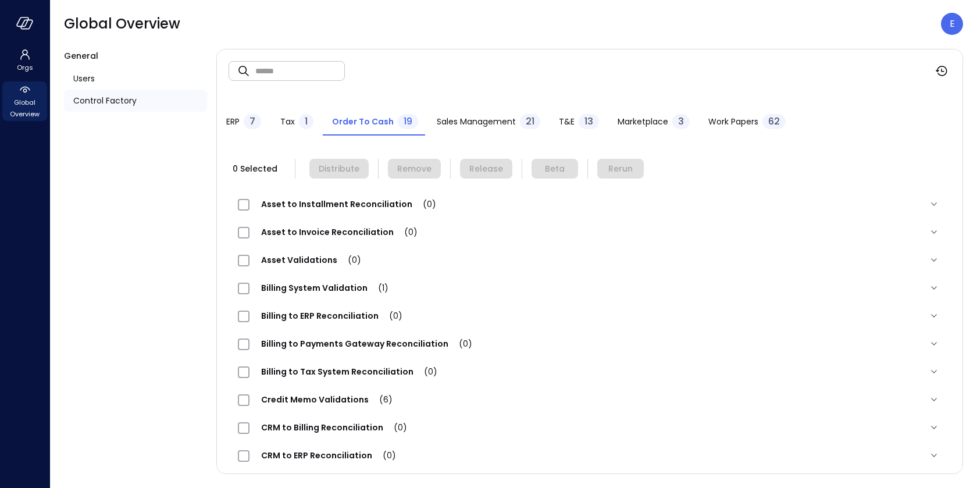
click at [291, 70] on input "text" at bounding box center [300, 70] width 90 height 31
paste input "**********"
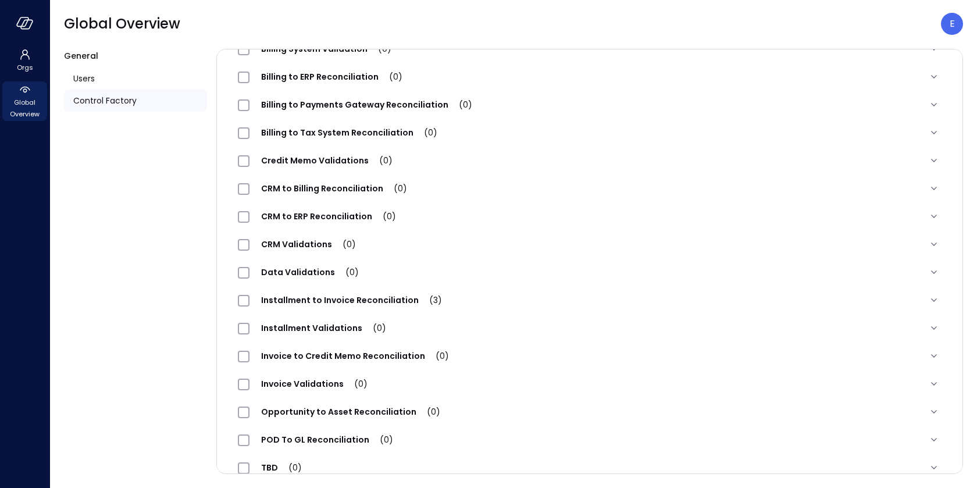
scroll to position [258, 0]
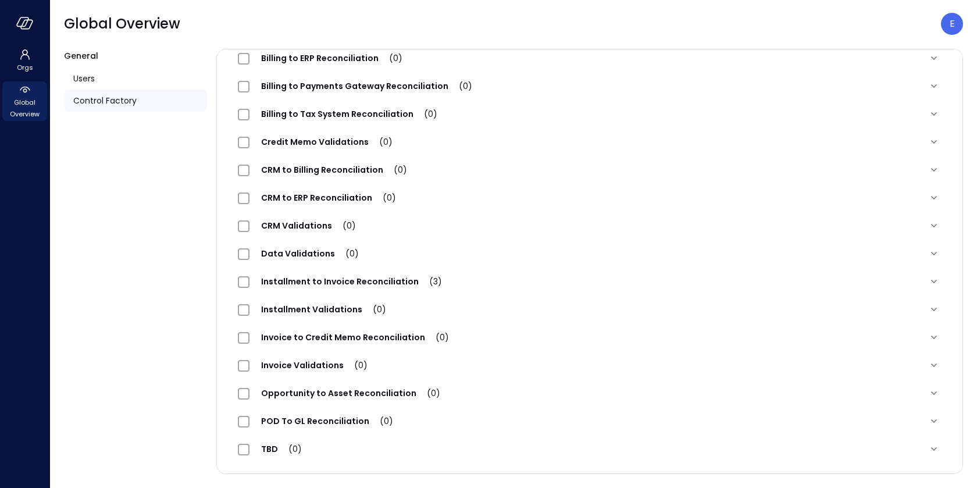
type input "**********"
click at [381, 278] on span "Installment to Invoice Reconciliation (3)" at bounding box center [351, 282] width 204 height 12
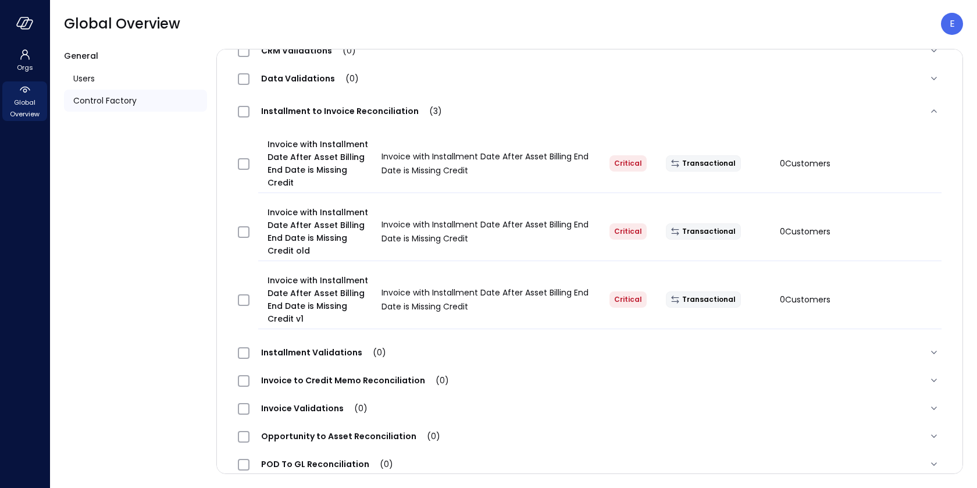
scroll to position [475, 0]
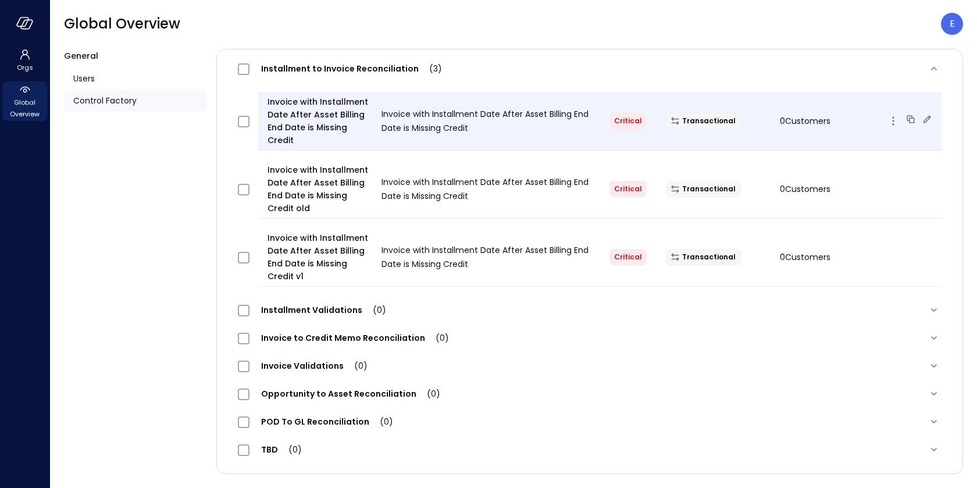
click at [925, 115] on icon at bounding box center [927, 119] width 12 height 12
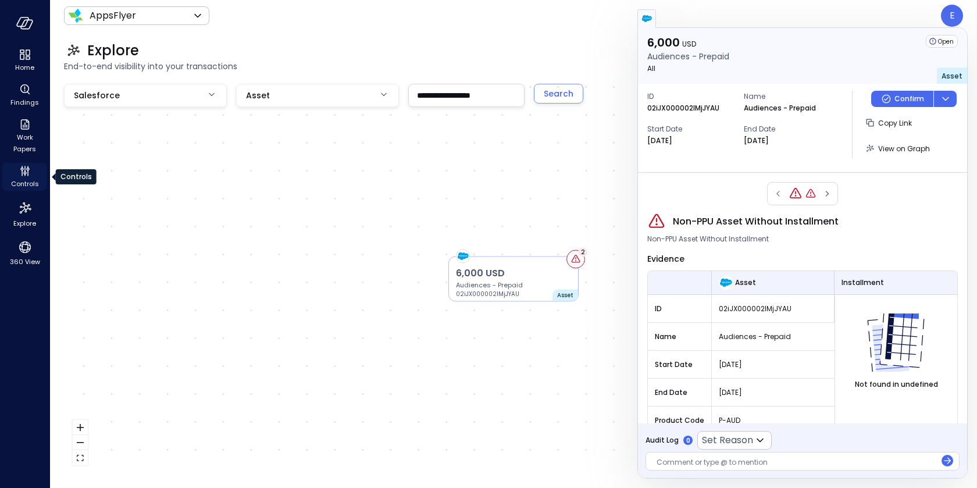
click at [26, 171] on icon "Controls" at bounding box center [25, 171] width 14 height 14
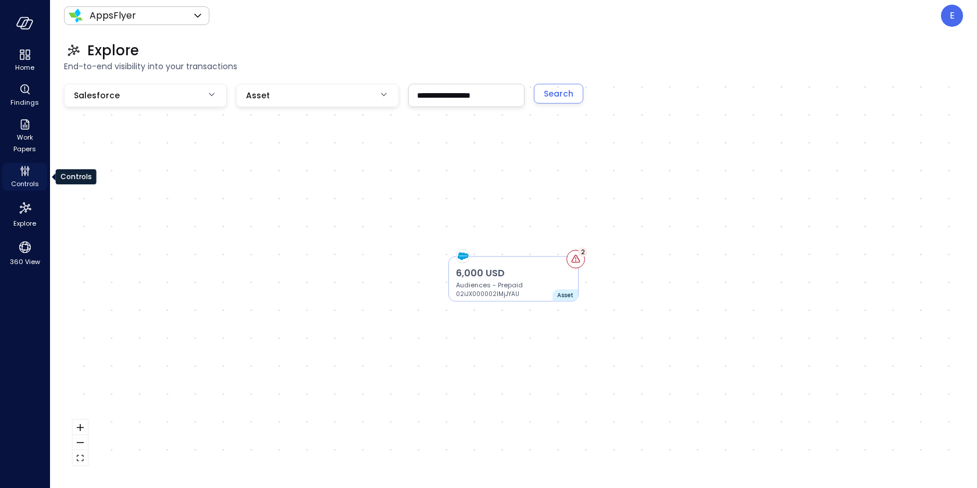
click at [26, 171] on icon "Controls" at bounding box center [25, 171] width 14 height 14
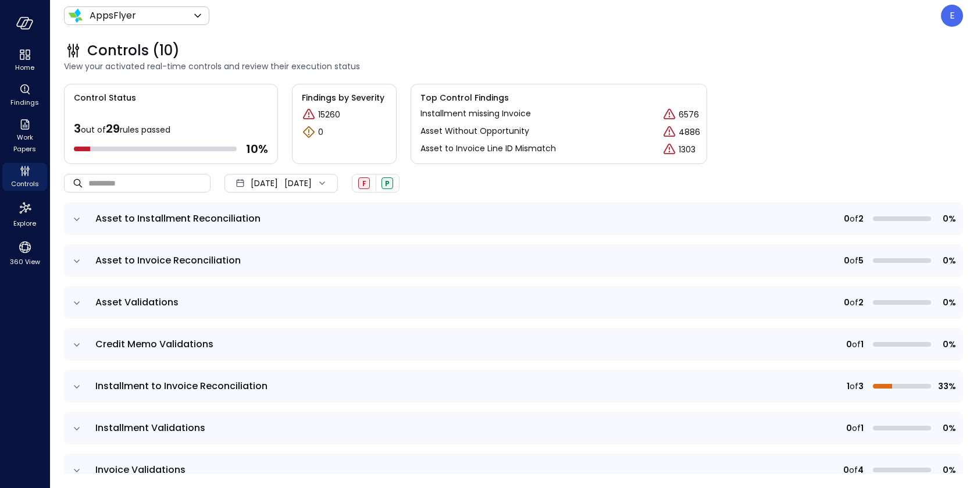
click at [75, 219] on icon "expand row" at bounding box center [77, 219] width 12 height 12
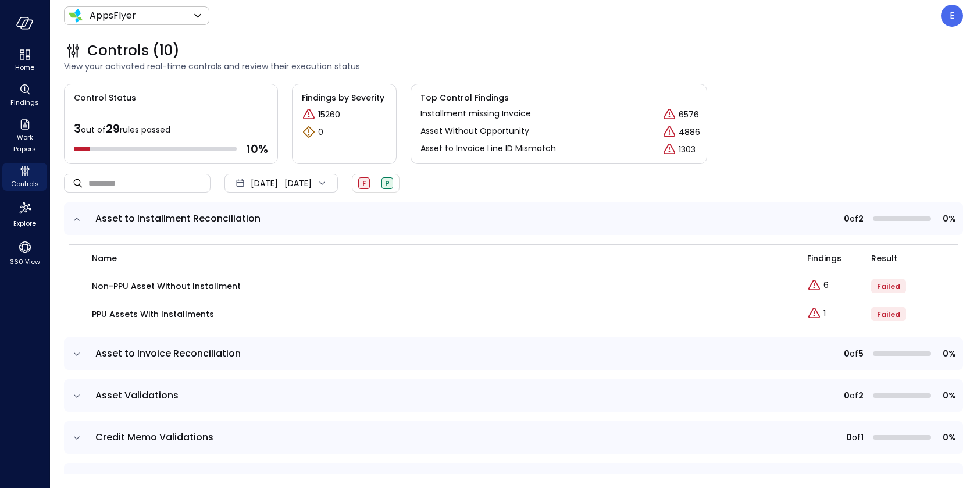
click at [74, 214] on icon "expand row" at bounding box center [77, 219] width 12 height 12
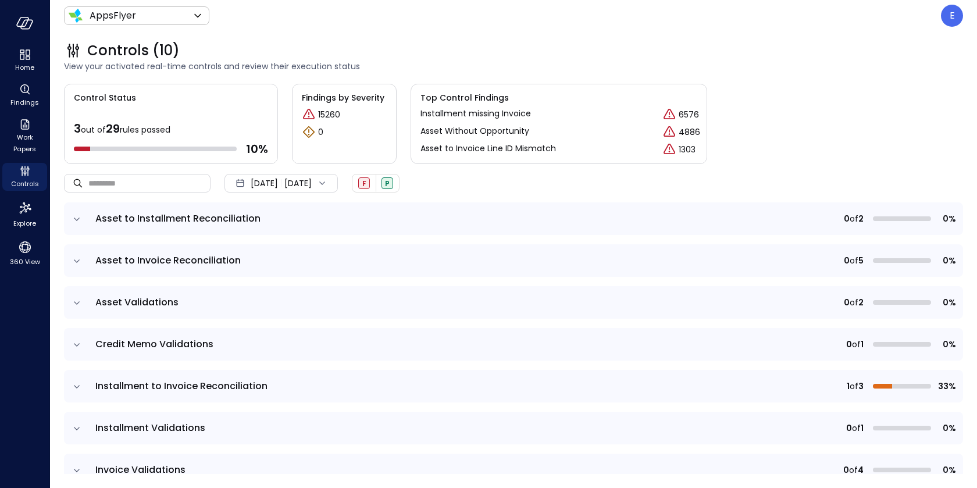
click at [78, 259] on icon "expand row" at bounding box center [77, 261] width 12 height 12
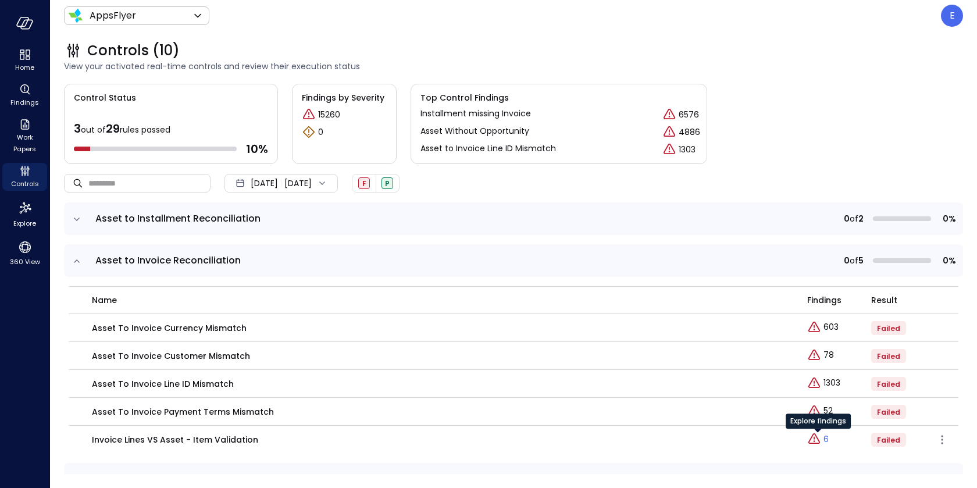
click at [823, 438] on p "6" at bounding box center [825, 439] width 5 height 12
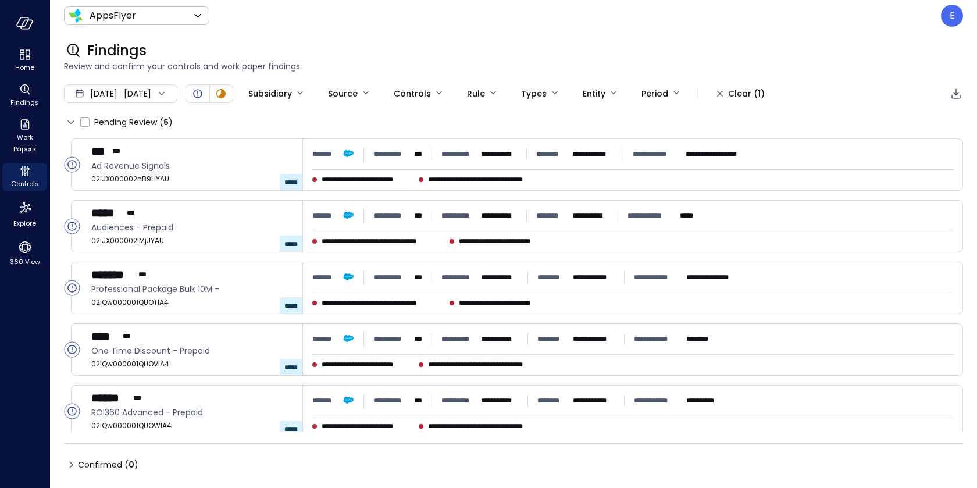
type input "****"
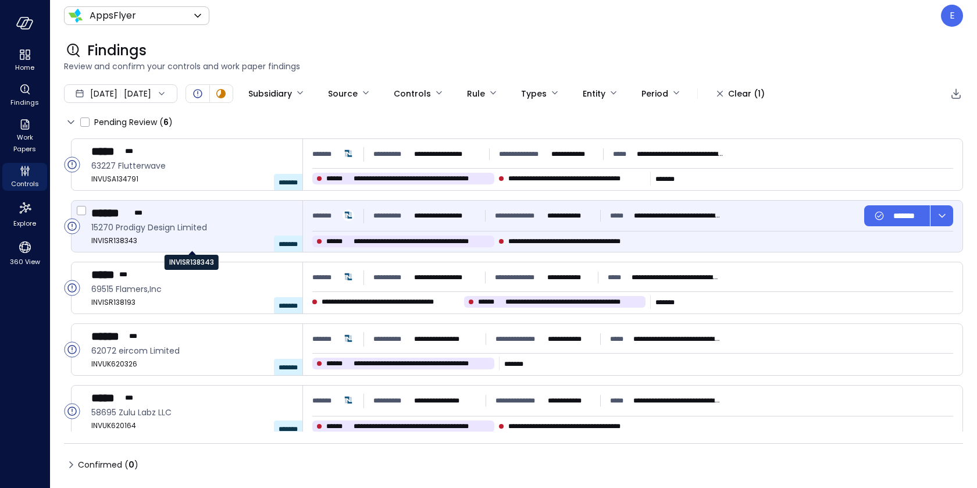
click at [209, 239] on span "INVISR138343" at bounding box center [192, 241] width 202 height 12
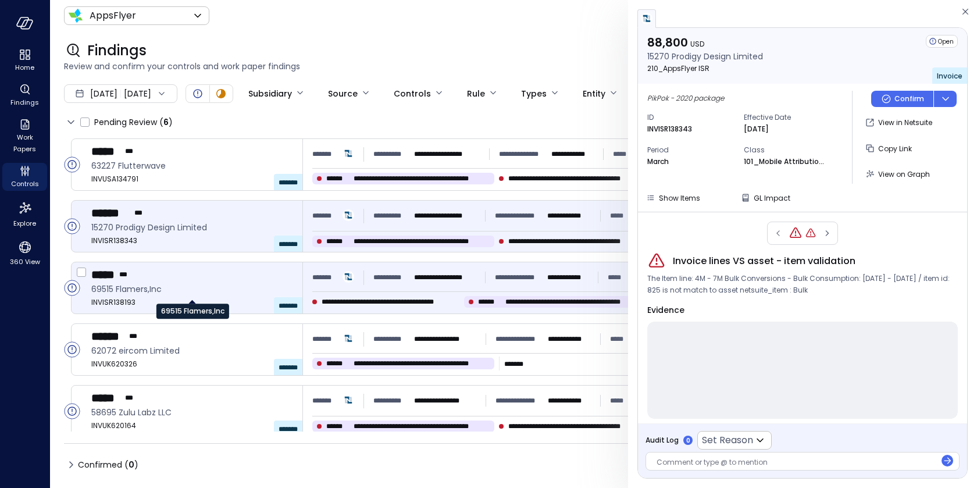
click at [194, 283] on span "69515 Flamers,Inc" at bounding box center [192, 289] width 202 height 13
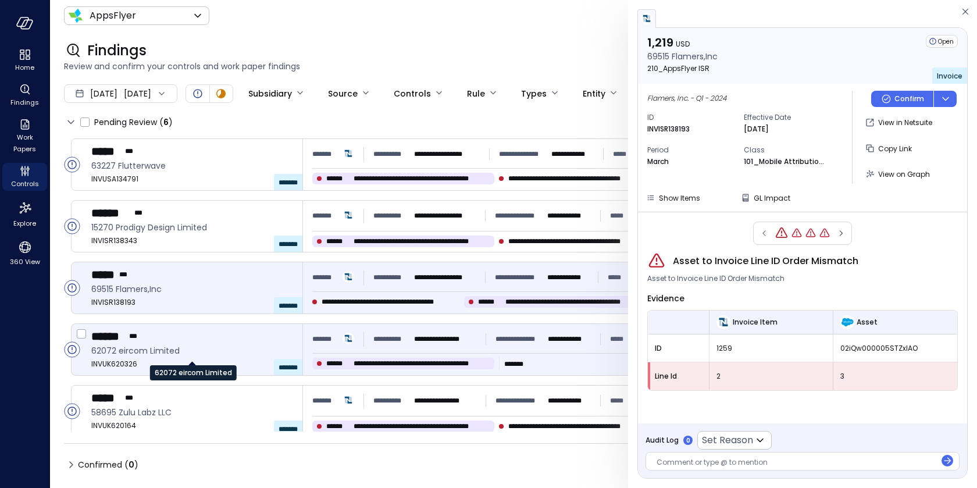
click at [205, 351] on span "62072 eircom Limited" at bounding box center [192, 350] width 202 height 13
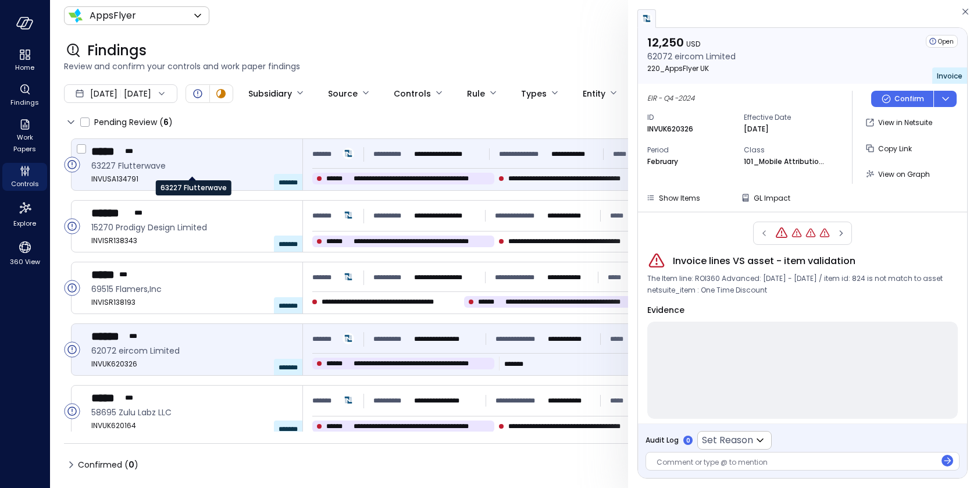
click at [208, 162] on span "63227 Flutterwave" at bounding box center [192, 165] width 202 height 13
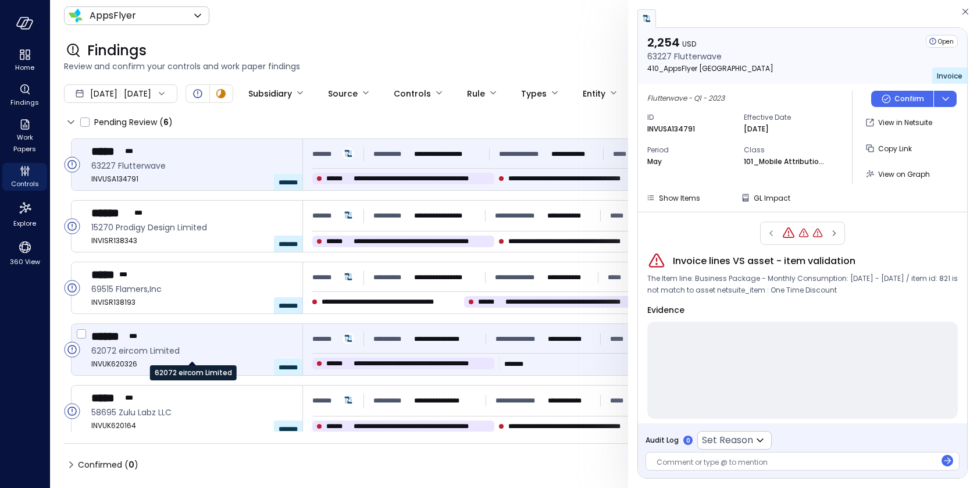
click at [140, 348] on span "62072 eircom Limited" at bounding box center [192, 350] width 202 height 13
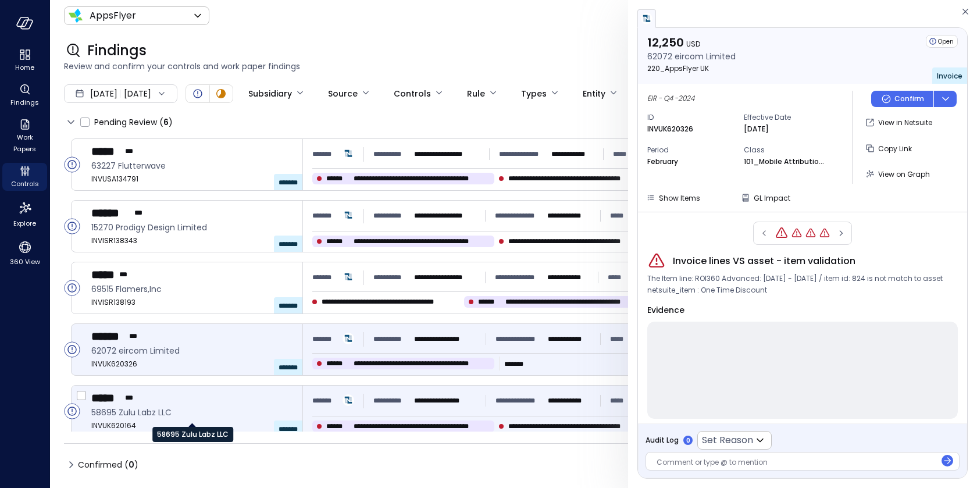
click at [147, 413] on span "58695 Zulu Labz LLC" at bounding box center [192, 412] width 202 height 13
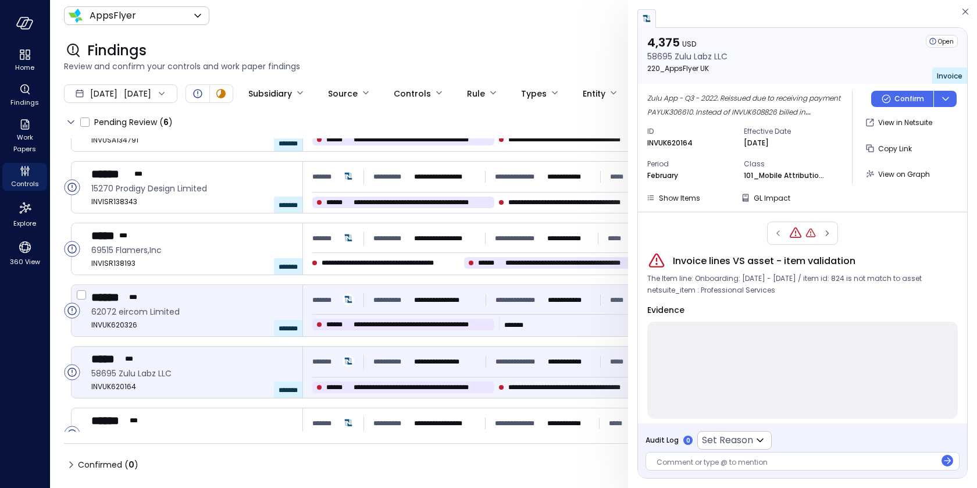
scroll to position [41, 0]
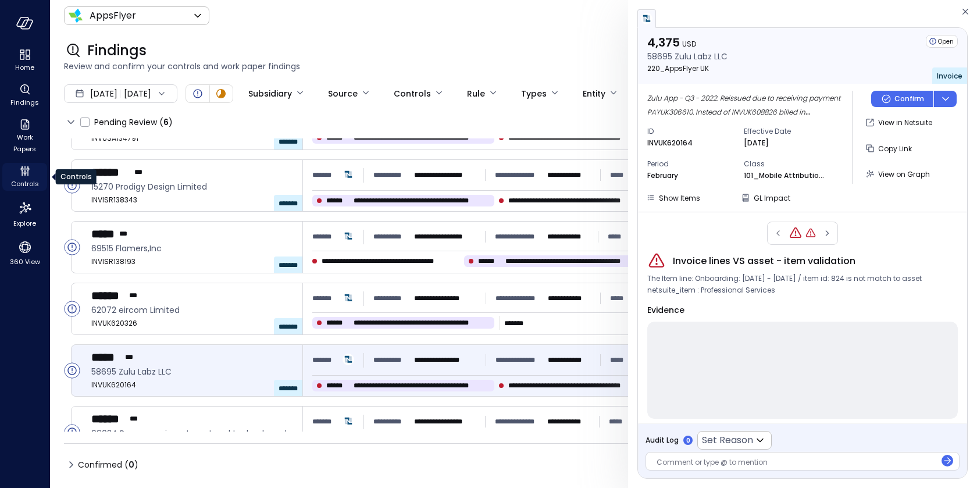
click at [22, 185] on span "Controls" at bounding box center [25, 184] width 28 height 12
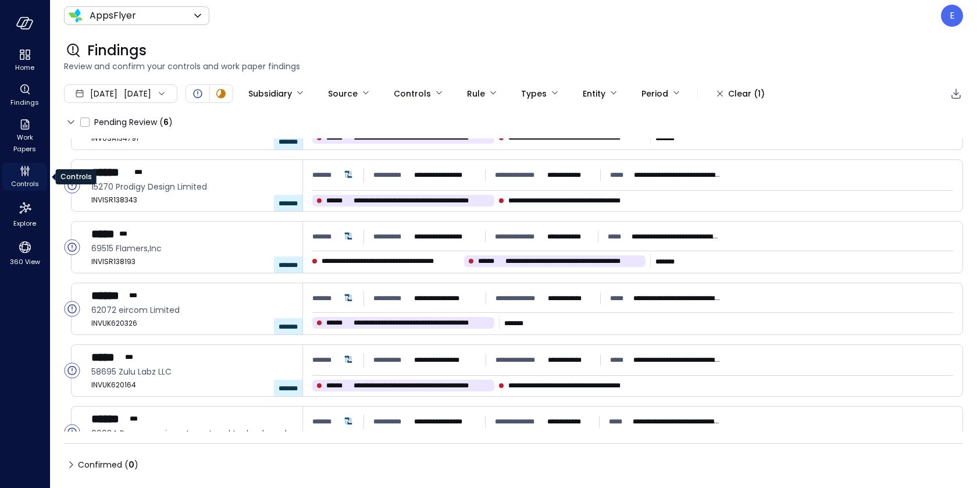
click at [22, 185] on span "Controls" at bounding box center [25, 184] width 28 height 12
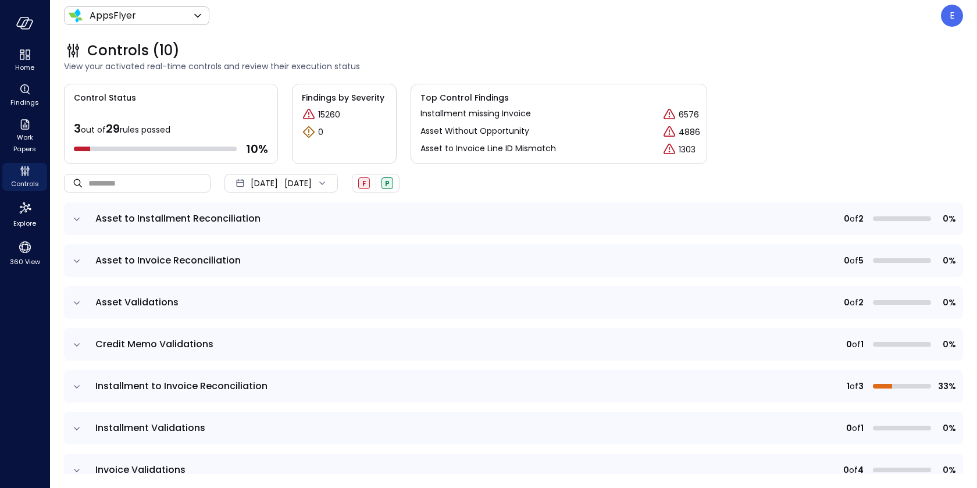
click at [78, 259] on icon "expand row" at bounding box center [77, 261] width 12 height 12
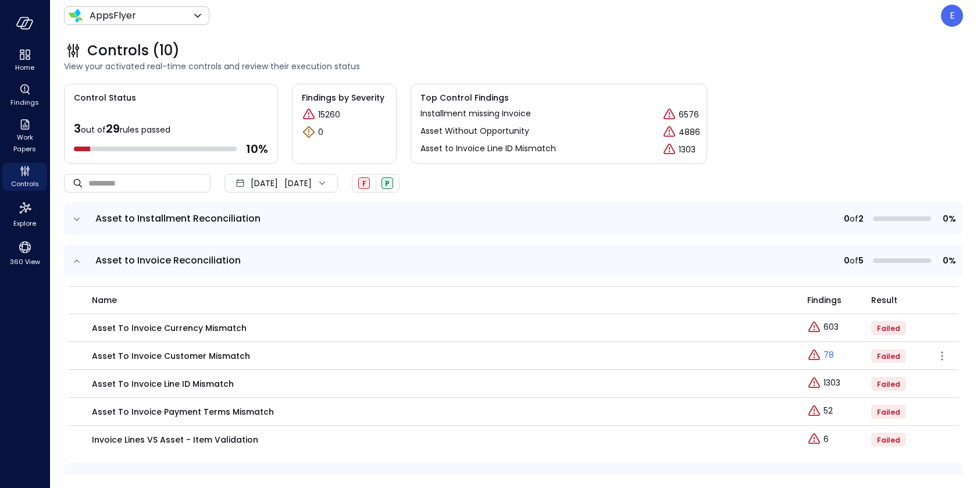
click at [822, 355] on link "78" at bounding box center [820, 355] width 27 height 14
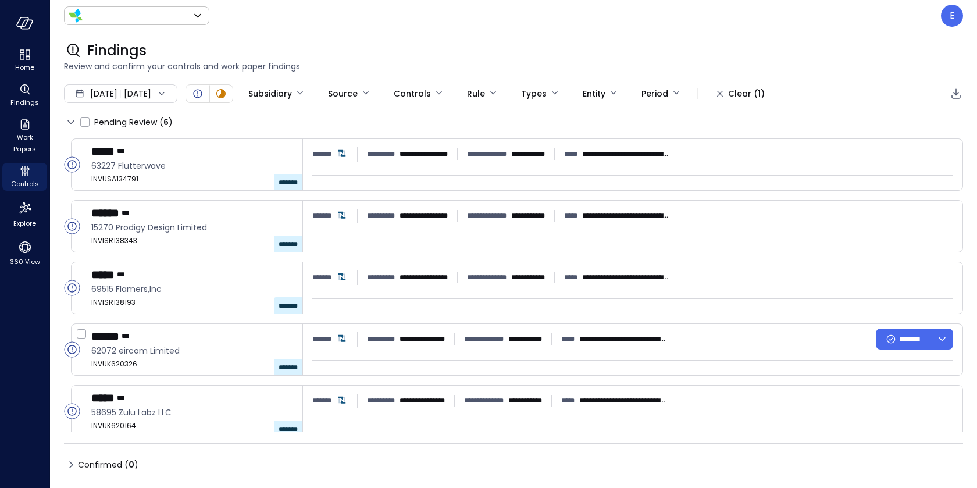
type input "*******"
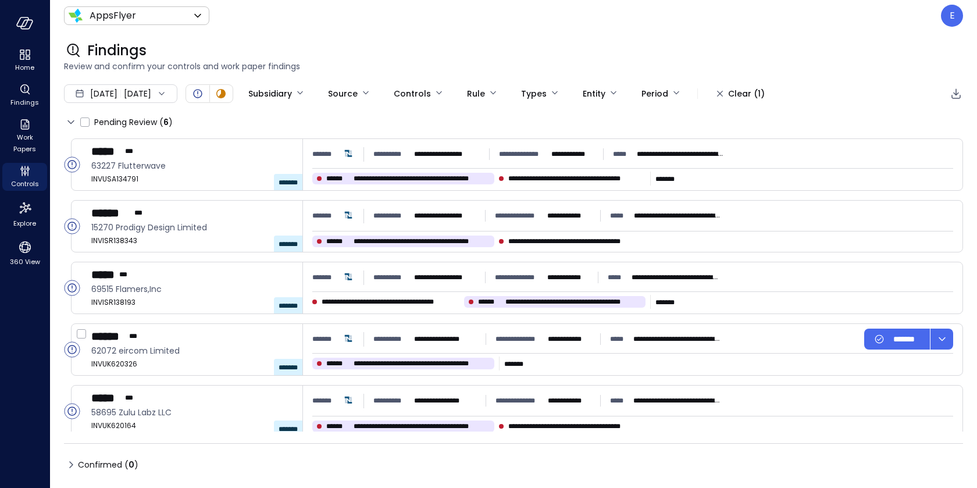
type input "****"
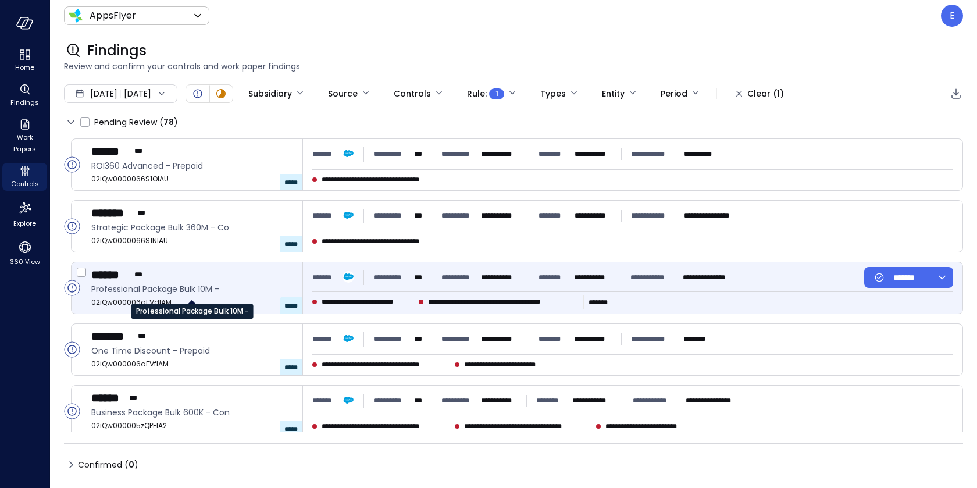
click at [262, 287] on span "Professional Package Bulk 10M -" at bounding box center [192, 289] width 202 height 13
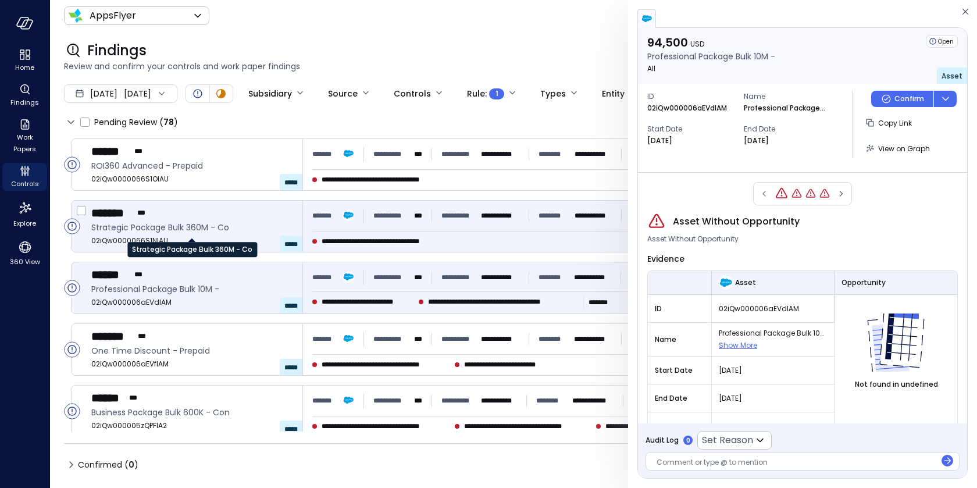
click at [267, 231] on span "Strategic Package Bulk 360M - Co" at bounding box center [192, 227] width 202 height 13
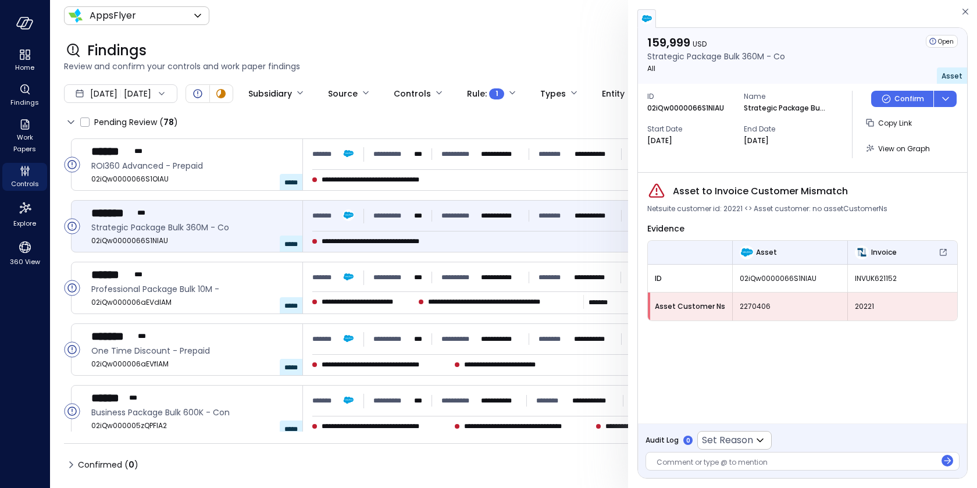
click at [167, 94] on icon at bounding box center [162, 94] width 12 height 12
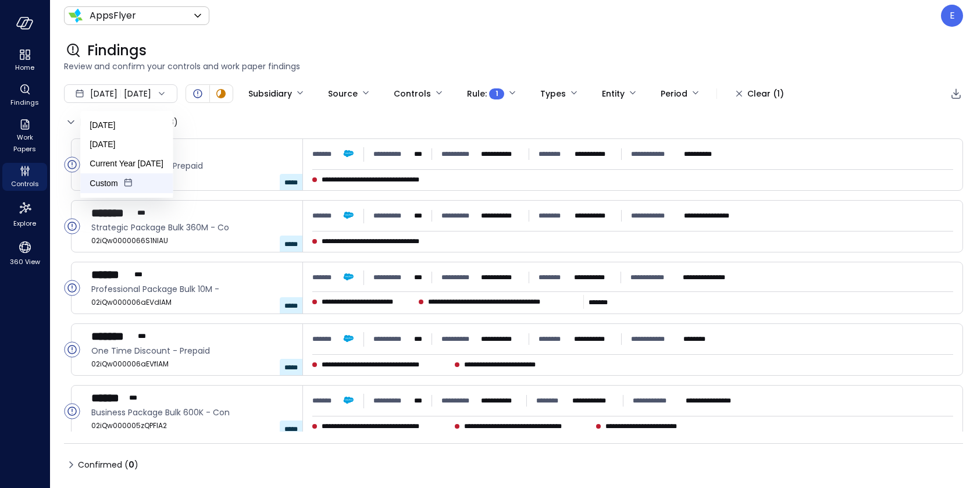
click at [122, 188] on li "Custom" at bounding box center [126, 183] width 92 height 20
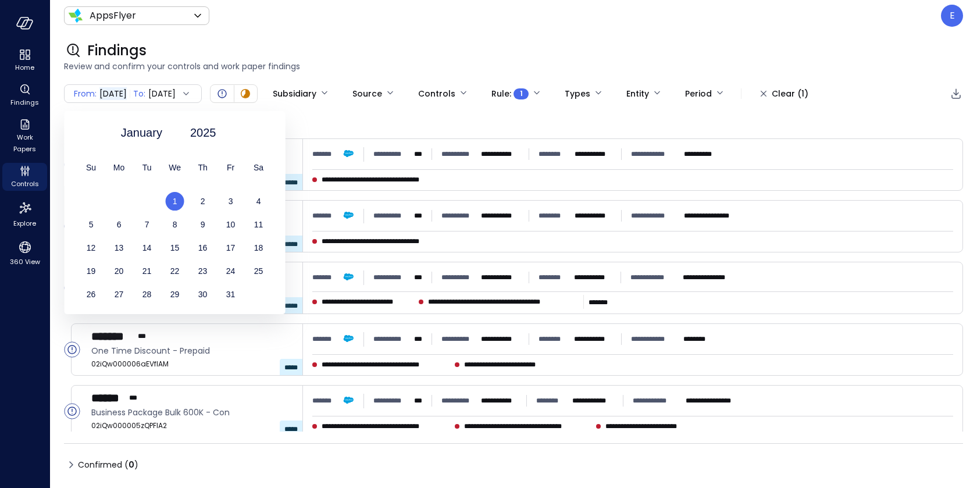
click at [176, 92] on span "Jul 15, 2025" at bounding box center [161, 93] width 27 height 13
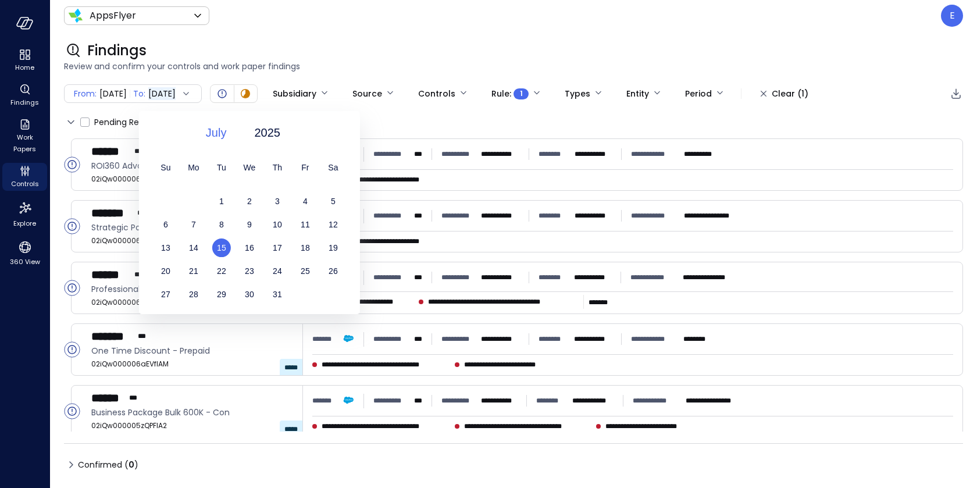
click at [215, 135] on span "July" at bounding box center [216, 132] width 21 height 17
click at [213, 234] on div "August" at bounding box center [222, 244] width 61 height 20
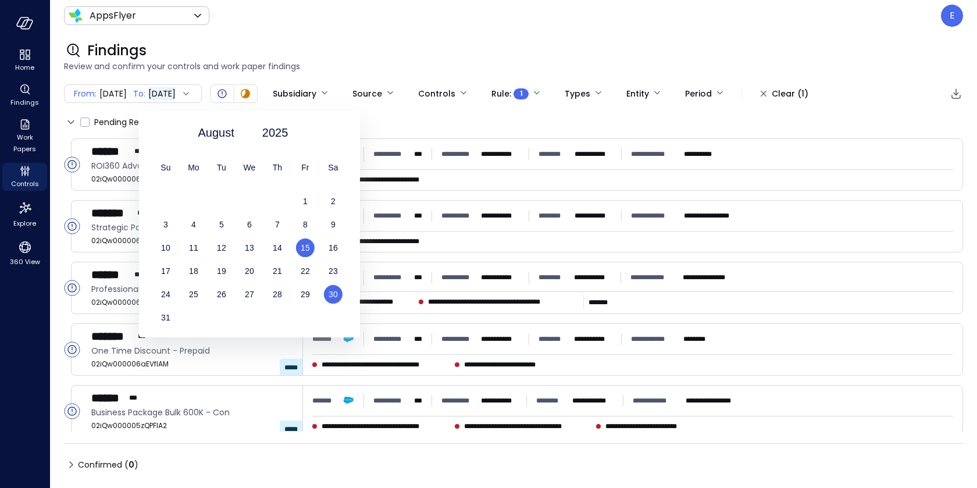
click at [327, 300] on div "30" at bounding box center [333, 294] width 28 height 19
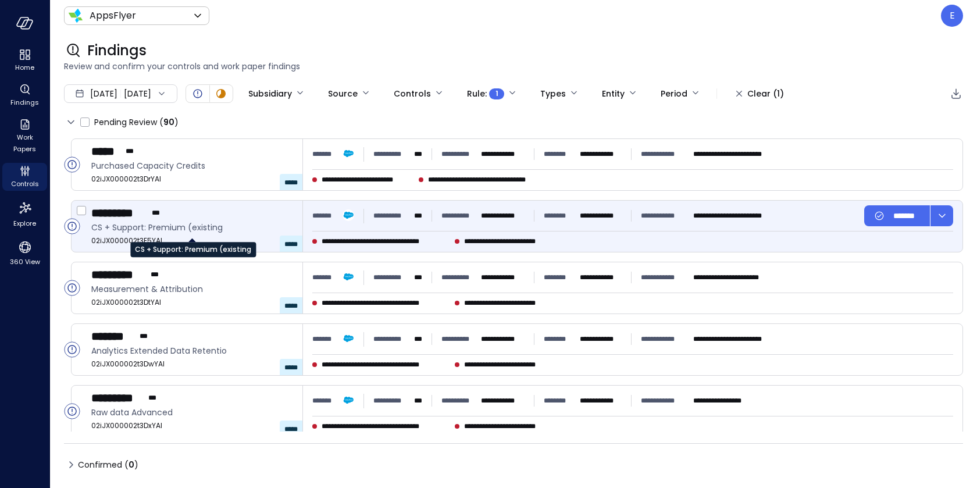
click at [233, 227] on span "CS + Support: Premium (existing" at bounding box center [192, 227] width 202 height 13
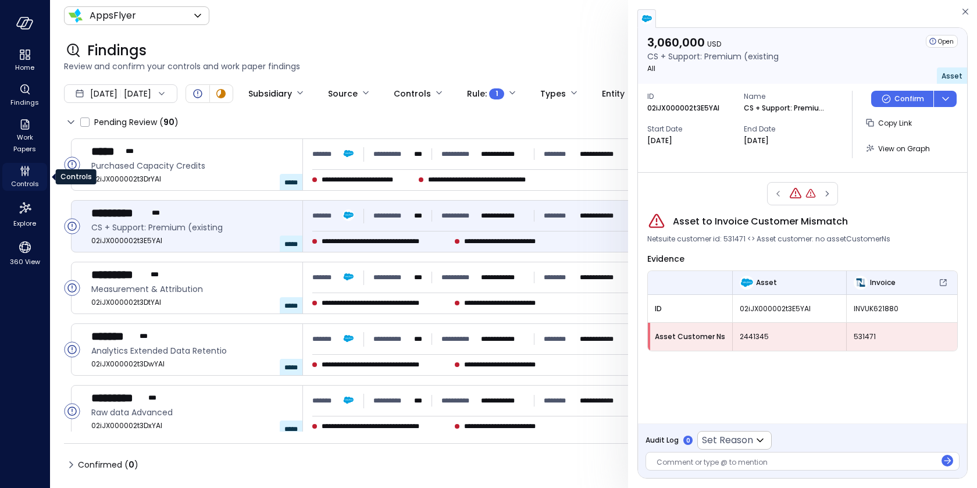
click at [26, 171] on icon "Controls" at bounding box center [25, 171] width 14 height 14
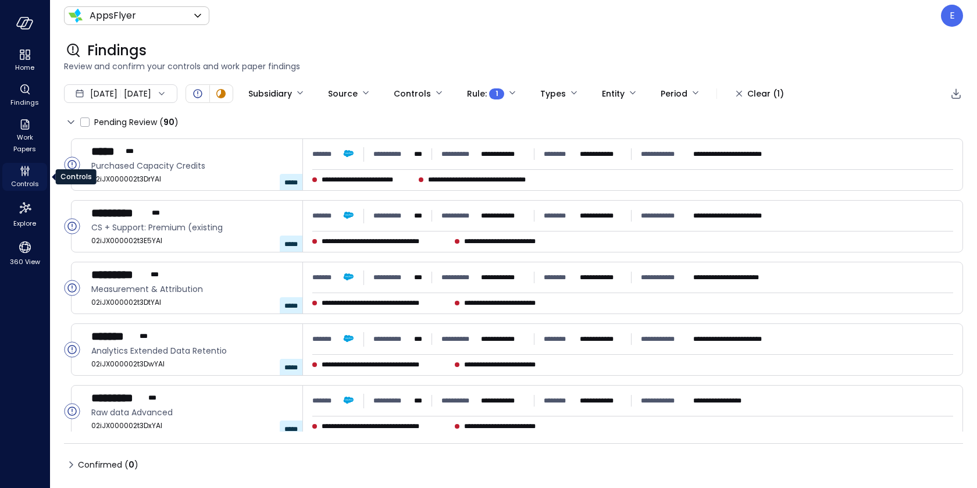
click at [26, 171] on icon "Controls" at bounding box center [25, 171] width 14 height 14
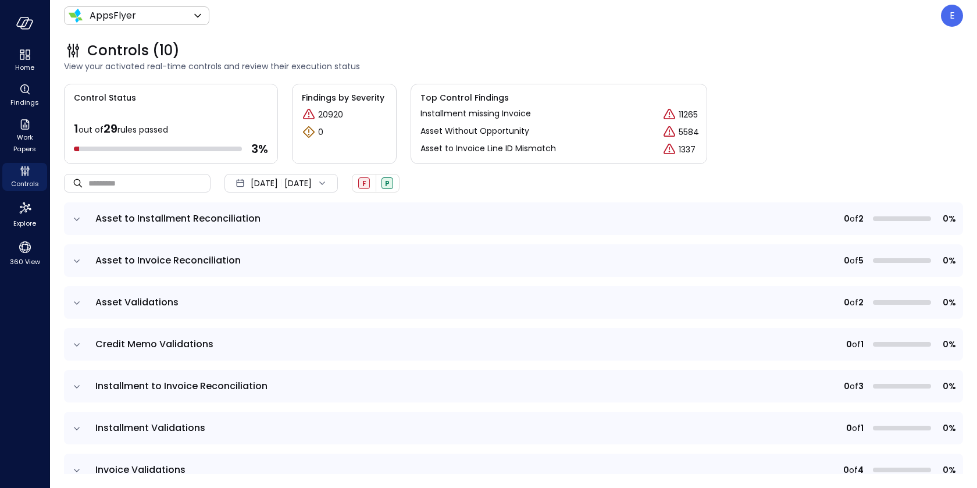
click at [78, 382] on icon "expand row" at bounding box center [77, 387] width 12 height 12
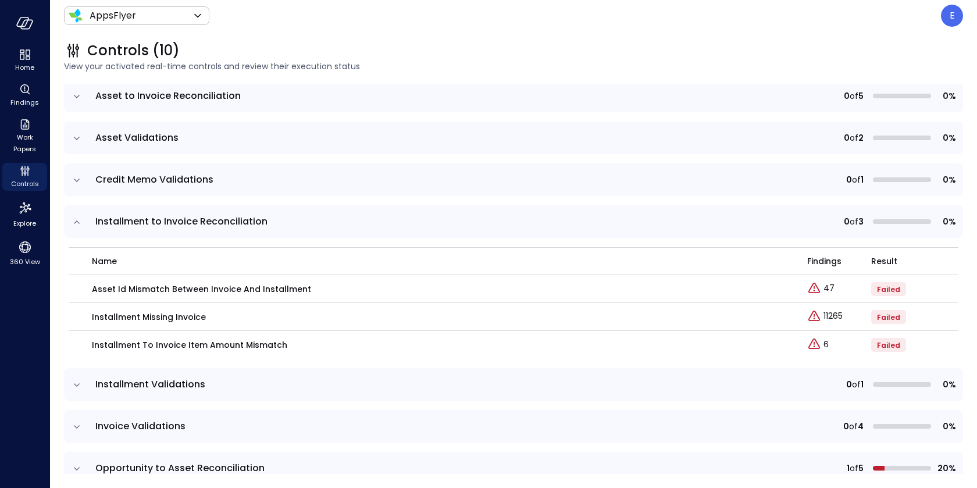
scroll to position [165, 0]
click at [820, 285] on icon "Explore findings" at bounding box center [814, 288] width 14 height 14
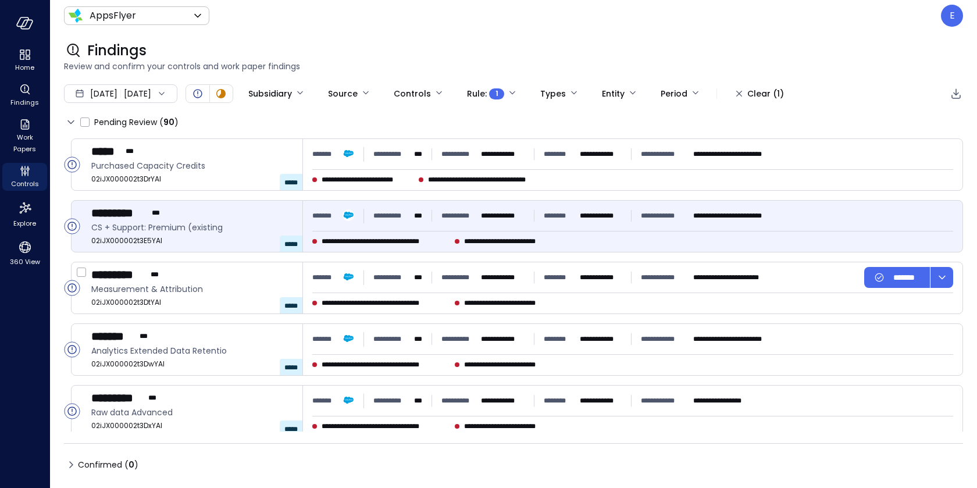
type input "****"
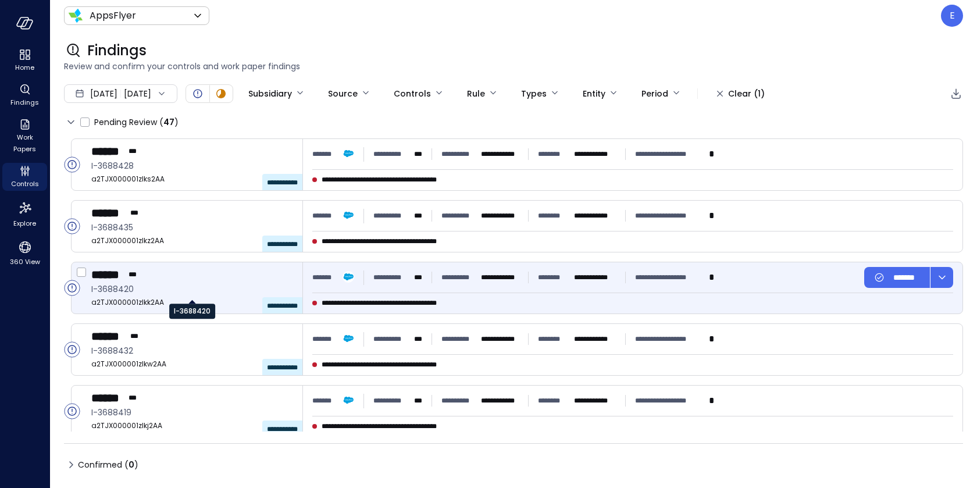
click at [248, 285] on span "I-3688420" at bounding box center [192, 289] width 202 height 13
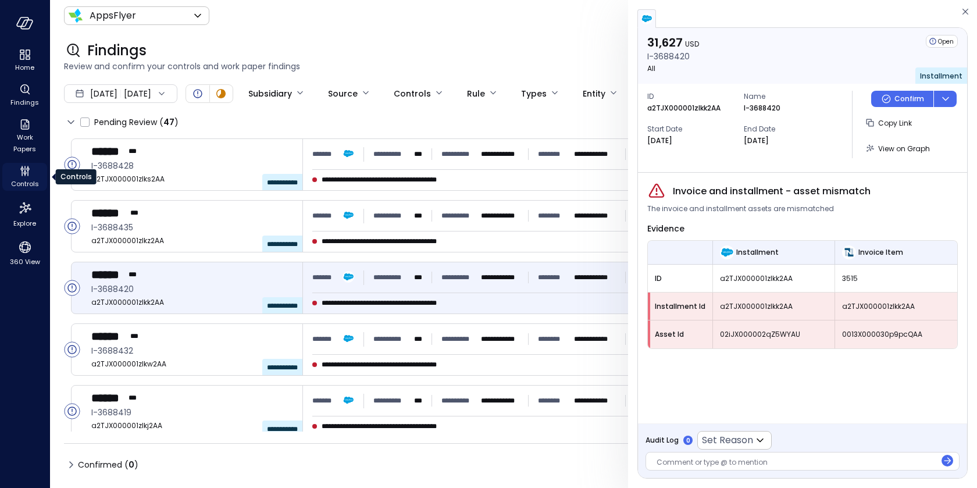
click at [29, 170] on icon "Controls" at bounding box center [25, 171] width 14 height 14
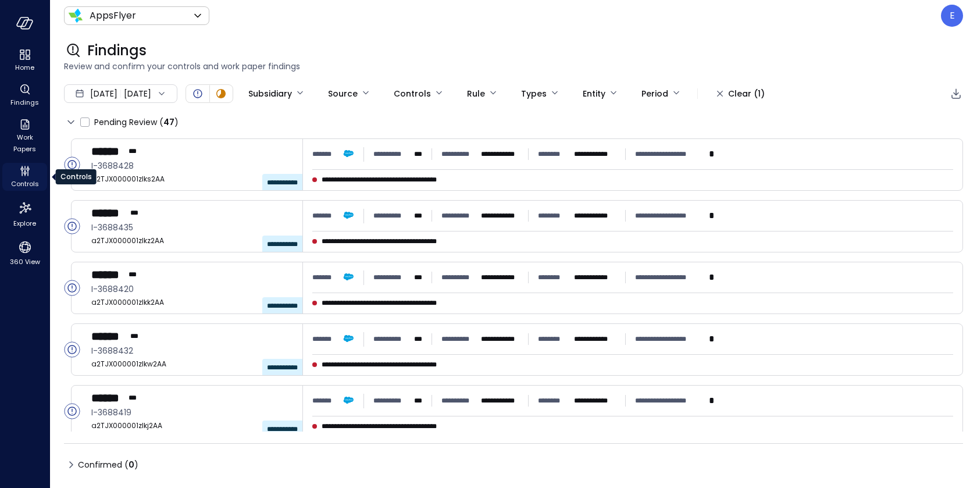
click at [29, 170] on icon "Controls" at bounding box center [25, 171] width 14 height 14
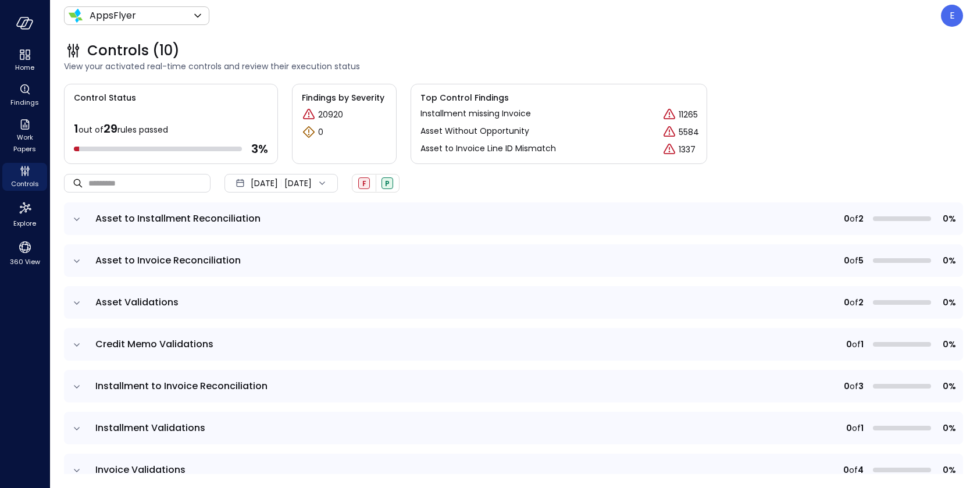
click at [75, 258] on icon "expand row" at bounding box center [77, 261] width 12 height 12
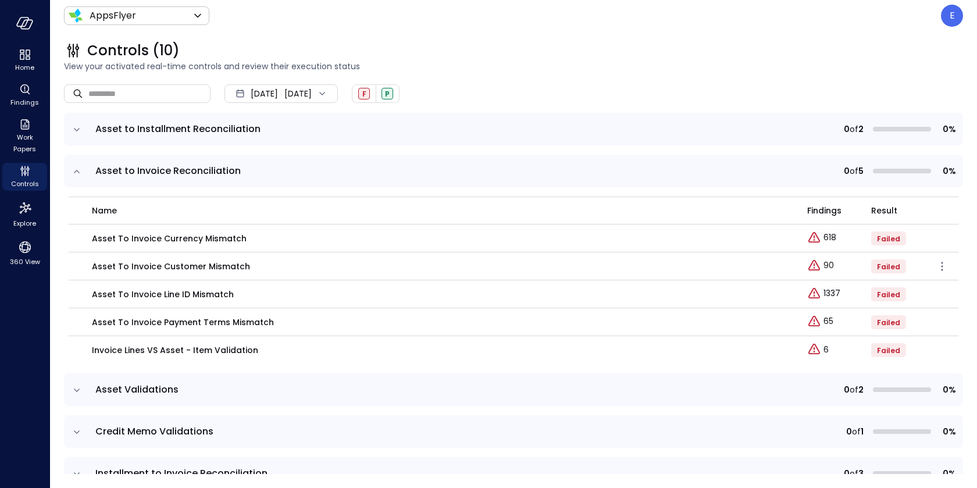
scroll to position [93, 0]
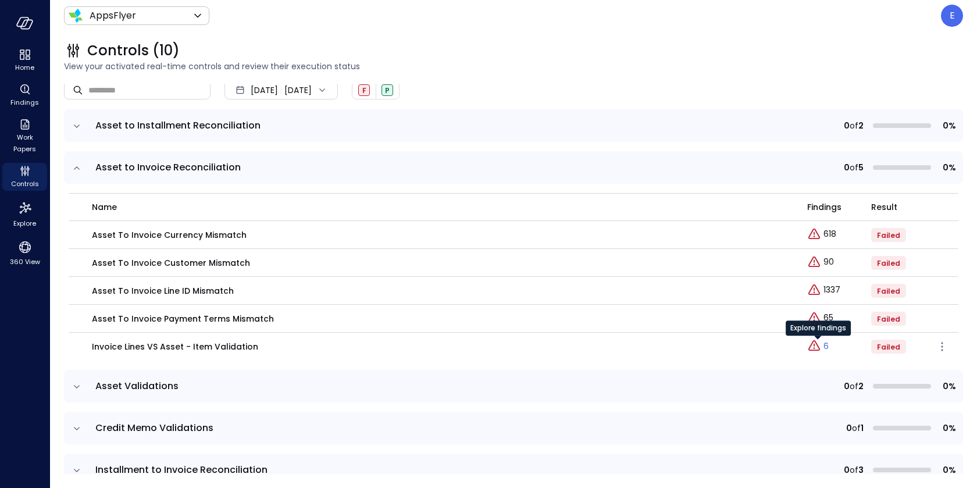
click at [818, 345] on icon "Explore findings" at bounding box center [814, 346] width 14 height 14
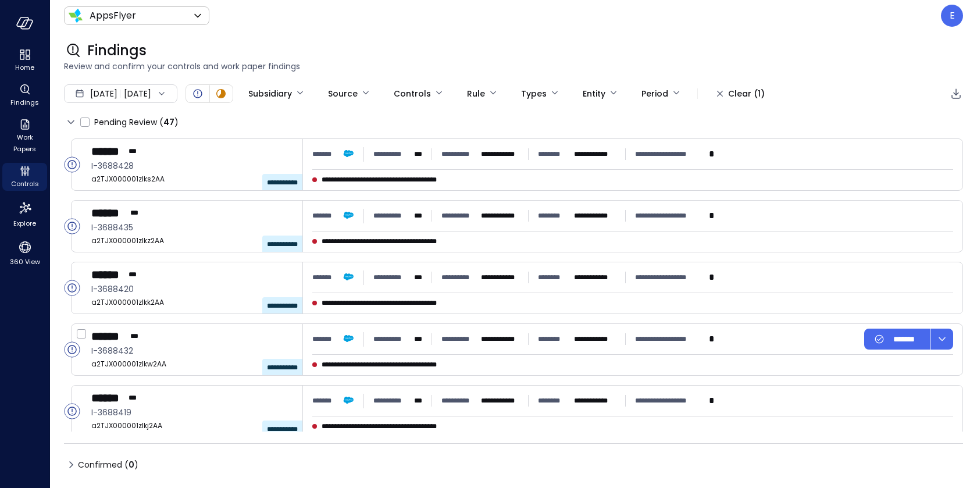
type input "****"
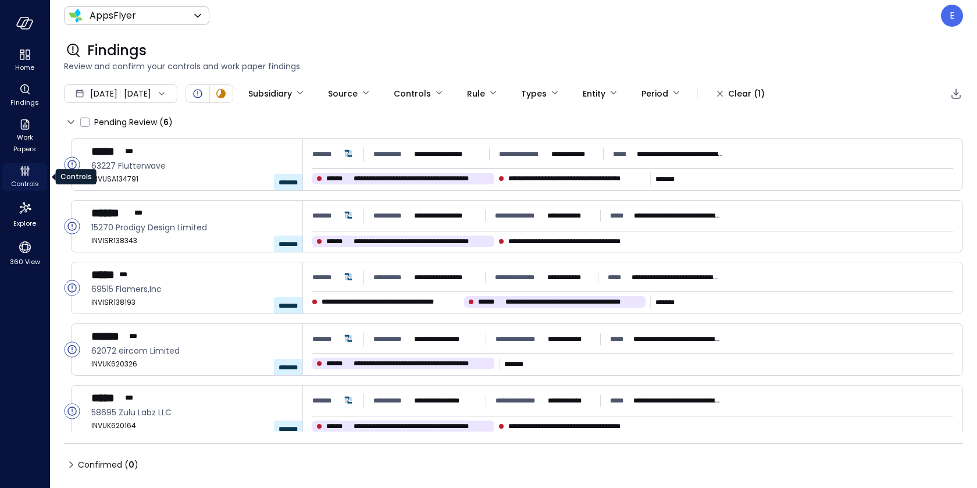
click at [23, 175] on icon "Controls" at bounding box center [25, 171] width 14 height 14
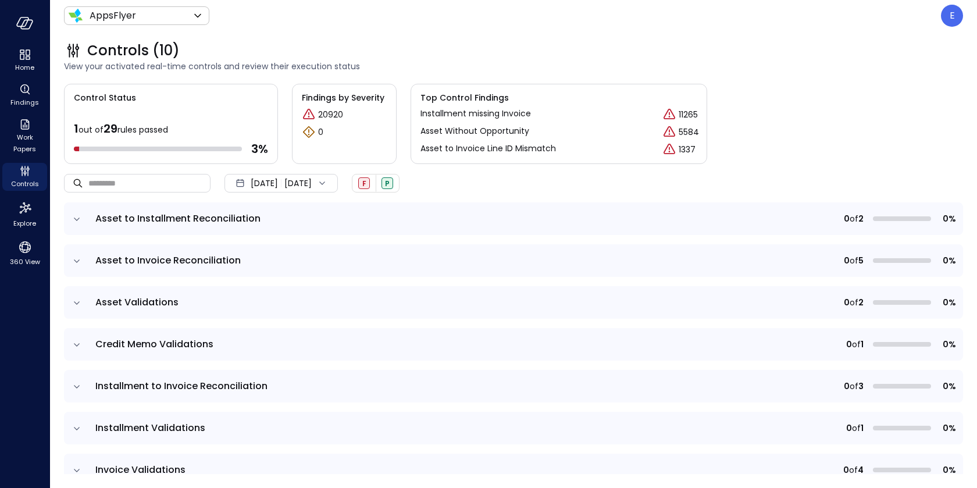
click at [74, 262] on icon "expand row" at bounding box center [77, 261] width 12 height 12
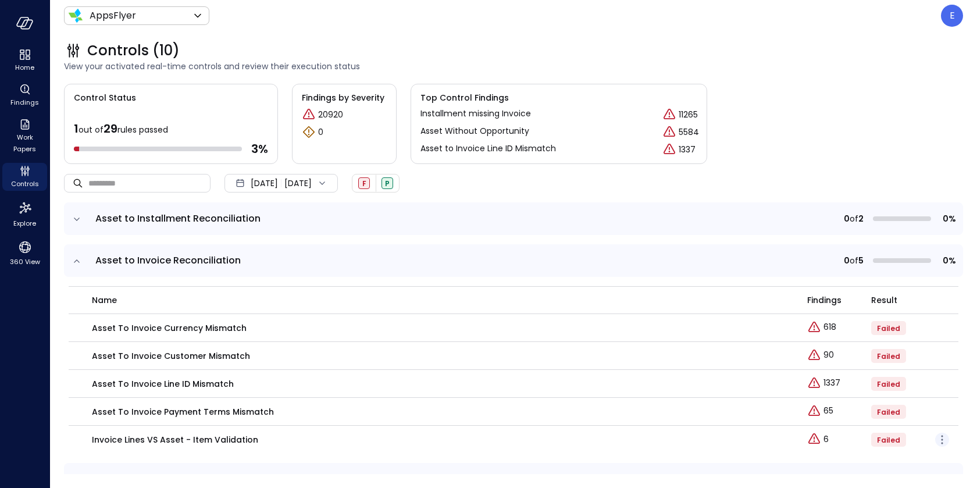
click at [942, 439] on icon "button" at bounding box center [942, 440] width 2 height 2
click at [912, 454] on p "Edit control" at bounding box center [900, 456] width 46 height 12
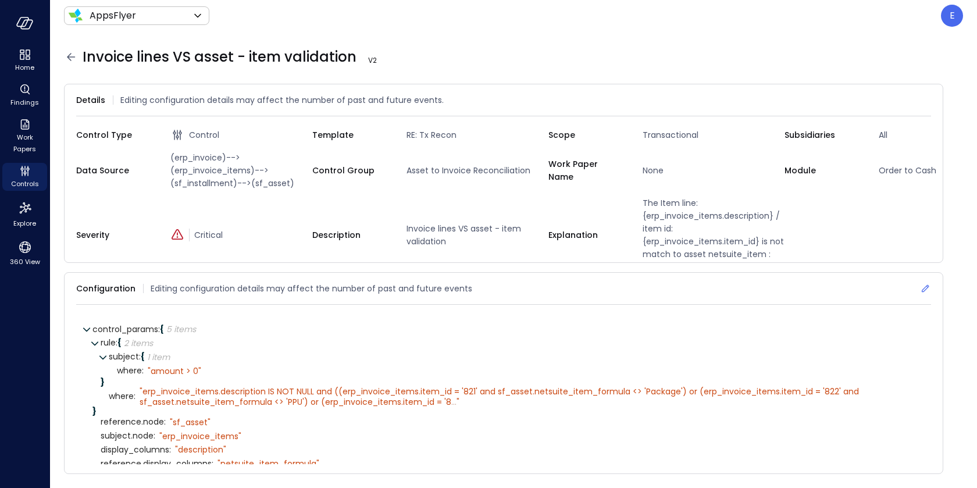
click at [925, 287] on icon at bounding box center [925, 289] width 8 height 8
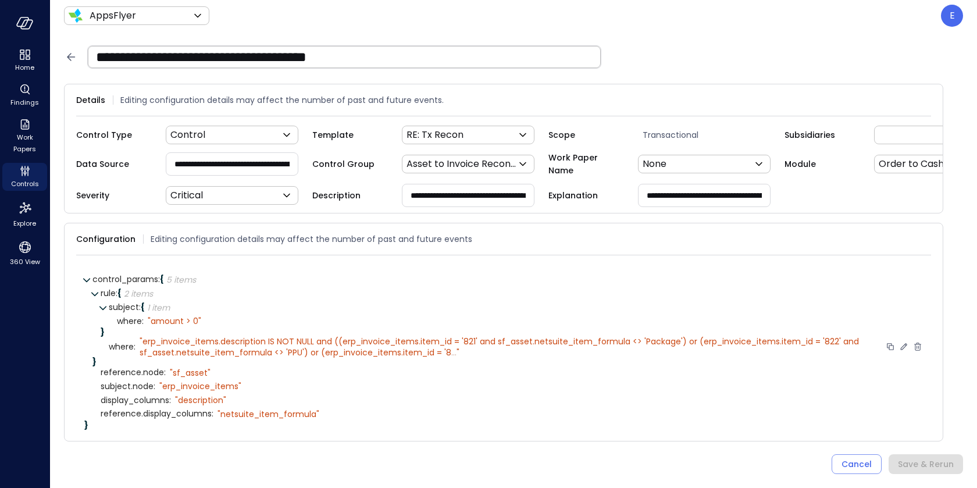
click at [904, 341] on icon at bounding box center [903, 346] width 10 height 10
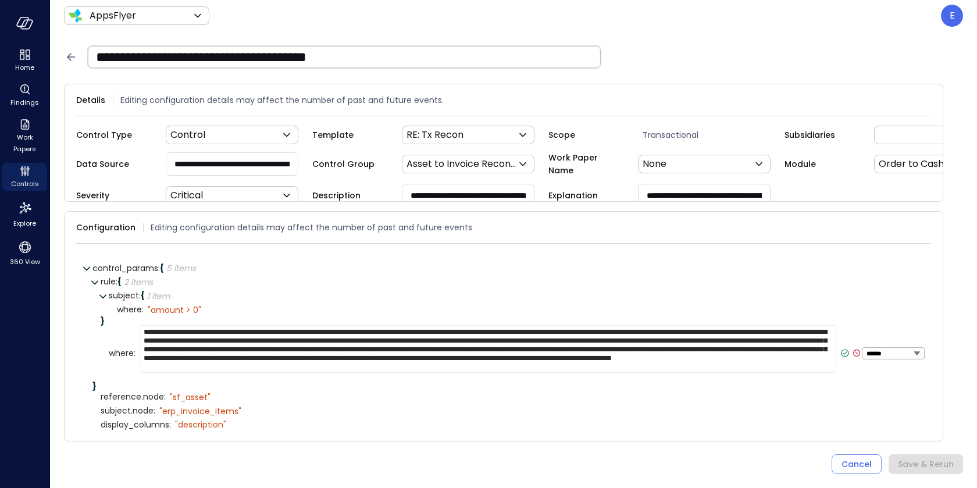
click at [717, 355] on textarea "**********" at bounding box center [488, 349] width 696 height 48
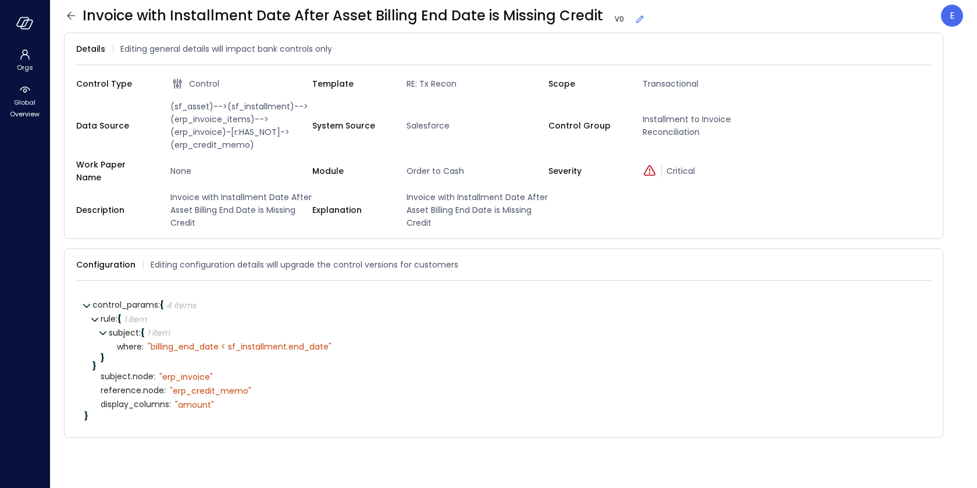
click at [71, 13] on icon at bounding box center [71, 16] width 14 height 14
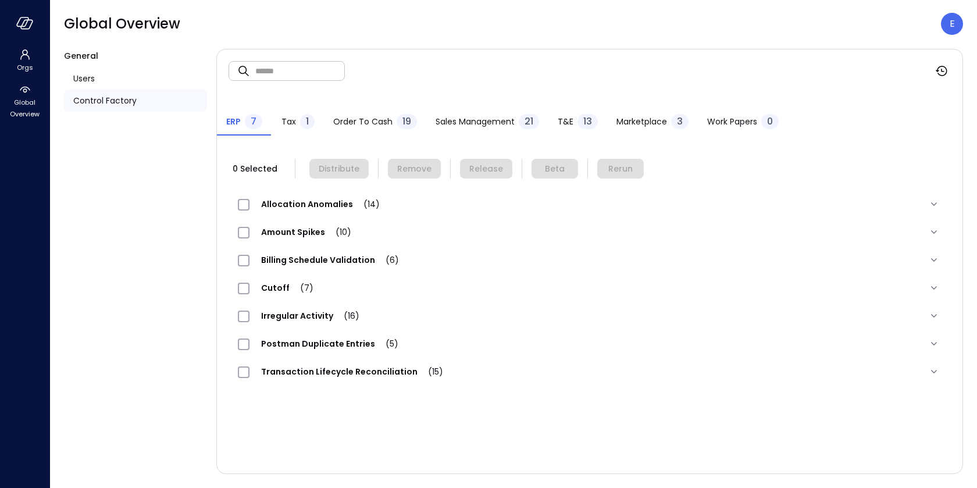
click at [364, 115] on span "Order to Cash" at bounding box center [362, 121] width 59 height 13
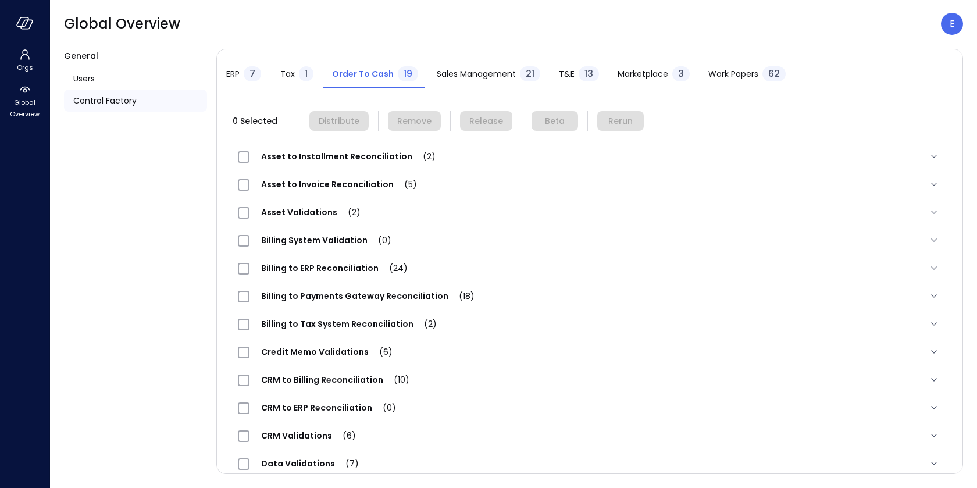
scroll to position [258, 0]
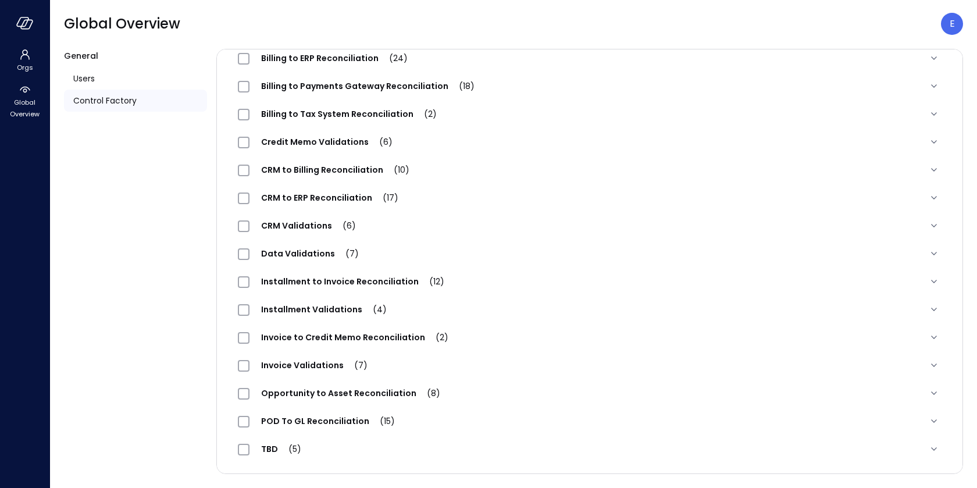
click at [347, 338] on span "Invoice to Credit Memo Reconciliation (2)" at bounding box center [354, 337] width 210 height 12
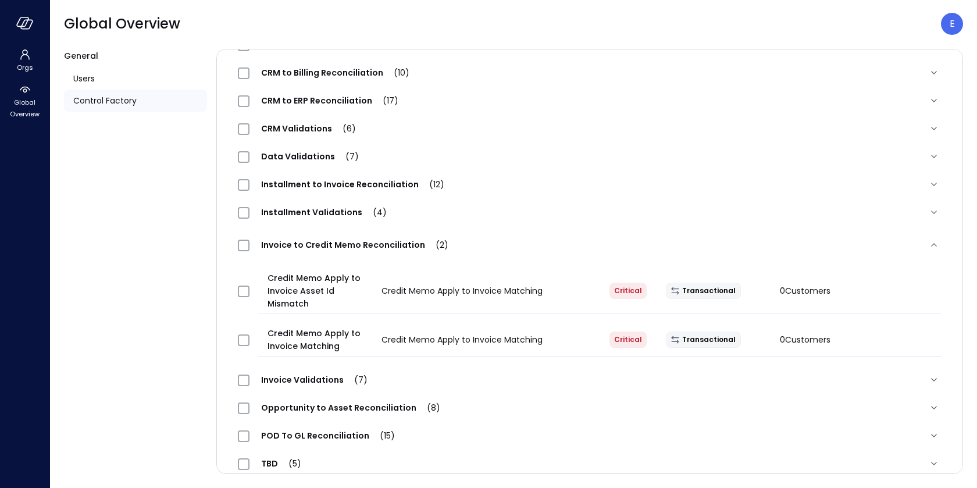
scroll to position [369, 0]
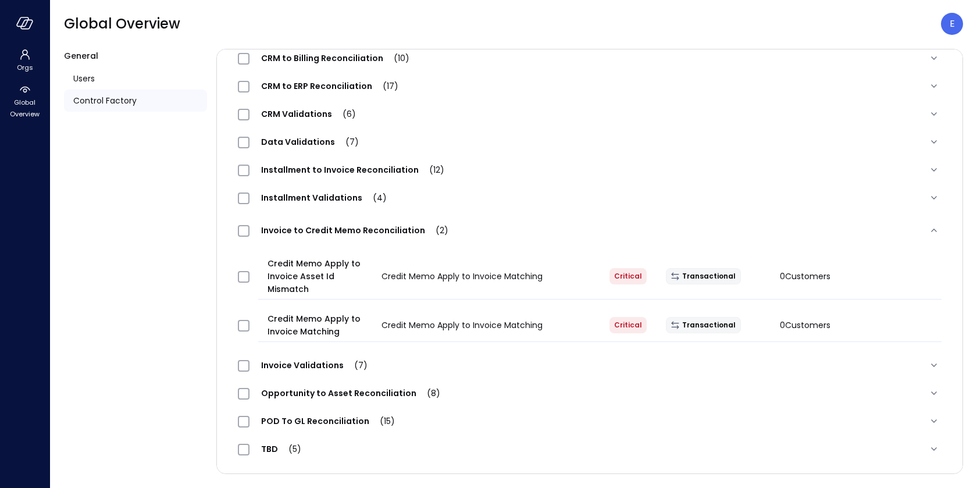
click at [328, 166] on span "Installment to Invoice Reconciliation (12)" at bounding box center [352, 170] width 206 height 12
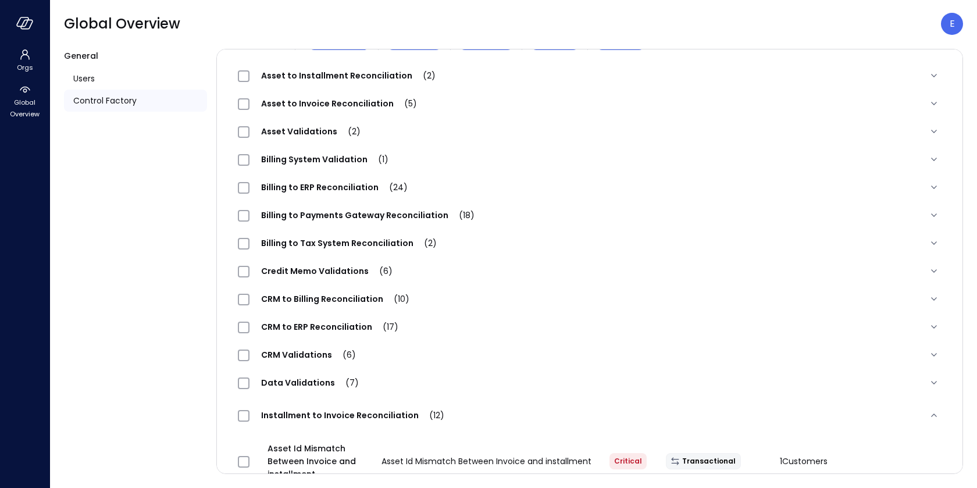
scroll to position [0, 0]
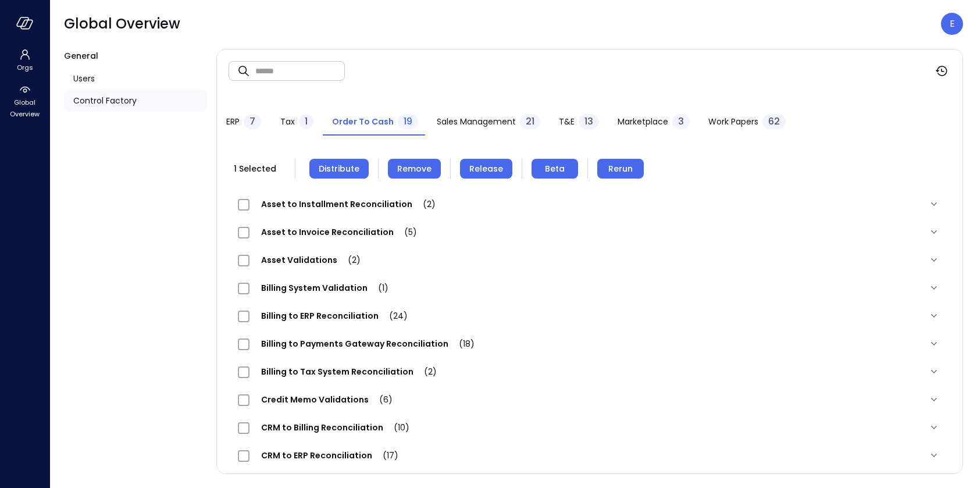
click at [337, 160] on button "Distribute" at bounding box center [338, 169] width 59 height 20
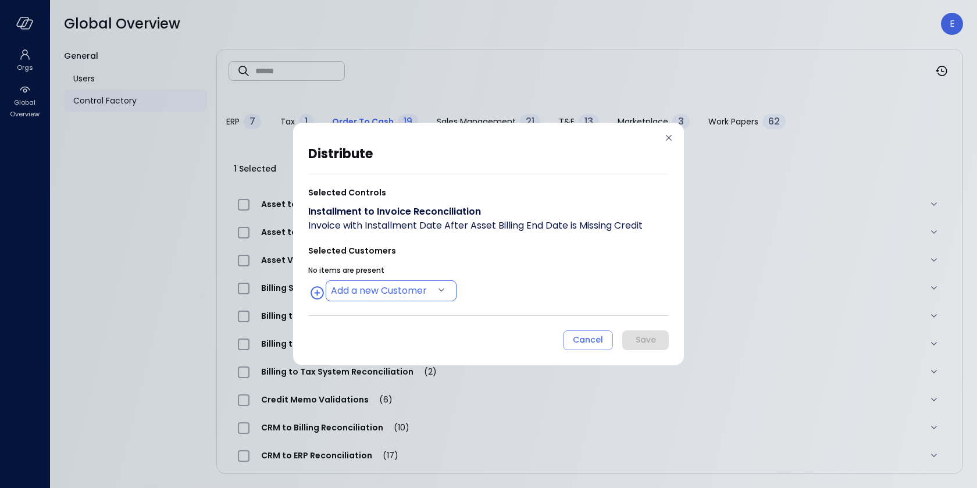
click at [400, 285] on body "Orgs Global Overview Global Overview E General Users Control Factory ​ ​ ERP 7 …" at bounding box center [488, 244] width 977 height 488
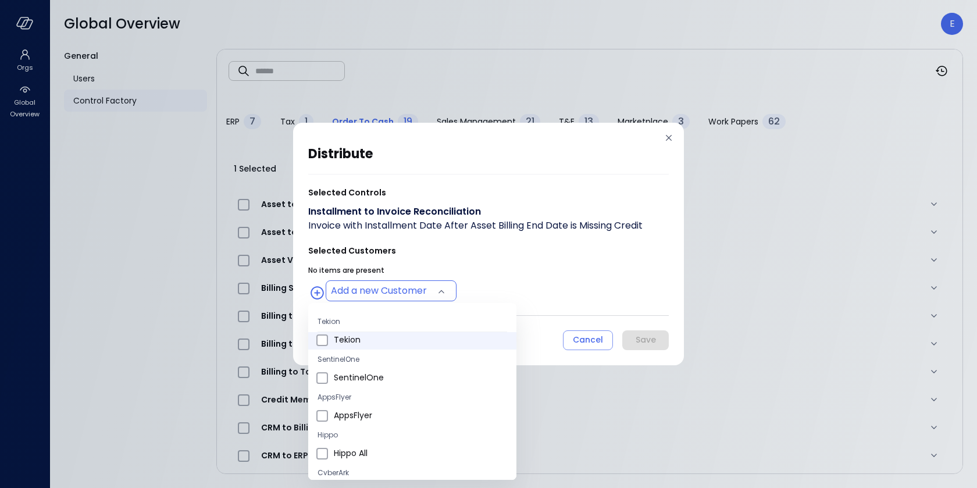
scroll to position [31, 0]
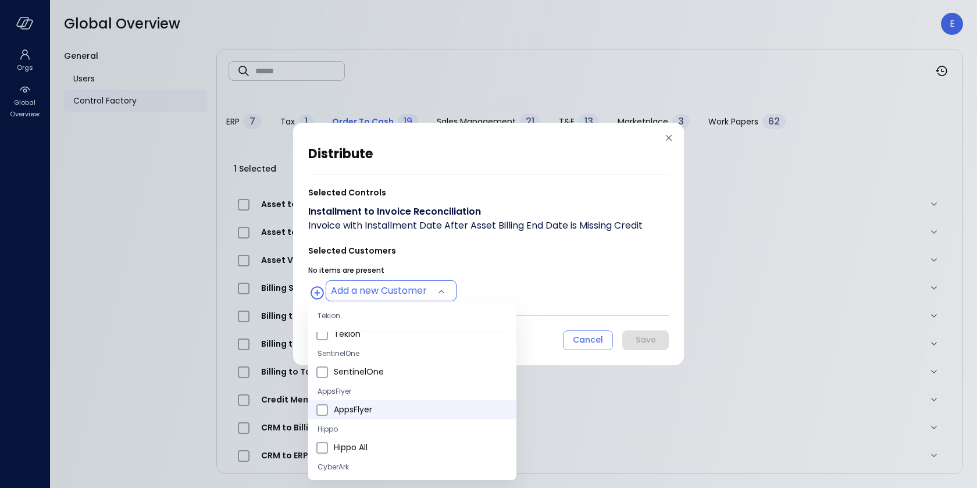
click at [357, 404] on span "AppsFlyer" at bounding box center [420, 409] width 173 height 12
type input "**********"
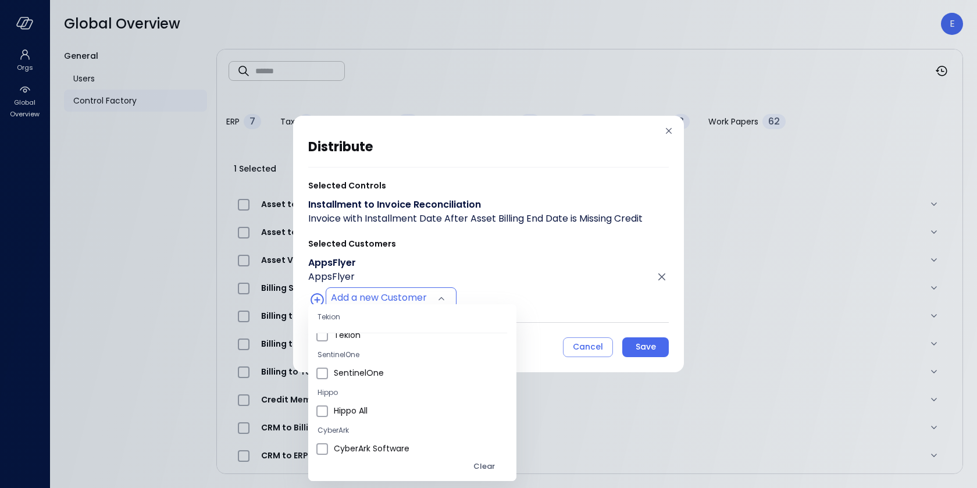
click at [648, 344] on div at bounding box center [488, 244] width 977 height 488
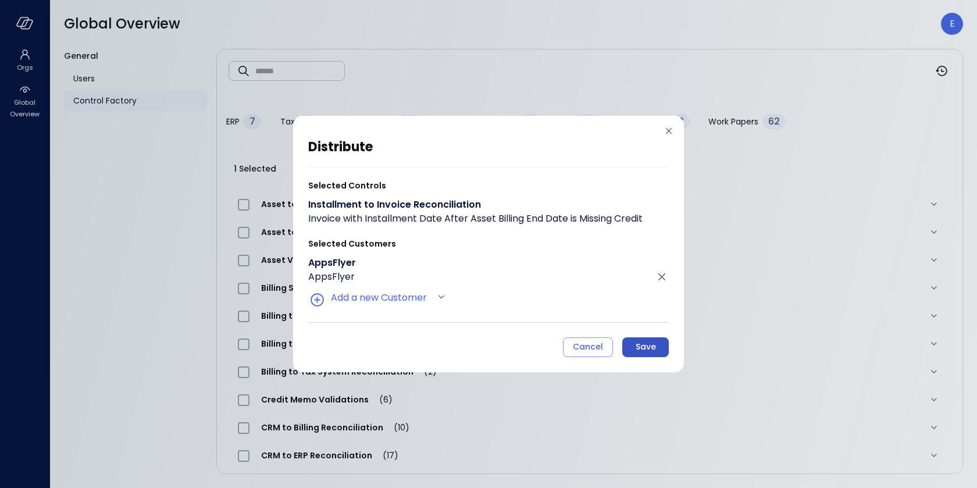
click at [648, 345] on div "Save" at bounding box center [645, 346] width 20 height 15
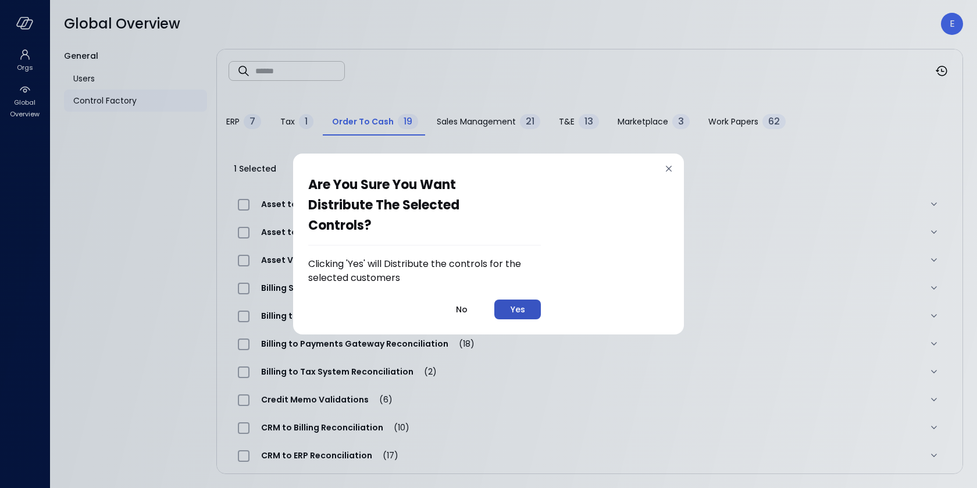
click at [513, 306] on div "Yes" at bounding box center [517, 309] width 15 height 15
